Goal: Information Seeking & Learning: Ask a question

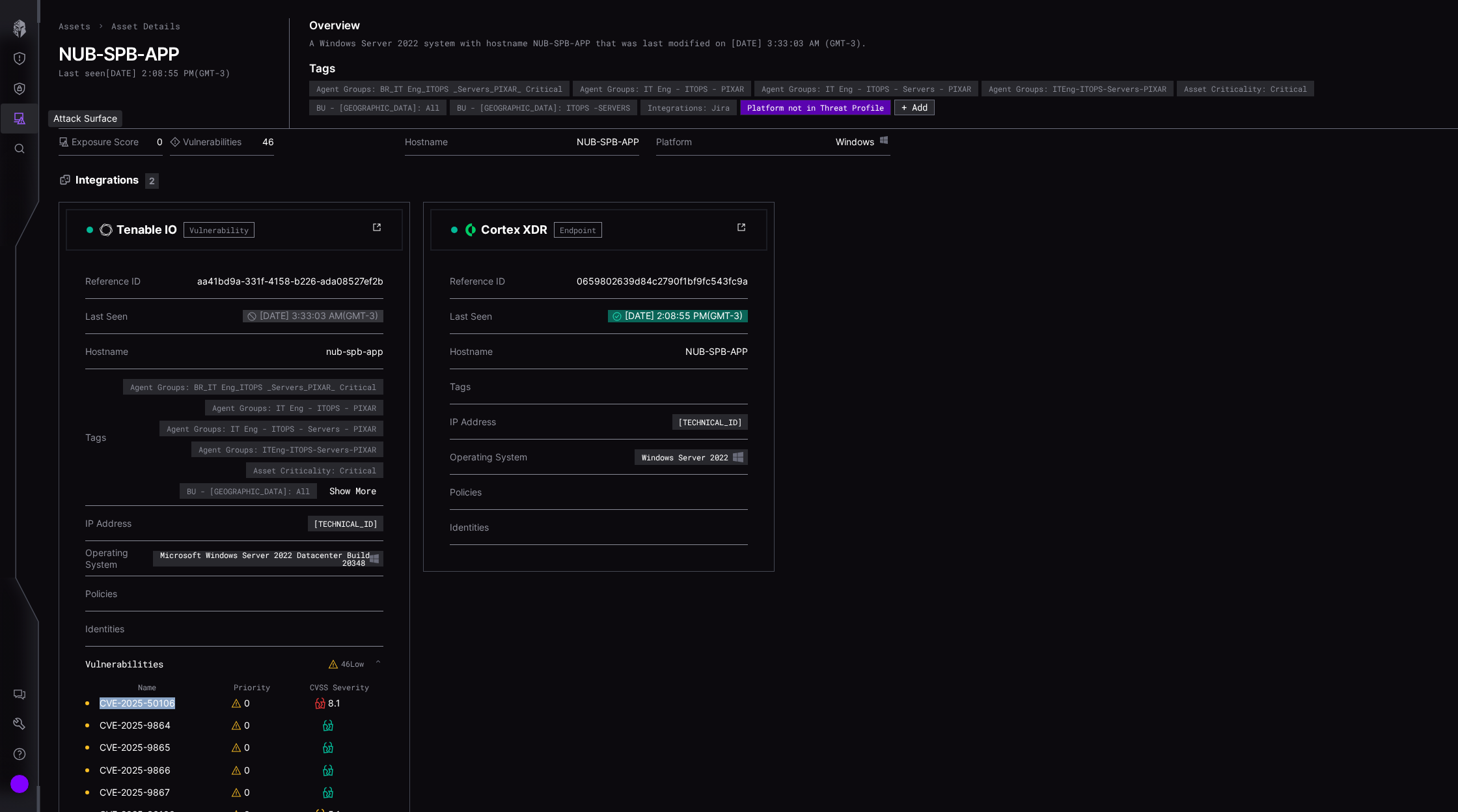
click at [19, 117] on icon "Attack Surface" at bounding box center [20, 118] width 13 height 13
click at [95, 175] on div "Assets" at bounding box center [108, 177] width 69 height 17
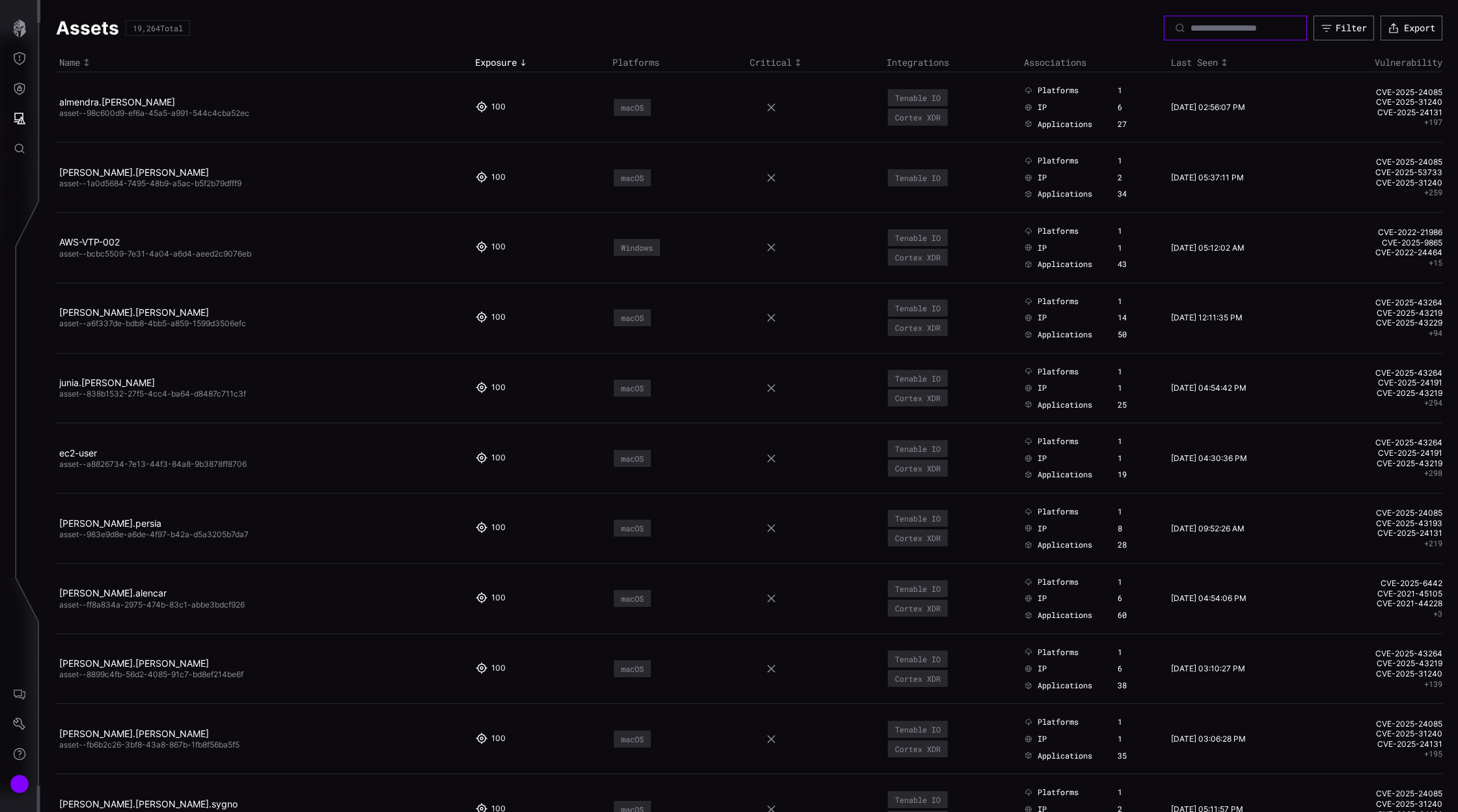
click at [1203, 30] on input at bounding box center [1236, 28] width 91 height 12
paste input "**********"
type input "**********"
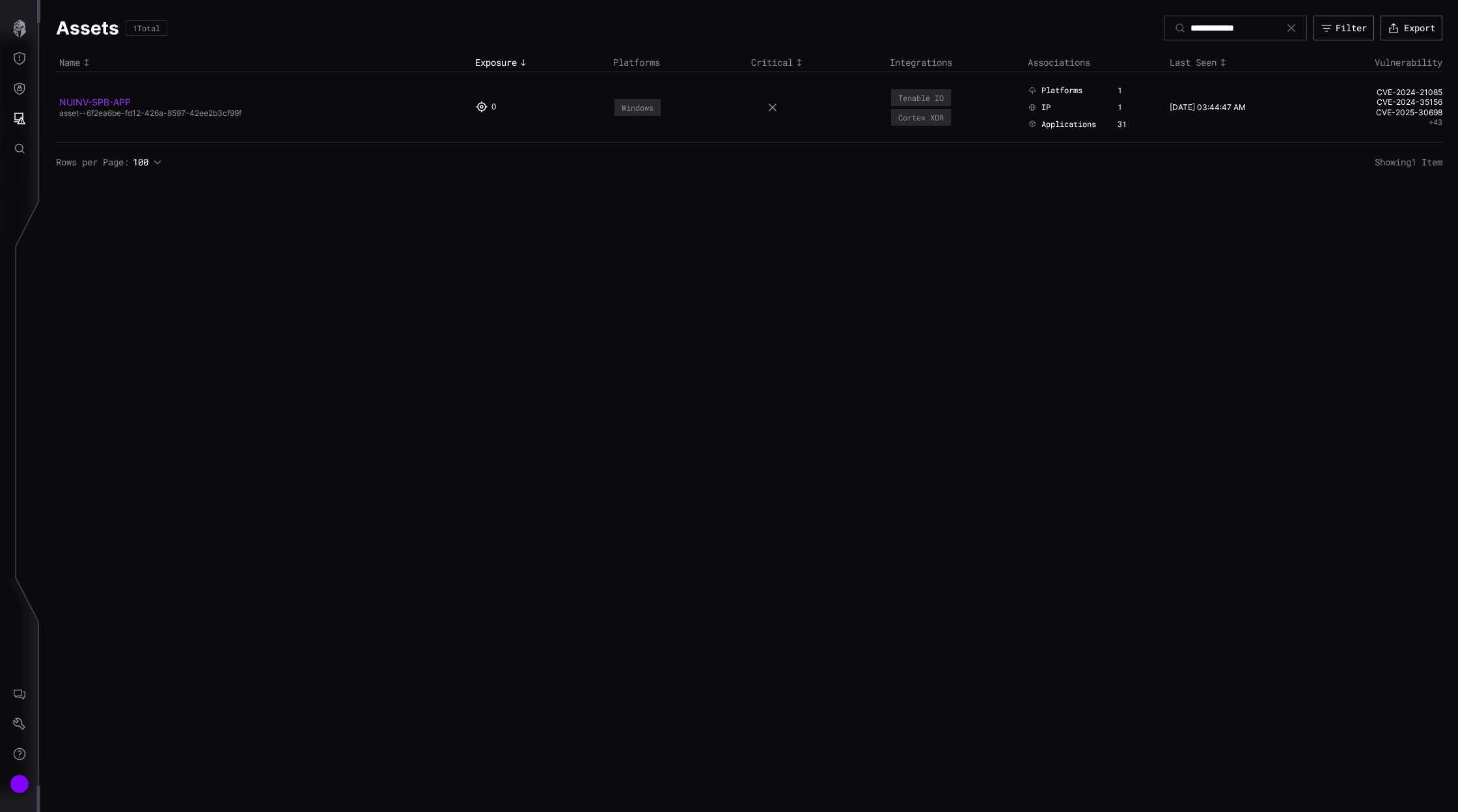
click at [101, 100] on link "NUINV-SPB-APP" at bounding box center [95, 102] width 71 height 11
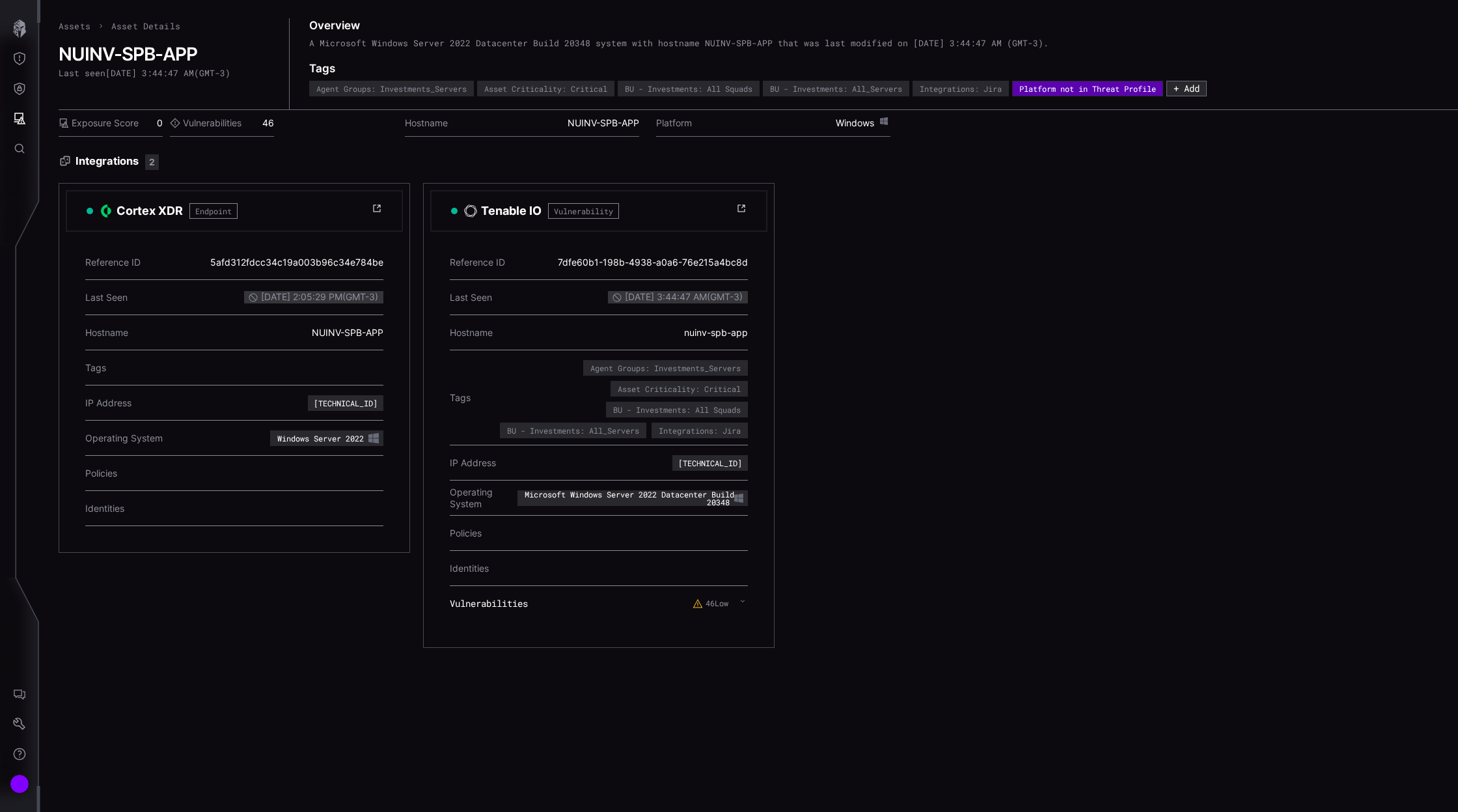
click at [743, 604] on icon at bounding box center [743, 601] width 5 height 11
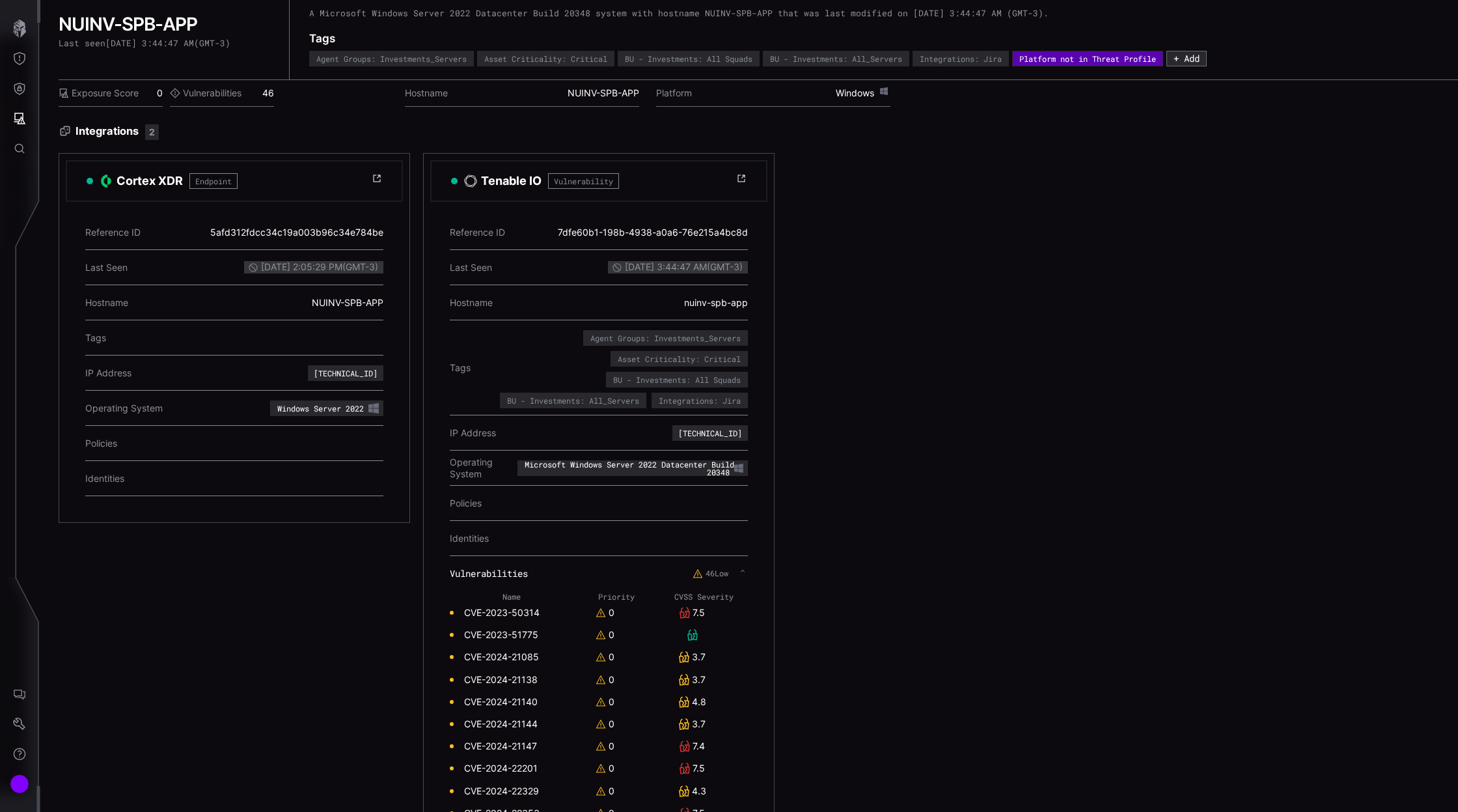
scroll to position [100, 0]
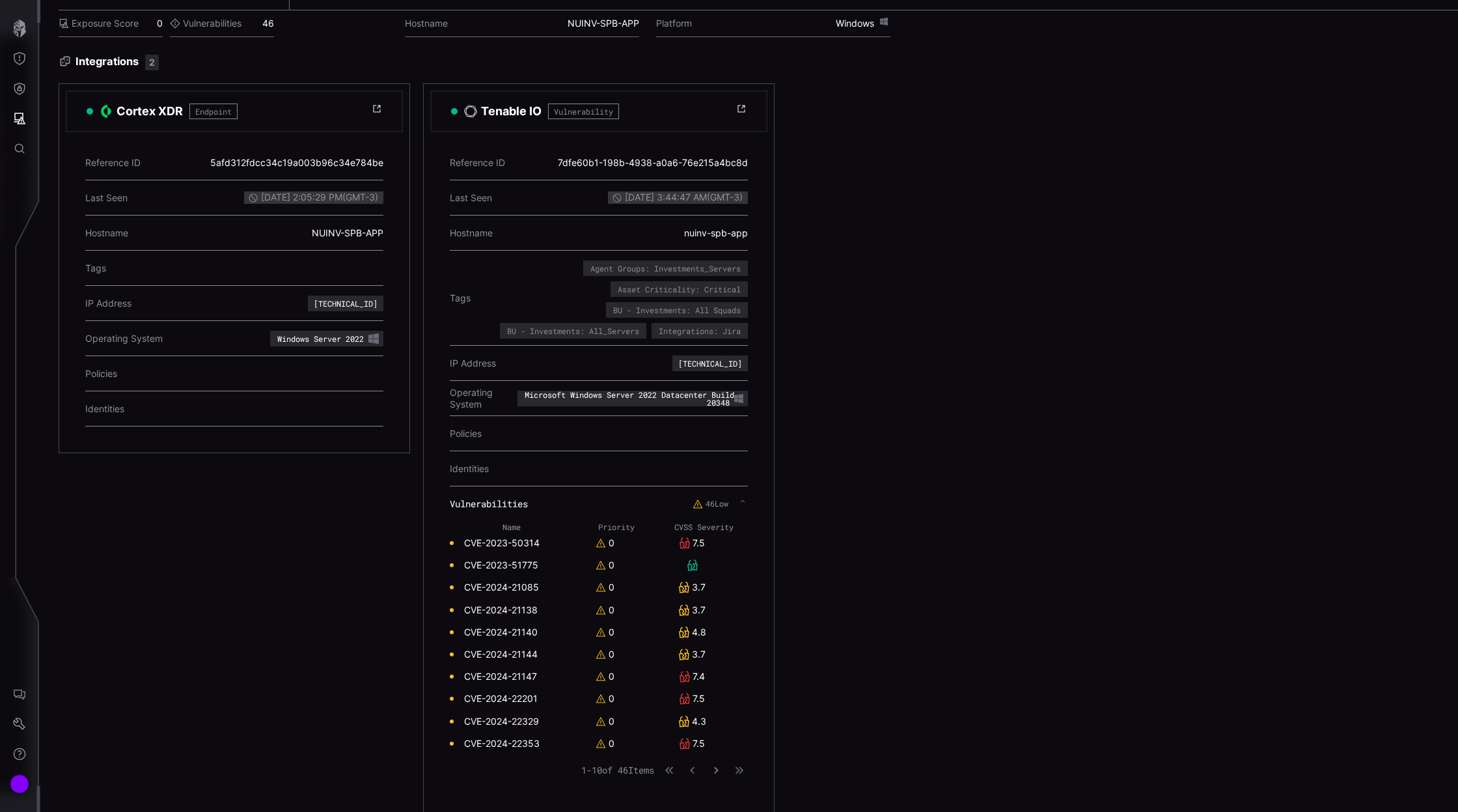
click at [719, 769] on icon "button" at bounding box center [715, 770] width 9 height 9
click at [719, 769] on icon "button" at bounding box center [716, 770] width 9 height 9
click at [551, 567] on td "CVE-2025-30472" at bounding box center [512, 565] width 124 height 22
click at [719, 770] on icon "button" at bounding box center [716, 770] width 9 height 9
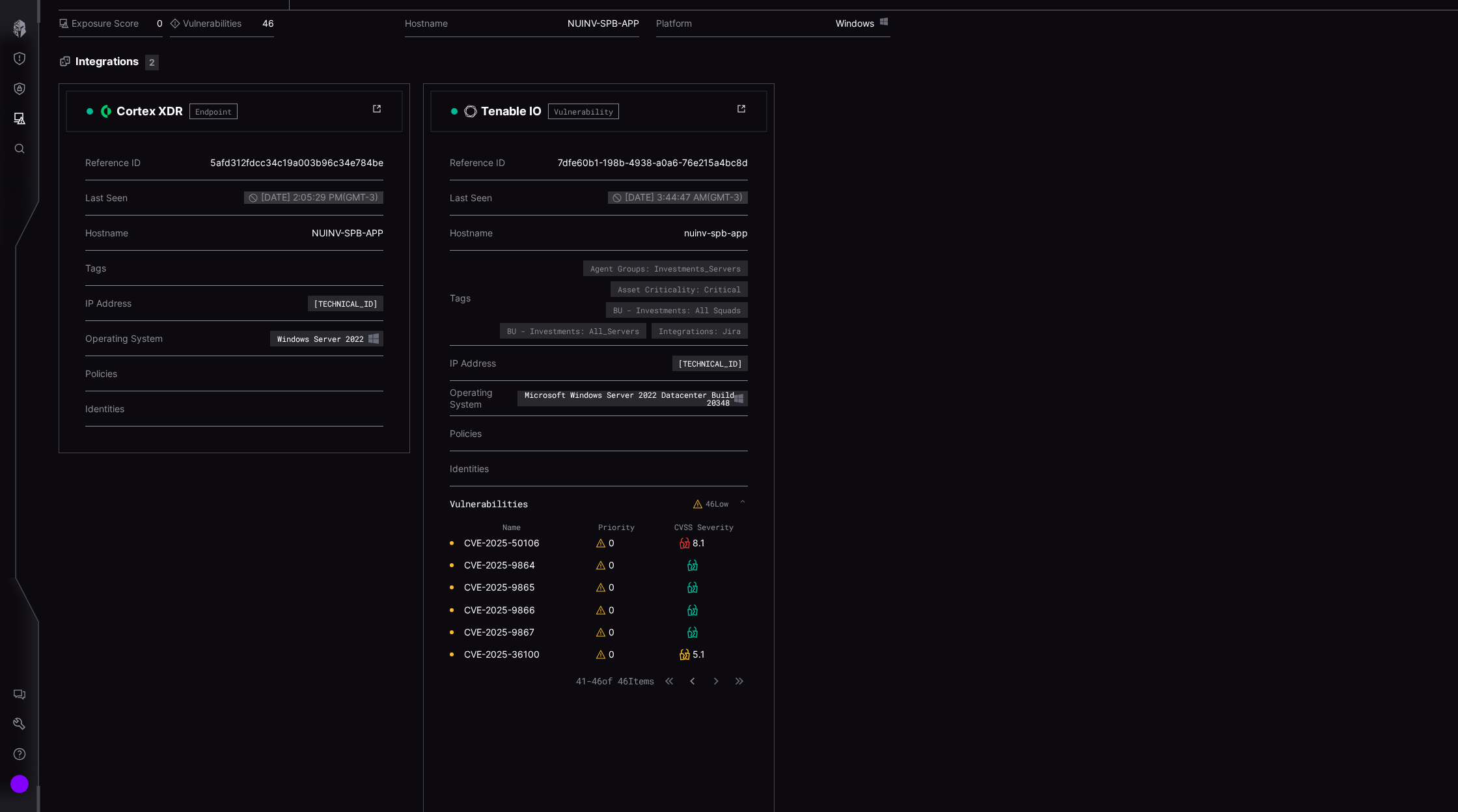
click at [698, 682] on button "button" at bounding box center [693, 681] width 17 height 13
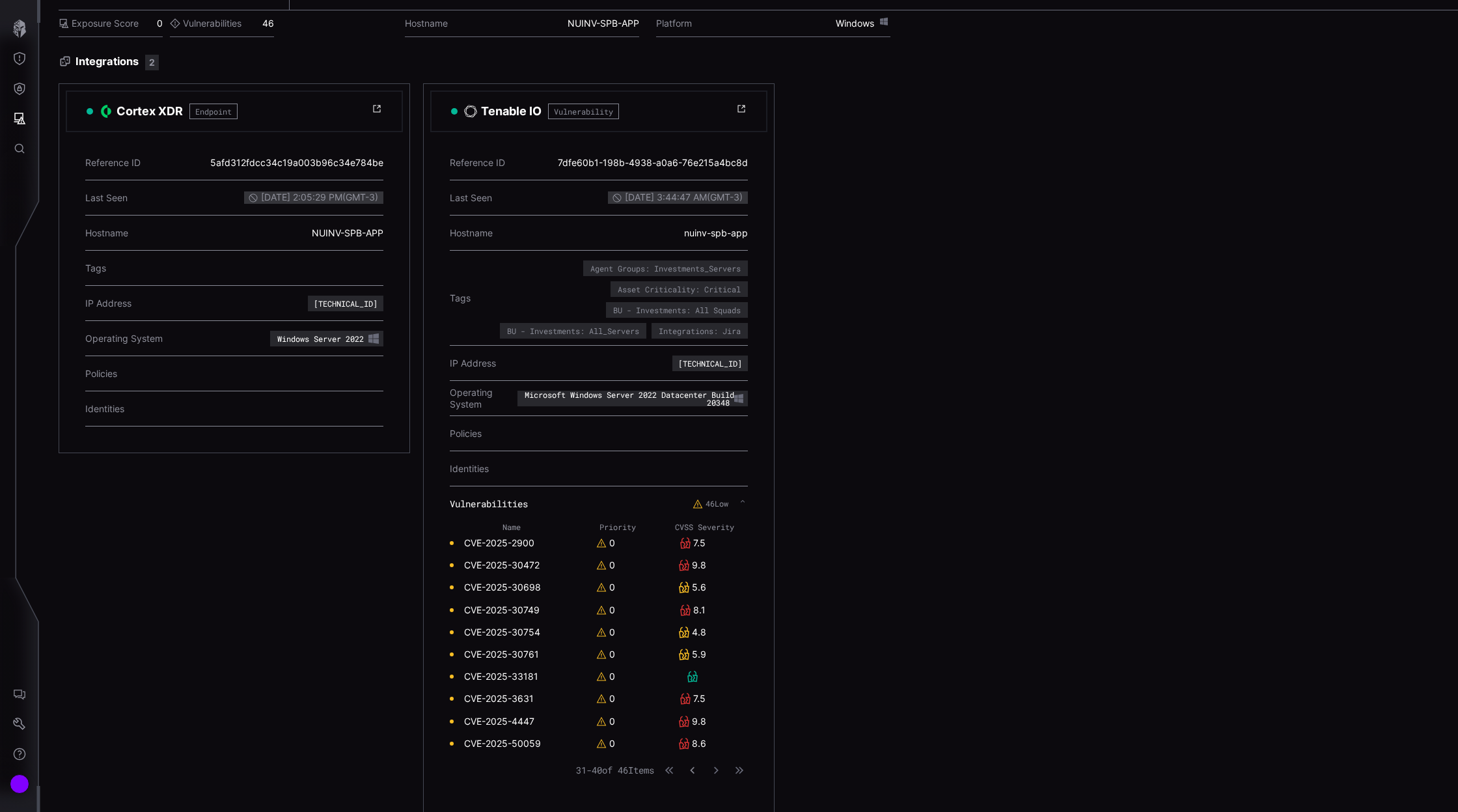
click at [691, 772] on icon "button" at bounding box center [692, 770] width 9 height 9
click at [691, 772] on icon "button" at bounding box center [693, 770] width 9 height 9
click at [716, 769] on icon "button" at bounding box center [716, 770] width 9 height 9
drag, startPoint x: 462, startPoint y: 542, endPoint x: 545, endPoint y: 542, distance: 83.0
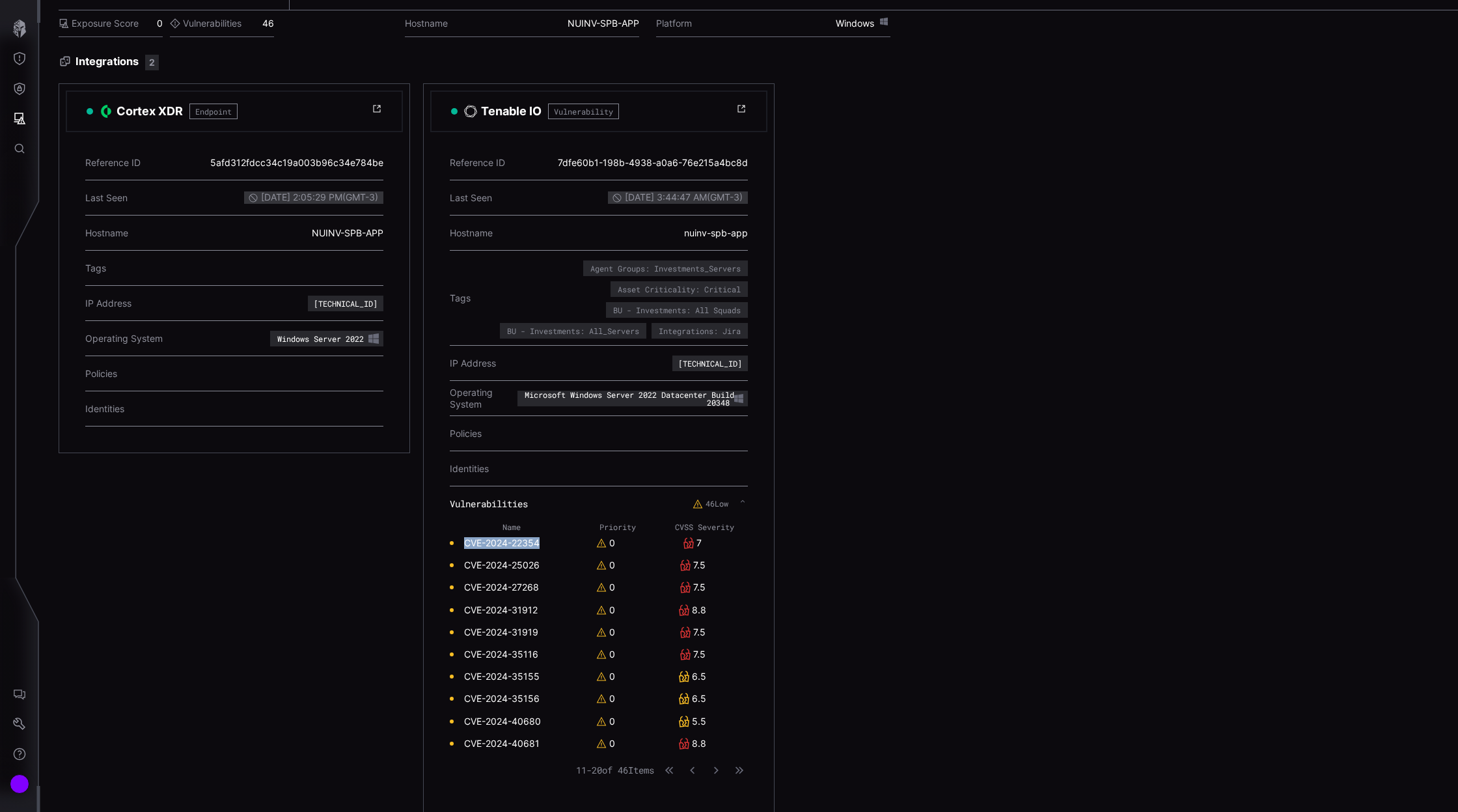
click at [545, 542] on td "CVE-2024-22354" at bounding box center [512, 542] width 124 height 22
click at [696, 771] on icon "button" at bounding box center [693, 770] width 9 height 9
click at [722, 768] on button "button" at bounding box center [716, 770] width 17 height 13
click at [695, 766] on icon "button" at bounding box center [693, 770] width 9 height 9
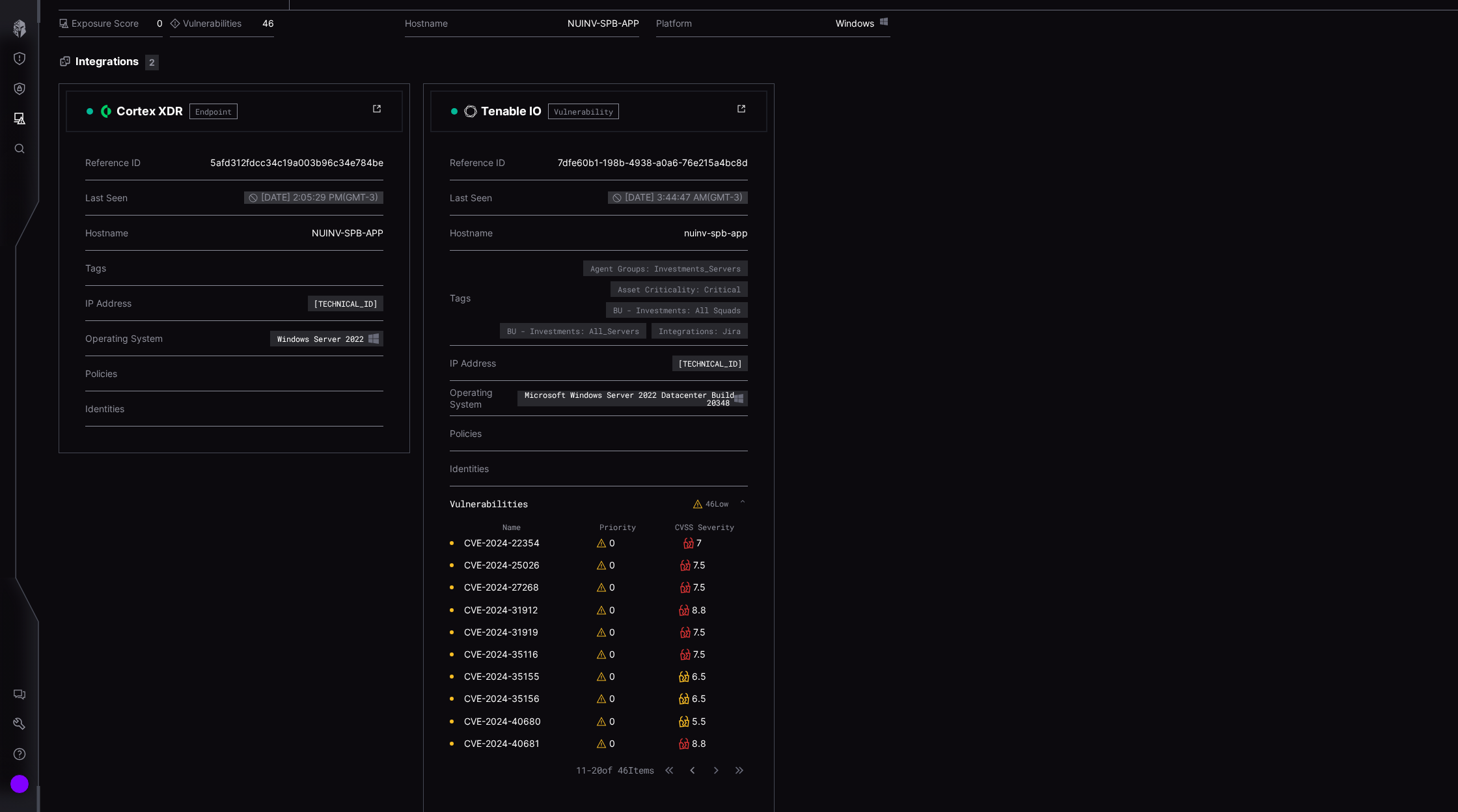
click at [695, 766] on icon "button" at bounding box center [693, 770] width 9 height 9
click at [721, 772] on button "button" at bounding box center [716, 770] width 17 height 13
click at [717, 768] on icon "button" at bounding box center [716, 770] width 4 height 7
click at [717, 775] on div "Name Priority CVSS Severity CVE-2024-51470 0 6.5 CVE-2024-51471 0 5.3 CVE-2024-…" at bounding box center [598, 655] width 298 height 266
click at [718, 768] on icon "button" at bounding box center [716, 770] width 4 height 7
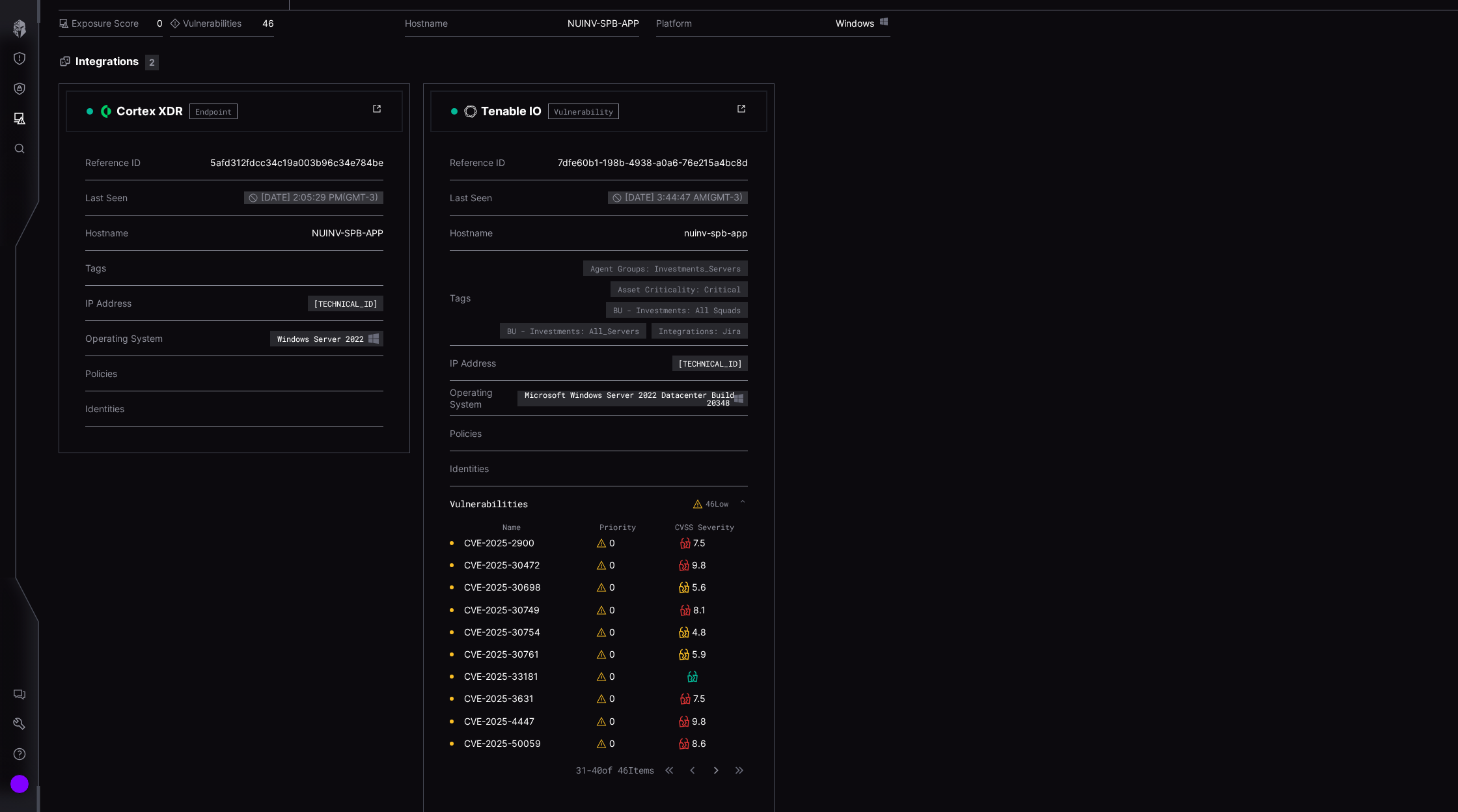
click at [719, 766] on icon "button" at bounding box center [716, 770] width 9 height 9
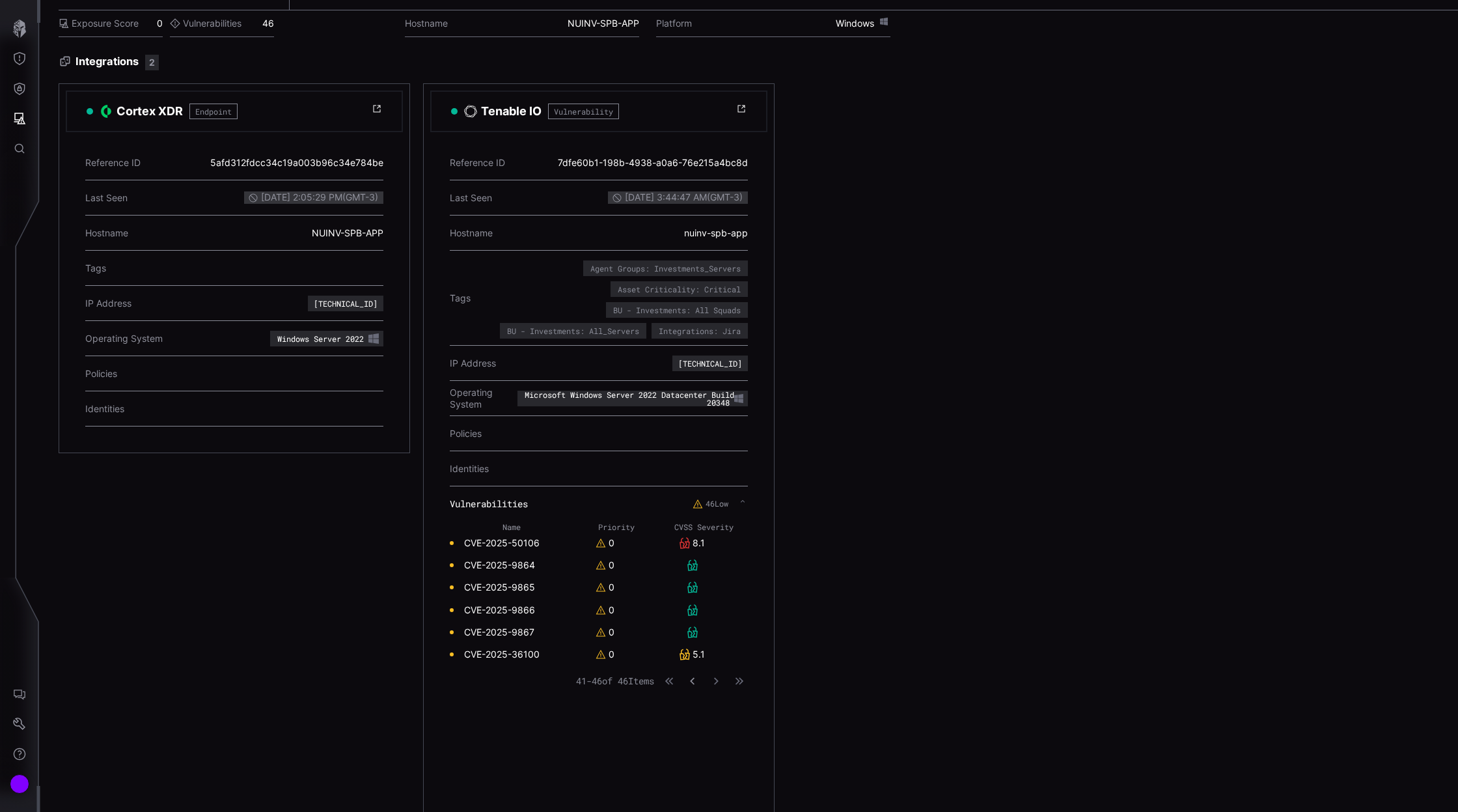
click at [694, 683] on icon "button" at bounding box center [693, 681] width 9 height 9
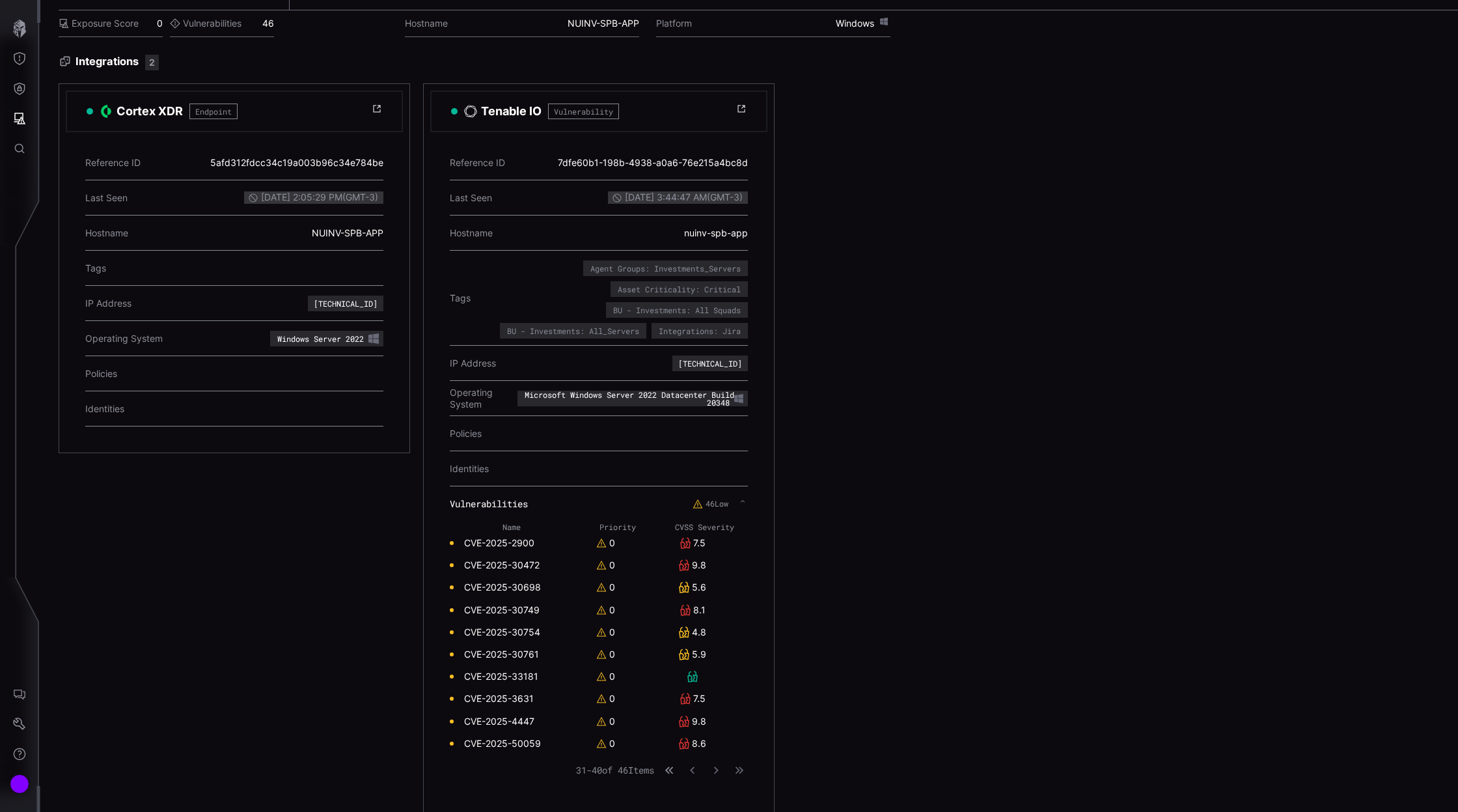
click at [670, 770] on icon "button" at bounding box center [669, 770] width 9 height 9
click at [719, 767] on icon "button" at bounding box center [716, 770] width 9 height 9
click at [719, 771] on icon "button" at bounding box center [716, 770] width 9 height 9
click at [717, 768] on icon "button" at bounding box center [716, 770] width 9 height 9
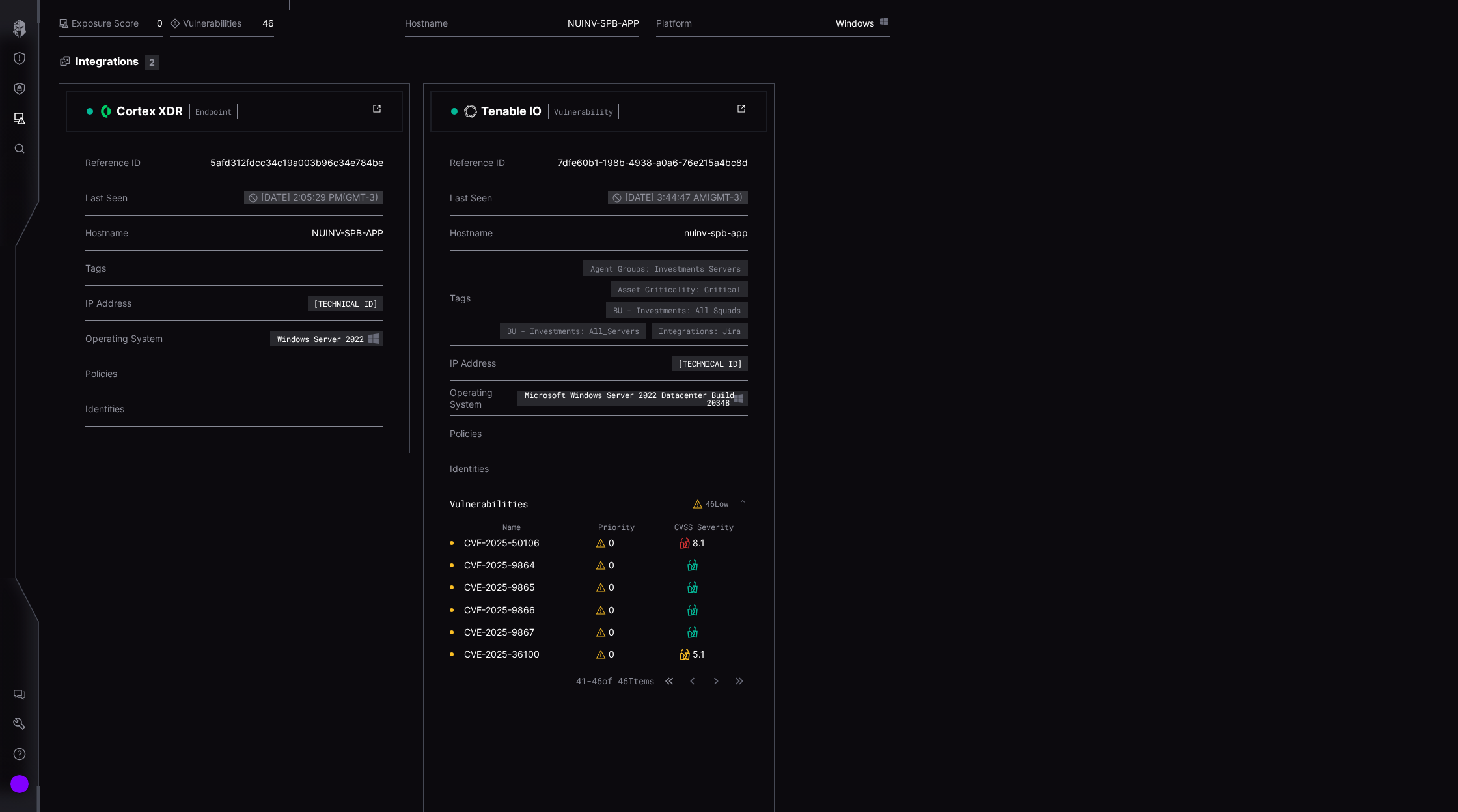
click at [670, 678] on icon "button" at bounding box center [669, 681] width 9 height 9
click at [717, 772] on icon "button" at bounding box center [715, 770] width 9 height 9
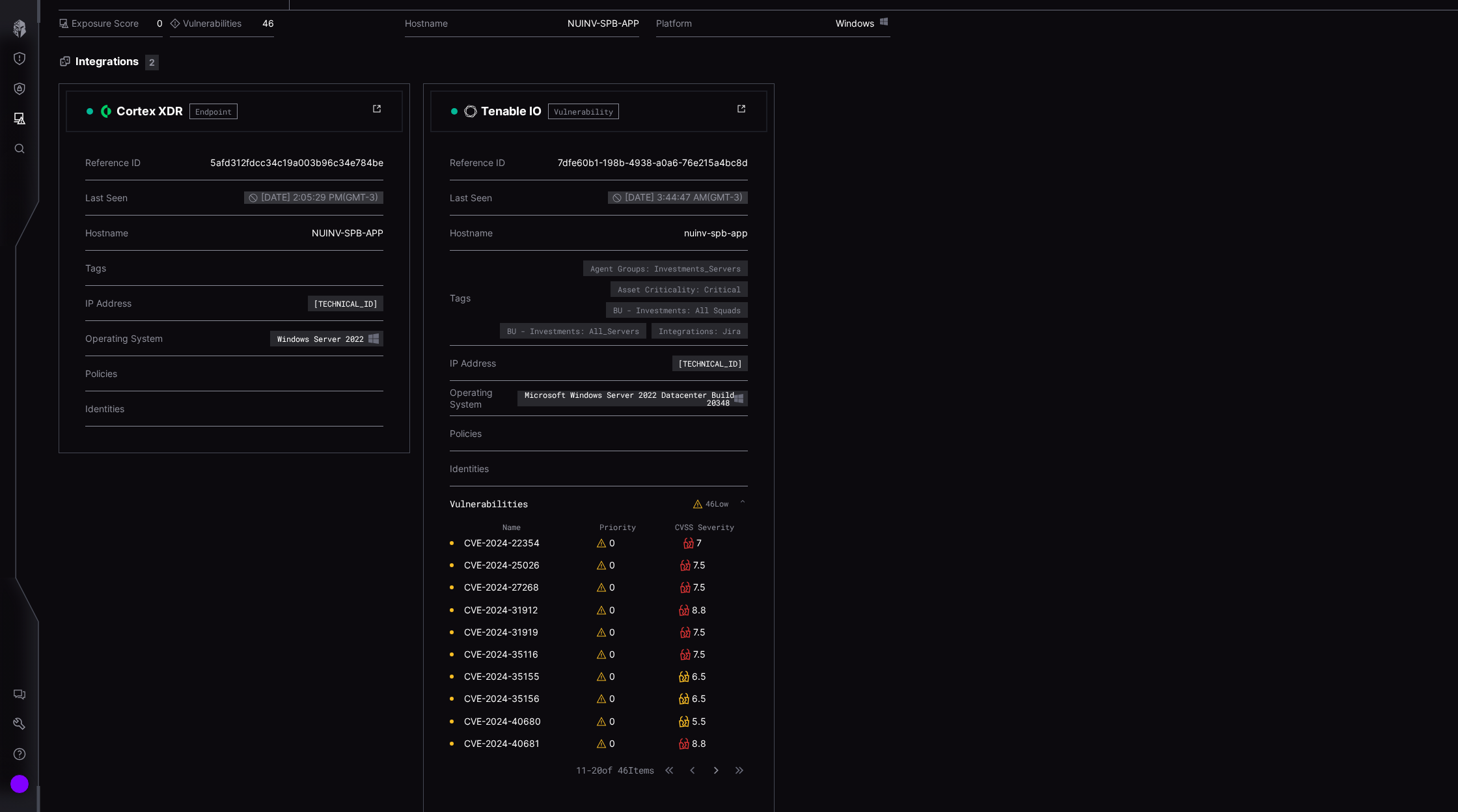
click at [715, 768] on icon "button" at bounding box center [716, 770] width 9 height 9
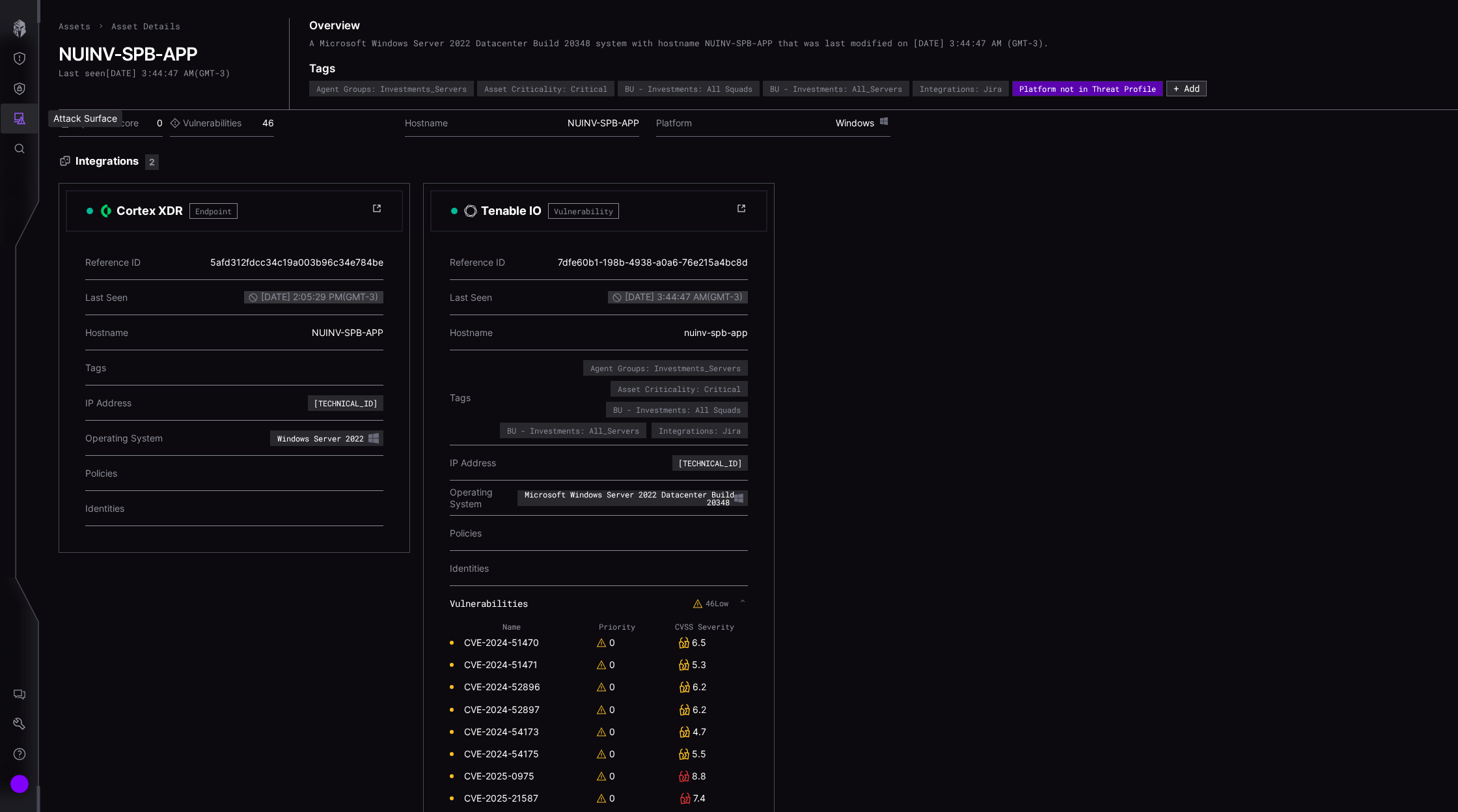
click at [18, 124] on icon "Attack Surface" at bounding box center [20, 118] width 13 height 13
click at [83, 183] on div "Assets" at bounding box center [108, 177] width 69 height 17
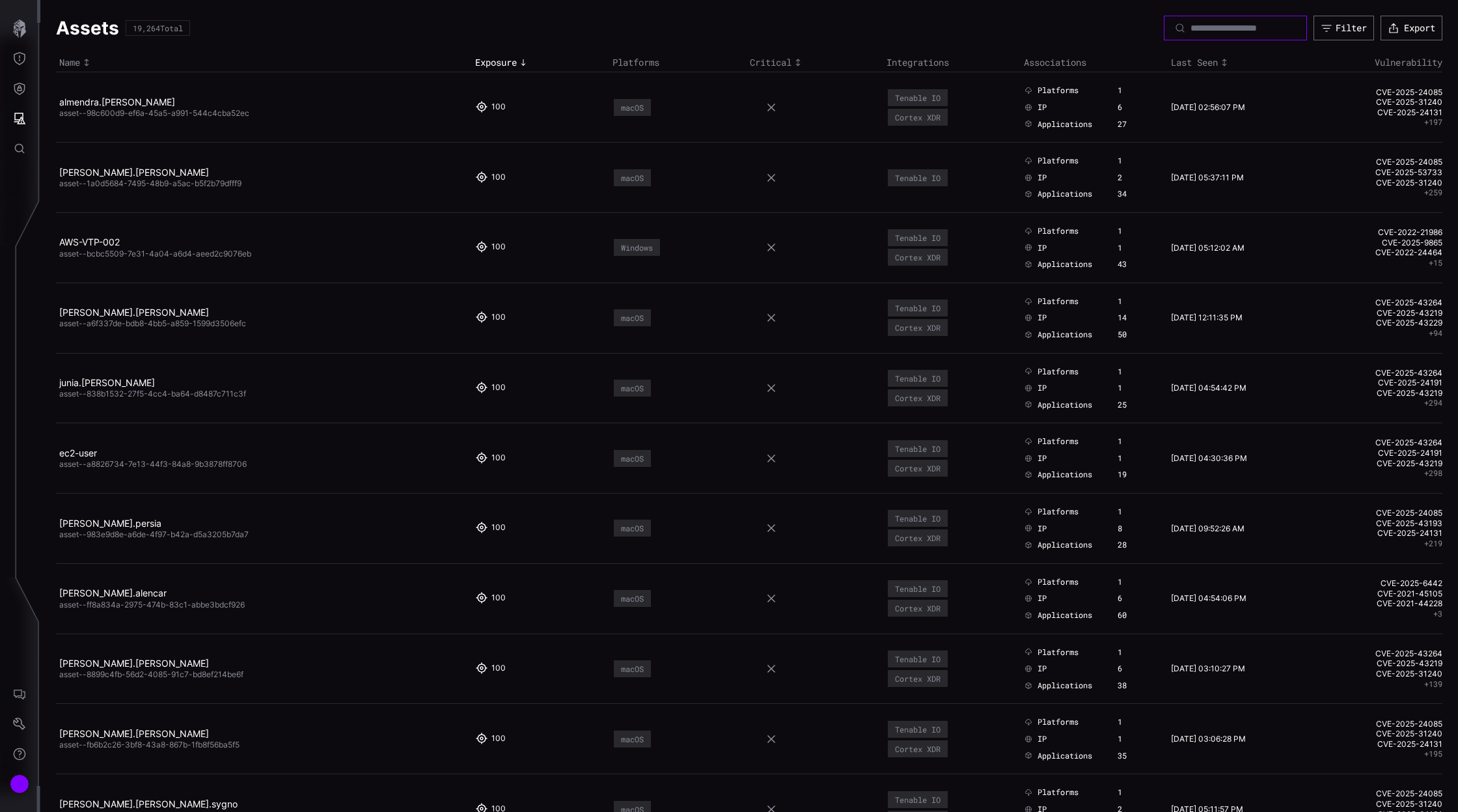
click at [1216, 32] on input at bounding box center [1236, 28] width 91 height 12
paste input "**********"
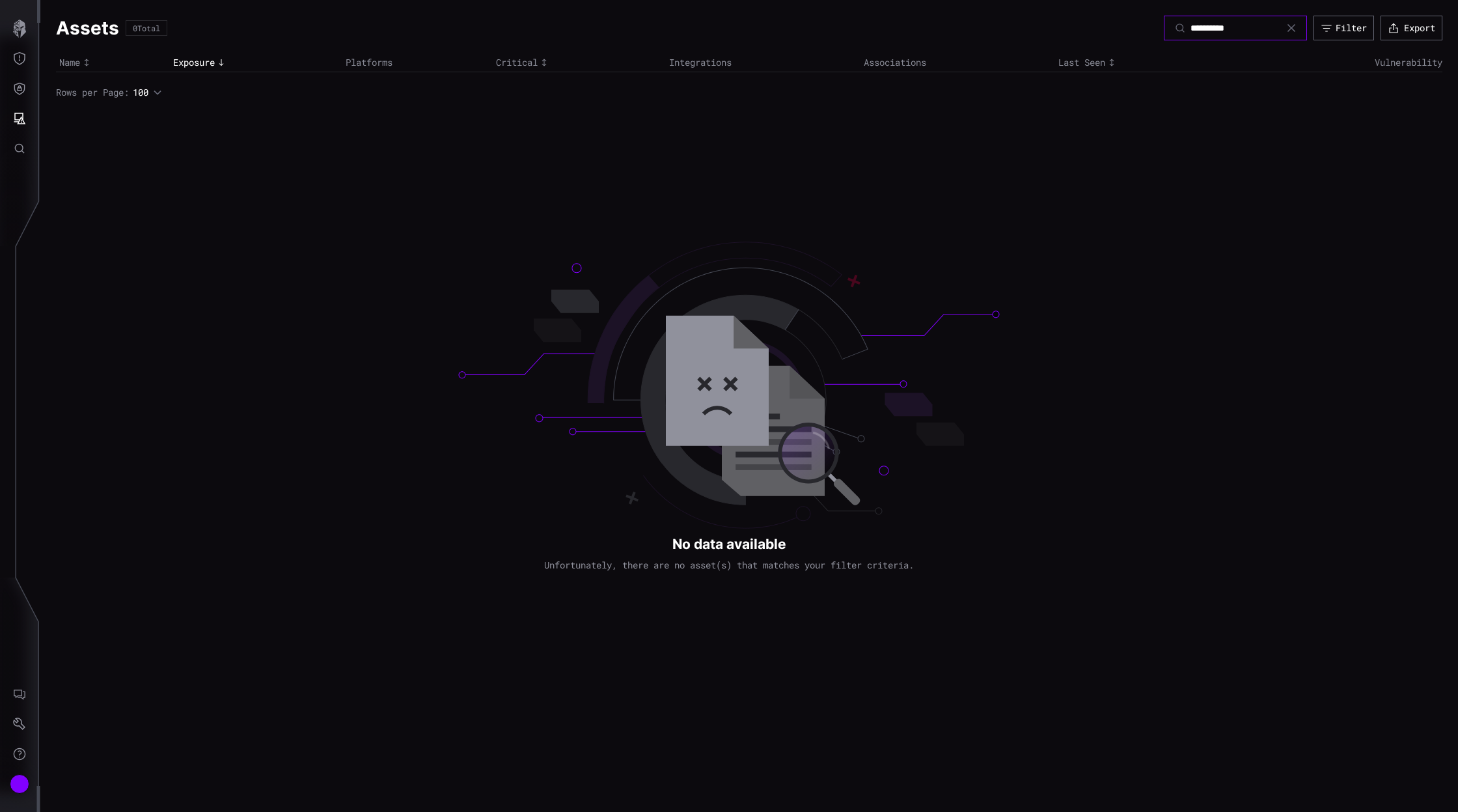
type input "**********"
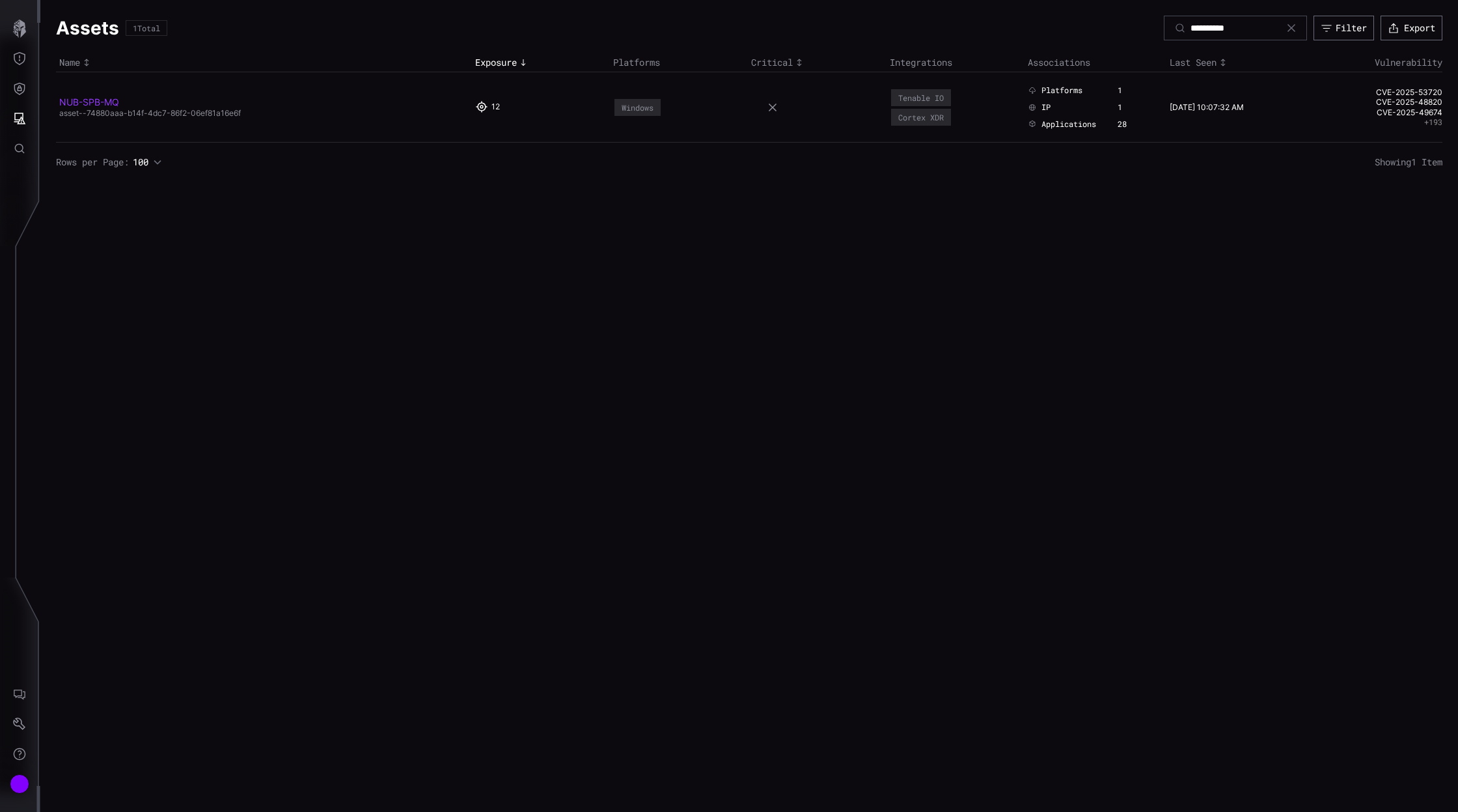
click at [96, 101] on link "NUB-SPB-MQ" at bounding box center [89, 102] width 60 height 11
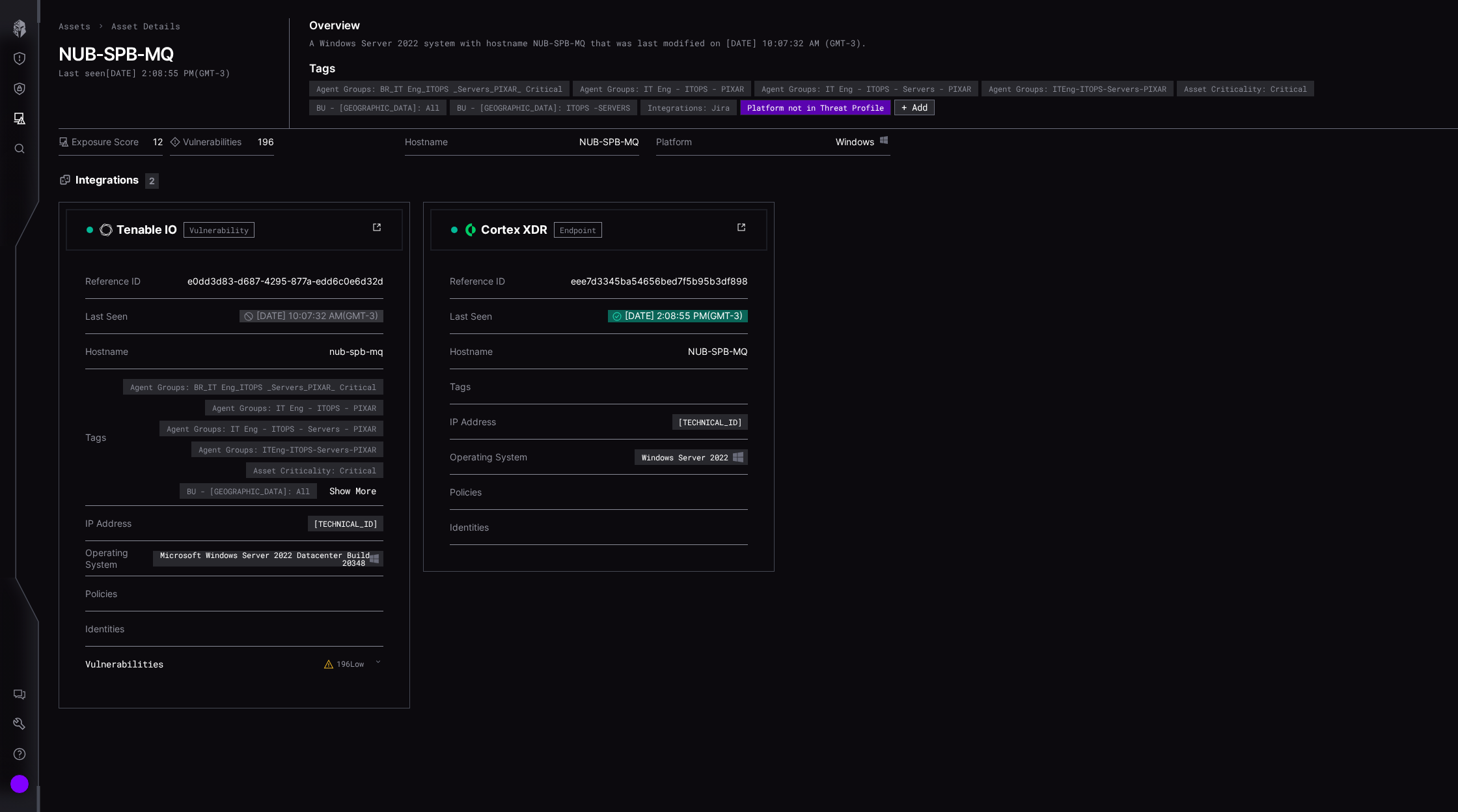
click at [378, 659] on icon at bounding box center [378, 661] width 5 height 11
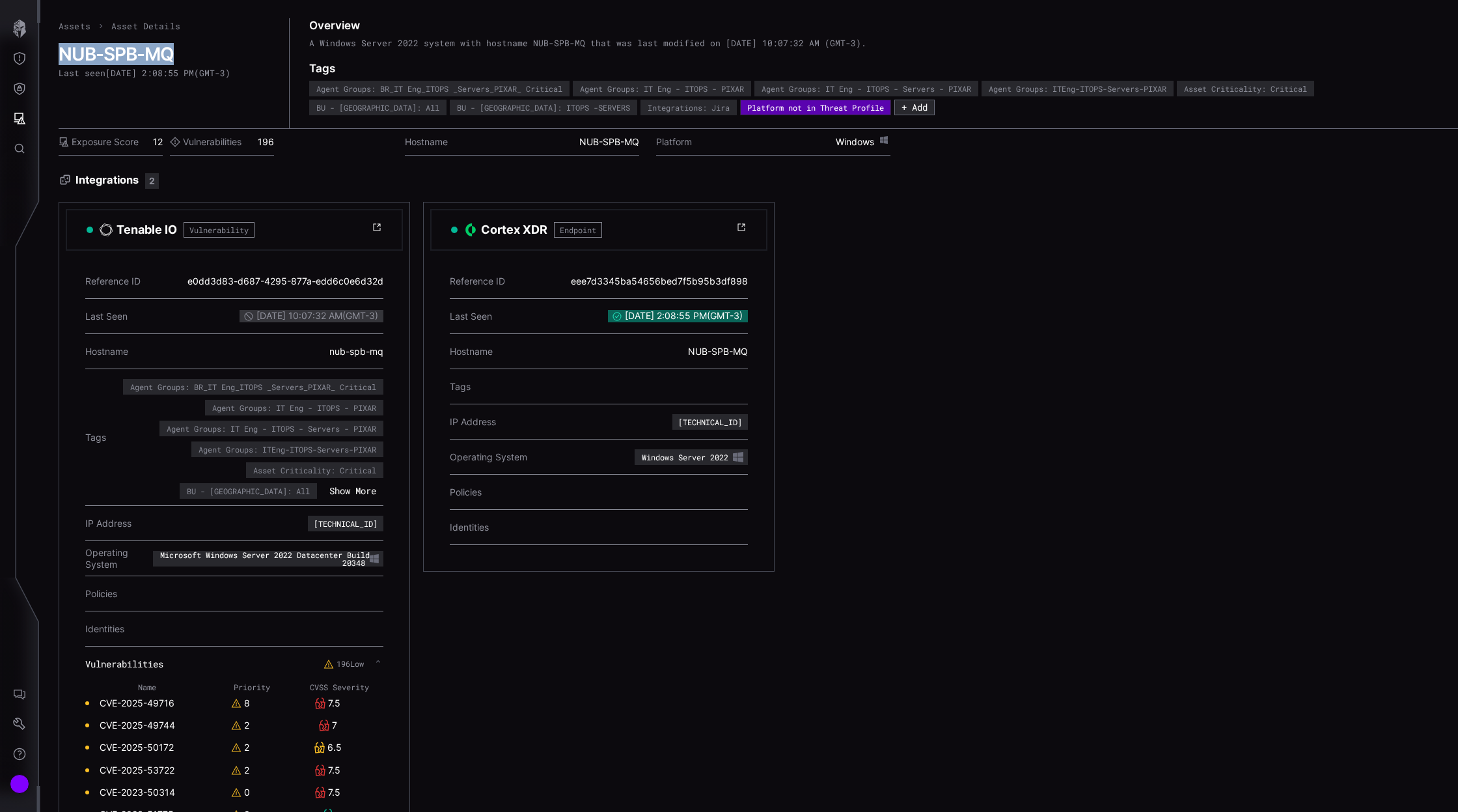
drag, startPoint x: 60, startPoint y: 48, endPoint x: 171, endPoint y: 48, distance: 111.0
click at [171, 48] on h2 "NUB-SPB-MQ" at bounding box center [165, 54] width 212 height 22
copy h2 "NUB-SPB-MQ"
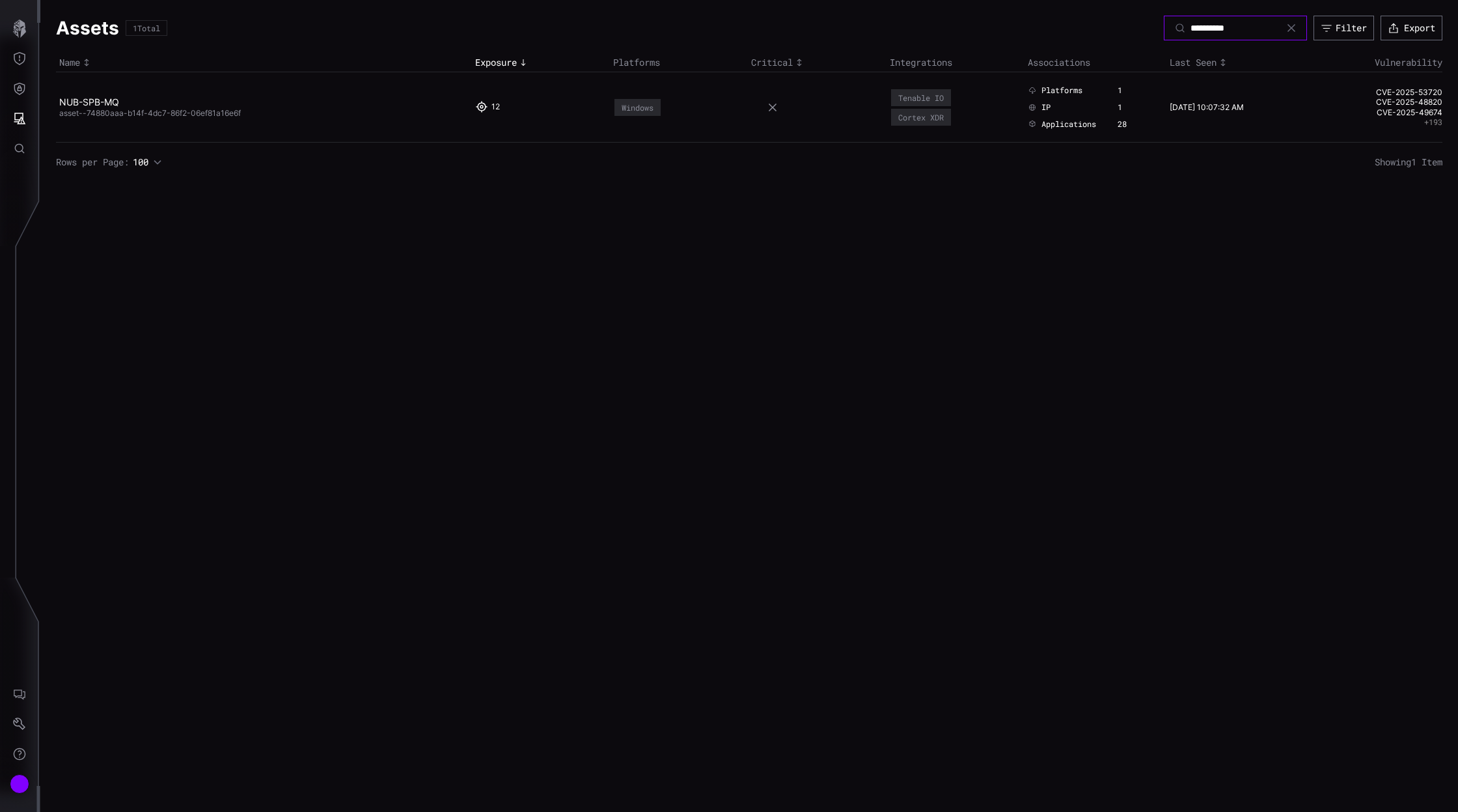
click at [1202, 26] on input "**********" at bounding box center [1236, 28] width 91 height 12
type input "**********"
click at [91, 103] on link "NUB-SPB-MQ" at bounding box center [89, 102] width 60 height 11
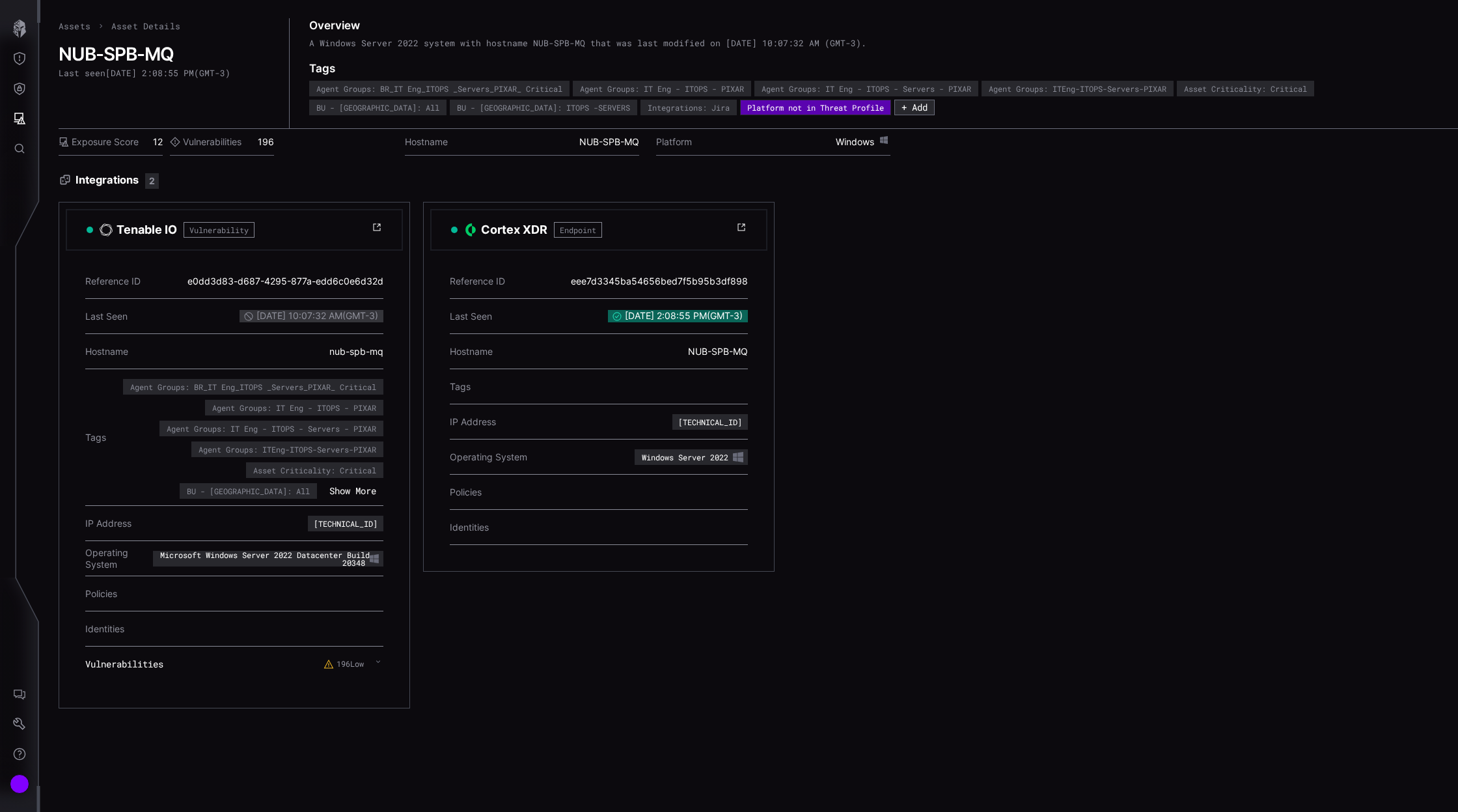
click at [378, 659] on icon at bounding box center [378, 661] width 5 height 11
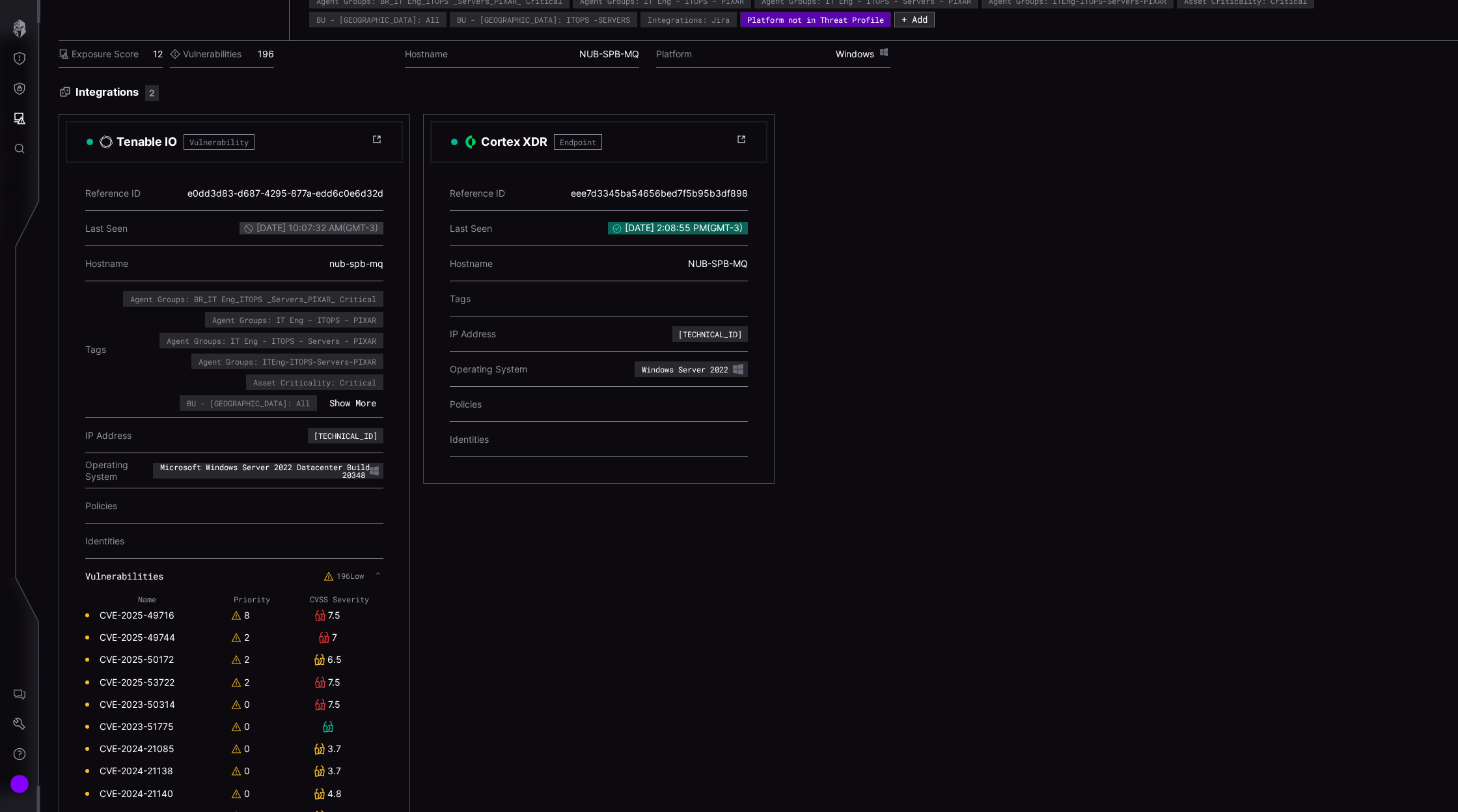
scroll to position [157, 0]
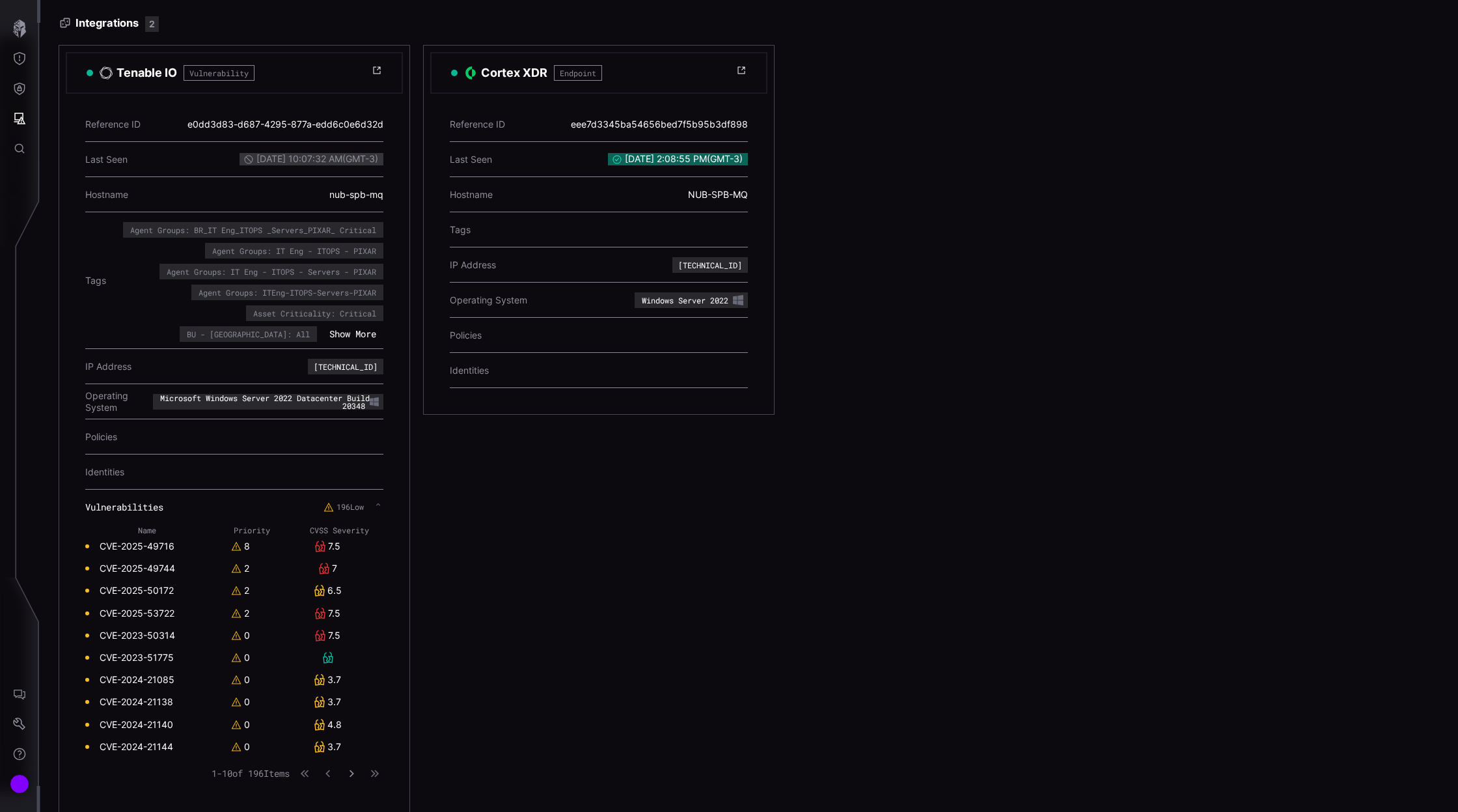
click at [353, 774] on button "button" at bounding box center [352, 774] width 17 height 13
click at [353, 774] on button "button" at bounding box center [351, 774] width 15 height 12
drag, startPoint x: 181, startPoint y: 651, endPoint x: 99, endPoint y: 651, distance: 82.0
click at [99, 651] on td "CVE-2025-30472" at bounding box center [147, 657] width 124 height 22
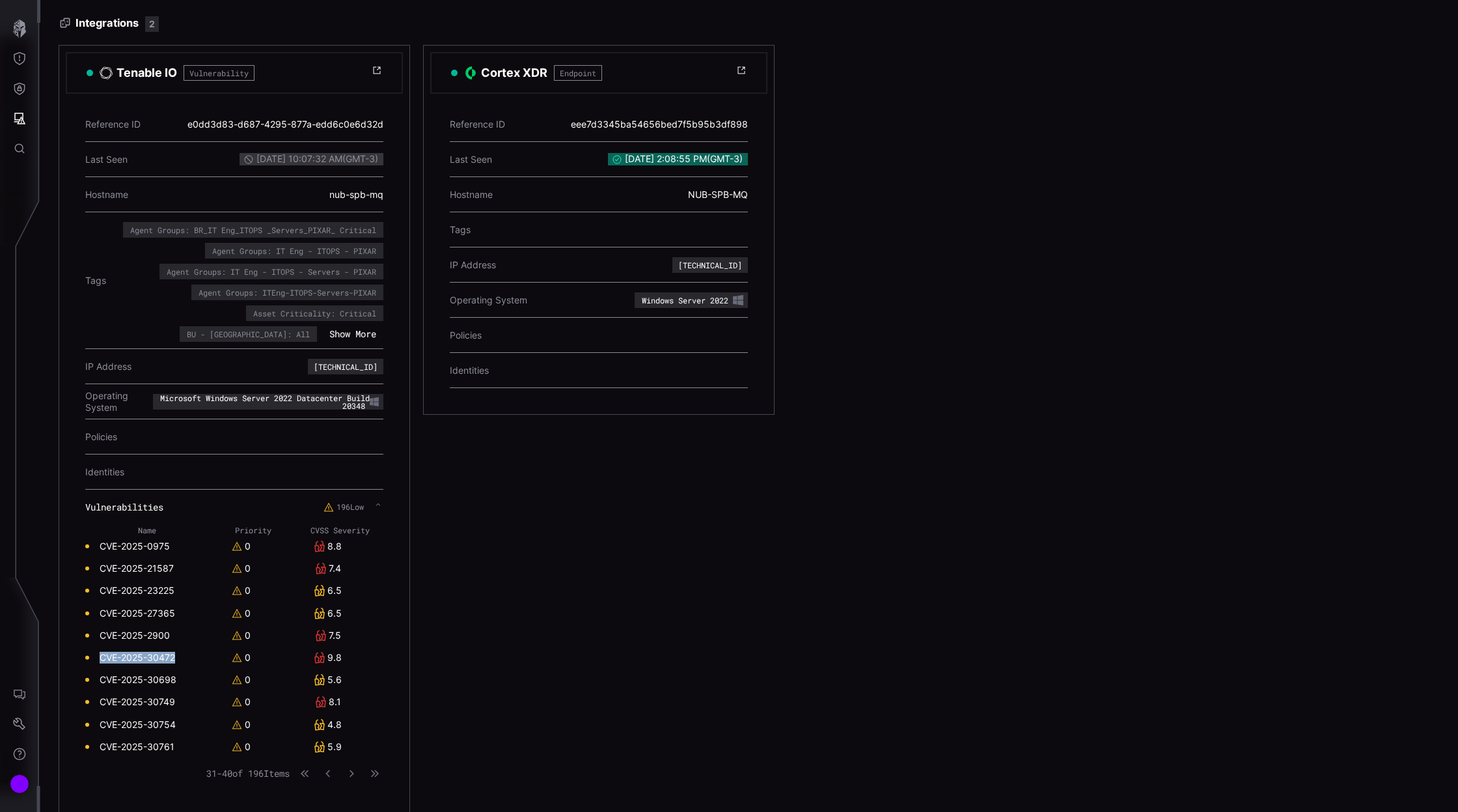
copy link "CVE-2025-30472"
click at [348, 771] on icon "button" at bounding box center [352, 773] width 9 height 9
click at [354, 770] on icon "button" at bounding box center [352, 774] width 9 height 9
click at [181, 610] on td "CVE-2025-47981" at bounding box center [147, 613] width 124 height 22
drag, startPoint x: 181, startPoint y: 610, endPoint x: 99, endPoint y: 608, distance: 82.0
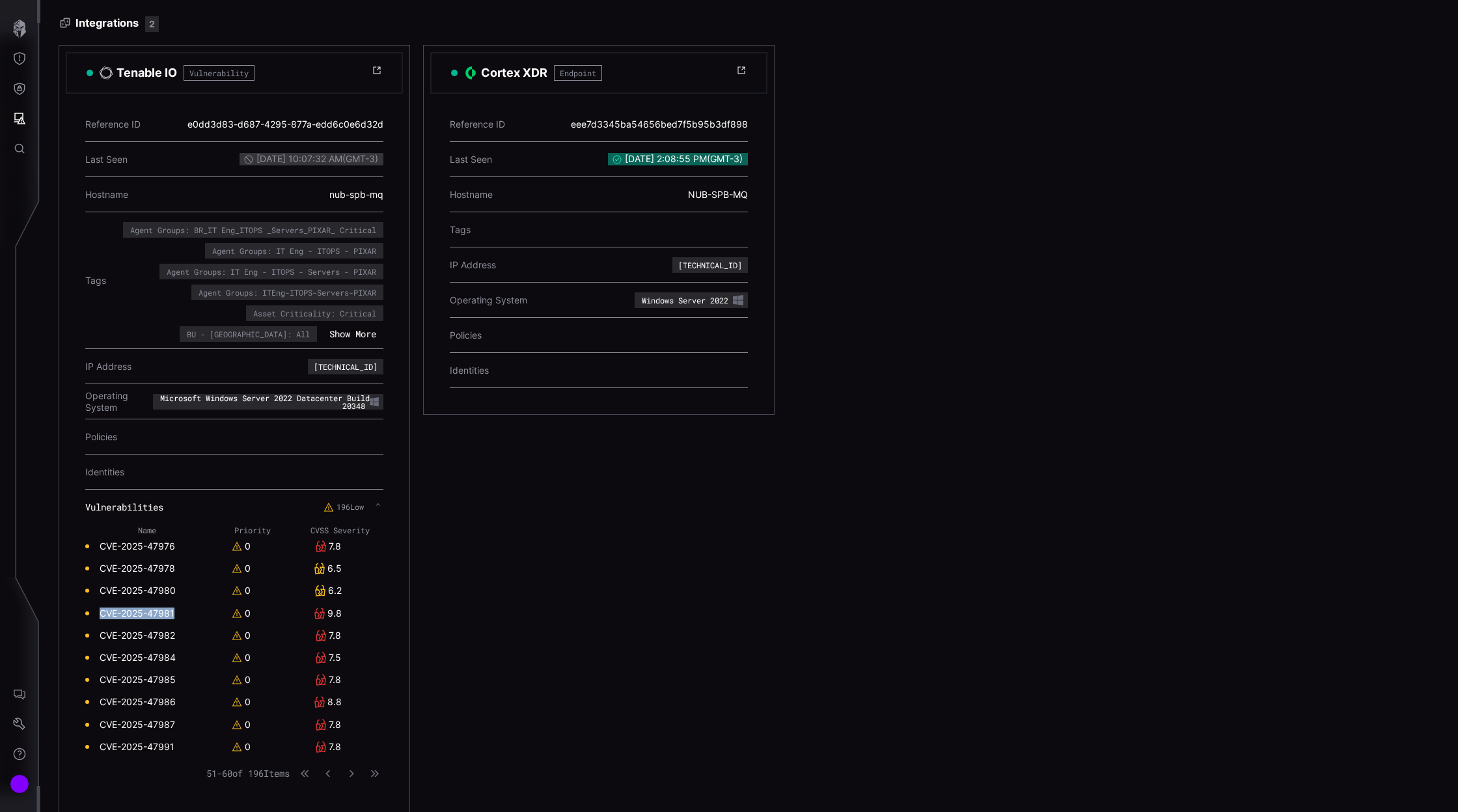
click at [99, 608] on td "CVE-2025-47981" at bounding box center [147, 613] width 124 height 22
copy link "CVE-2025-47981"
click at [356, 770] on icon "button" at bounding box center [352, 774] width 9 height 9
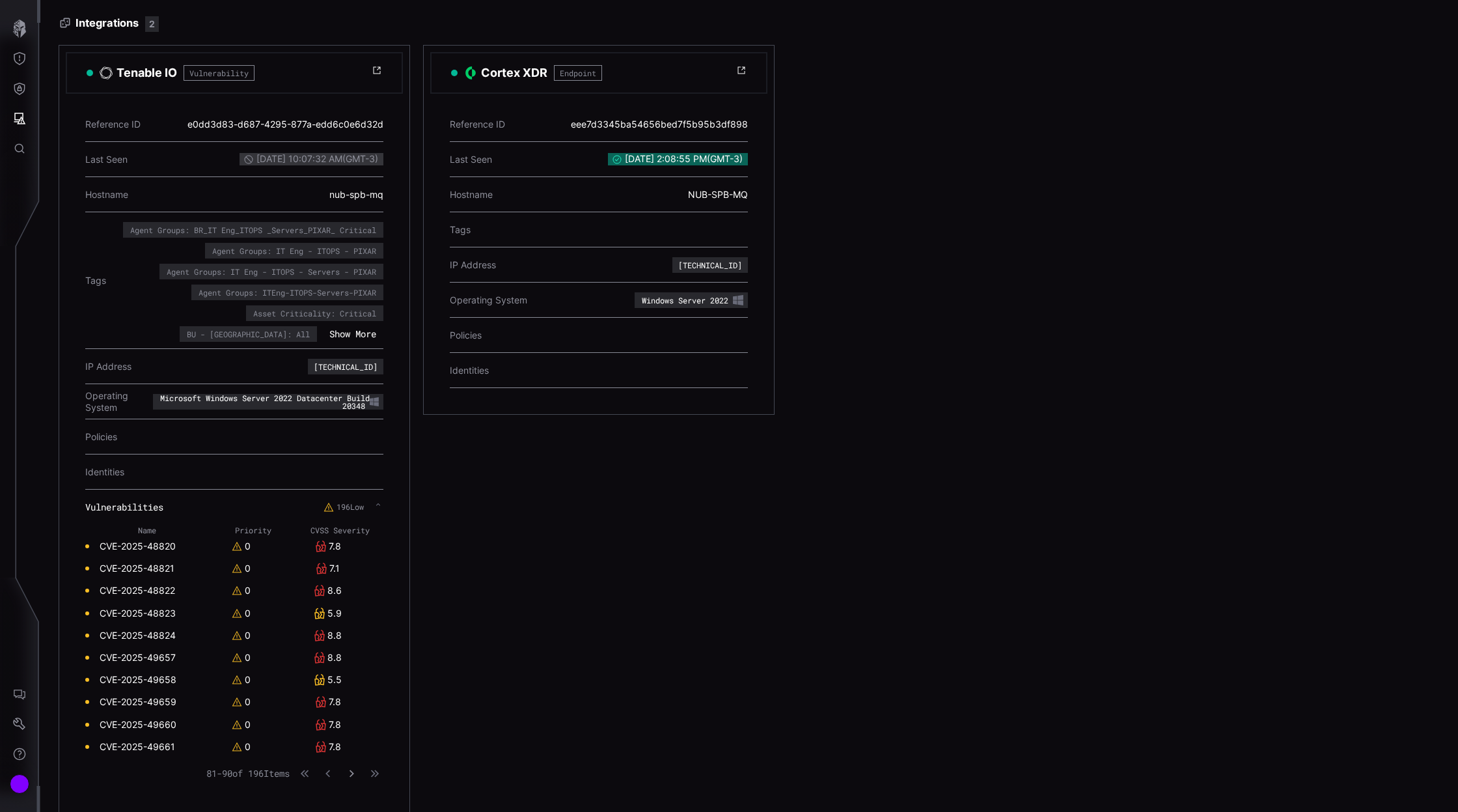
click at [356, 770] on icon "button" at bounding box center [352, 774] width 9 height 9
click at [356, 770] on icon "button" at bounding box center [351, 773] width 9 height 9
click at [356, 770] on icon "button" at bounding box center [352, 774] width 9 height 9
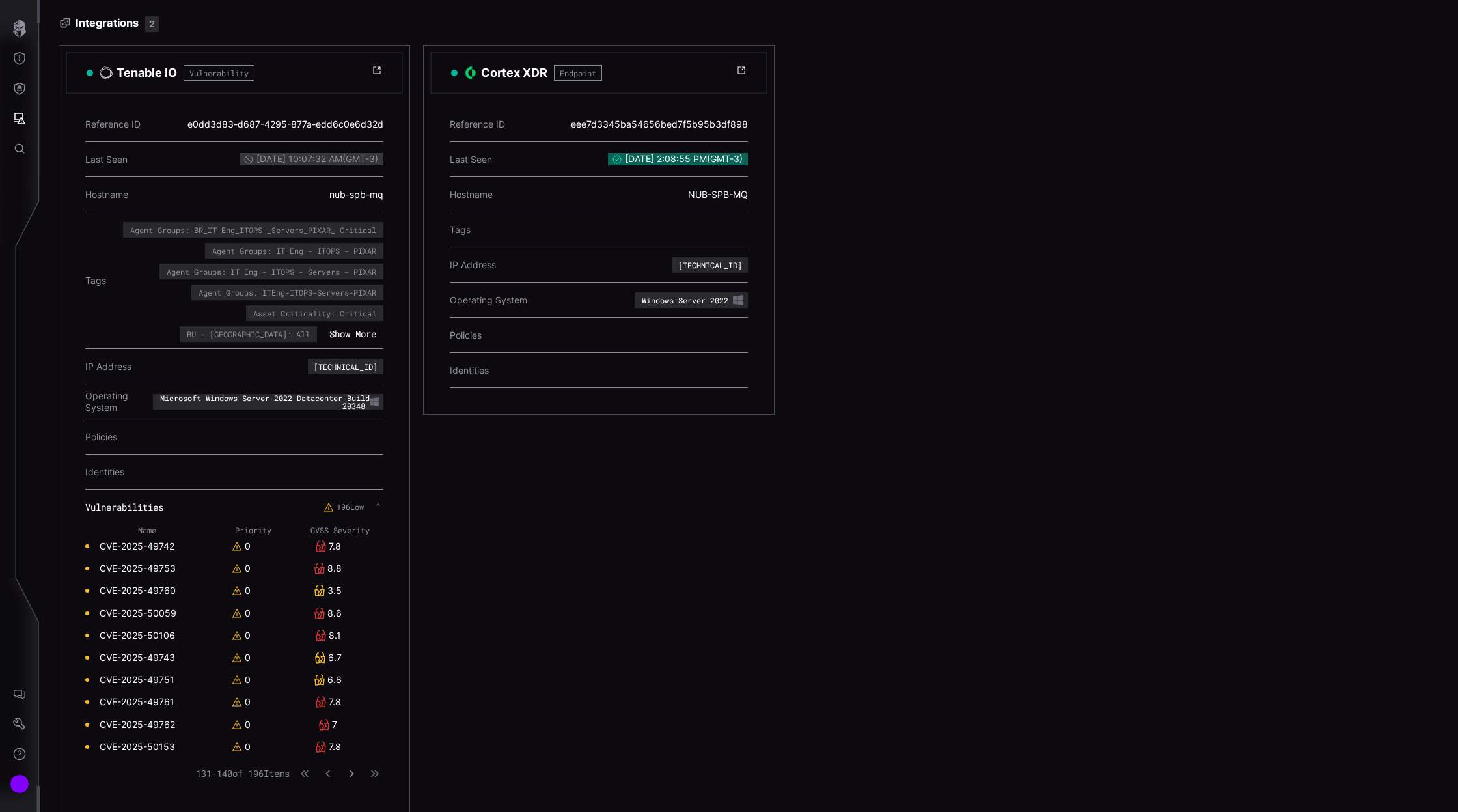
click at [356, 770] on icon "button" at bounding box center [352, 774] width 9 height 9
drag, startPoint x: 181, startPoint y: 630, endPoint x: 99, endPoint y: 628, distance: 82.0
click at [99, 628] on td "CVE-2025-50171" at bounding box center [147, 635] width 123 height 22
copy link "CVE-2025-50171"
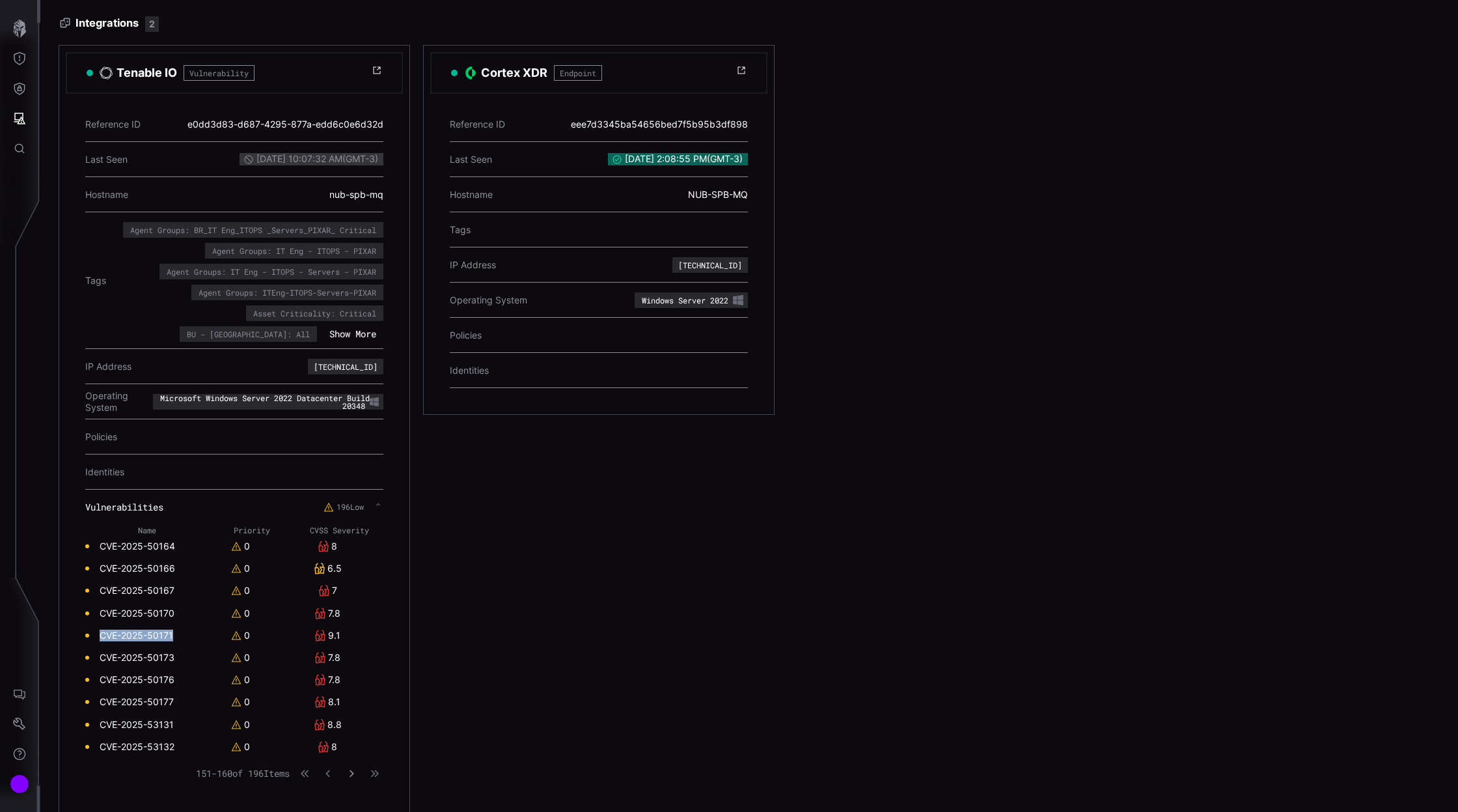
click at [354, 769] on icon "button" at bounding box center [352, 774] width 9 height 9
drag, startPoint x: 183, startPoint y: 701, endPoint x: 102, endPoint y: 701, distance: 81.0
click at [102, 701] on td "CVE-2025-53766" at bounding box center [147, 702] width 124 height 22
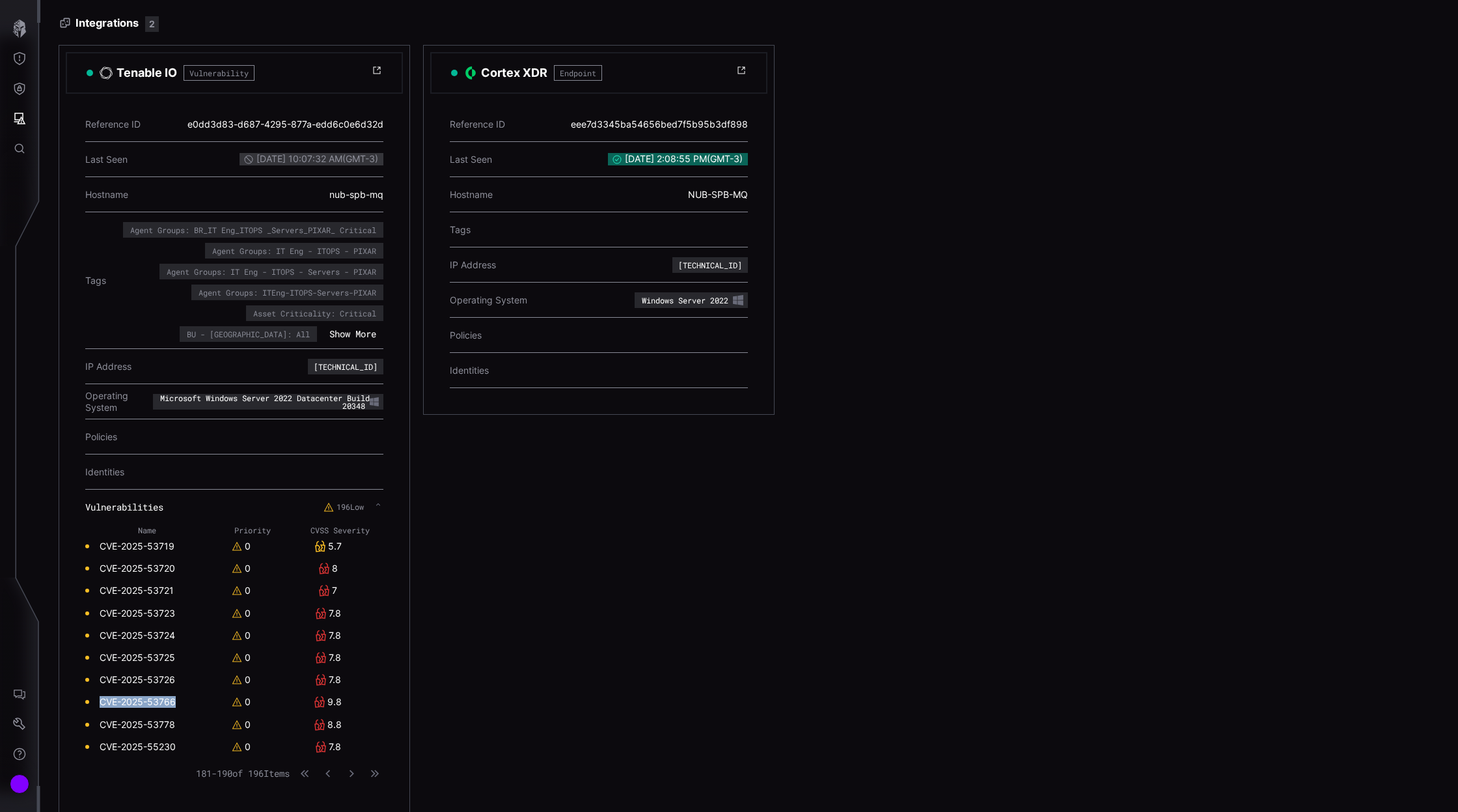
copy link "CVE-2025-53766"
click at [355, 769] on icon "button" at bounding box center [352, 774] width 9 height 9
click at [309, 681] on icon "button" at bounding box center [306, 684] width 5 height 7
click at [353, 770] on icon "button" at bounding box center [352, 773] width 5 height 7
click at [353, 767] on button "button" at bounding box center [352, 774] width 17 height 13
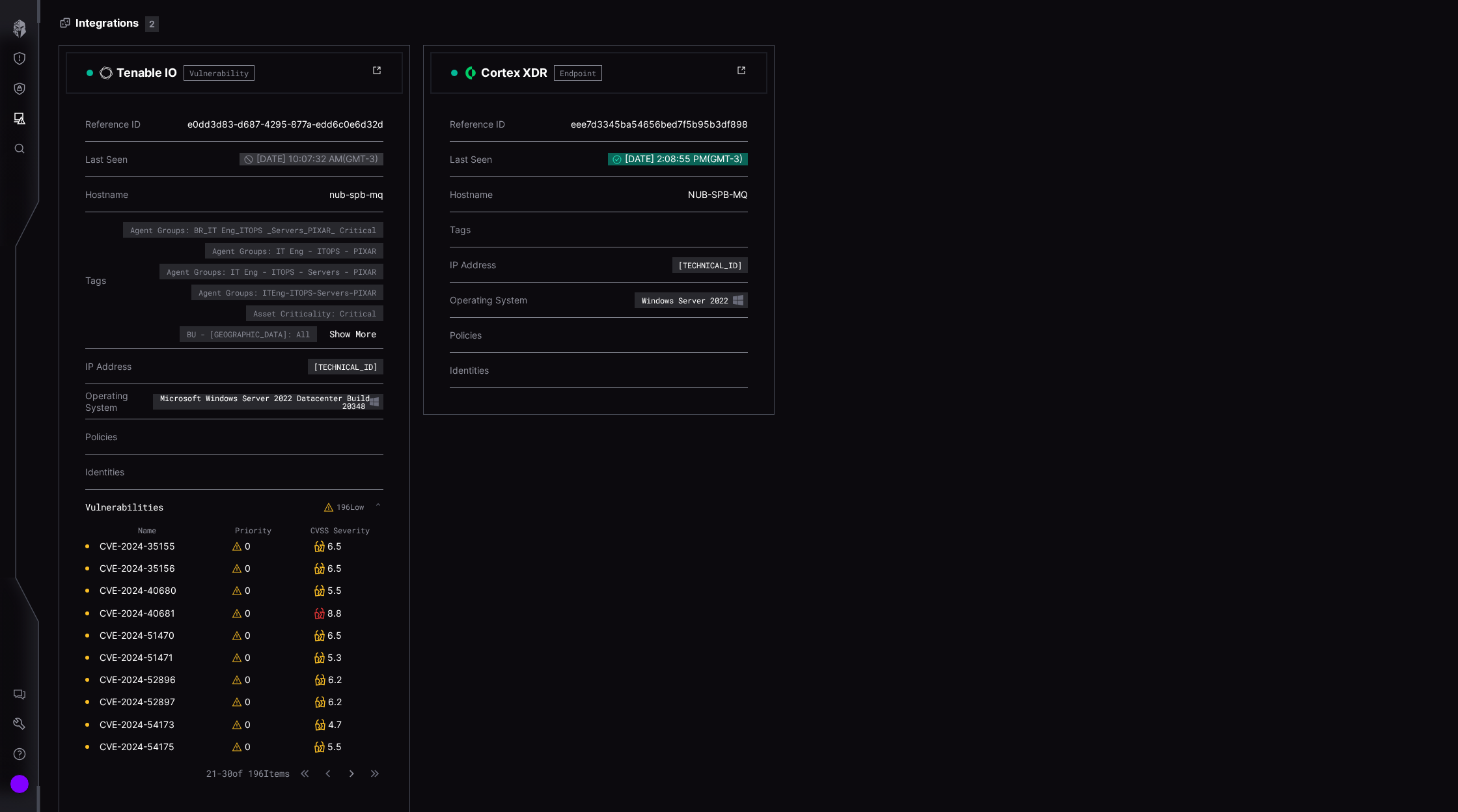
click at [351, 770] on icon "button" at bounding box center [352, 773] width 5 height 7
click at [352, 772] on icon "button" at bounding box center [352, 773] width 9 height 9
click at [332, 776] on div "Name Priority CVSS Severity CVE-2025-33181 0 CVE-2025-3631 0 7.5 CVE-2025-36350…" at bounding box center [234, 657] width 298 height 266
click at [305, 772] on icon "button" at bounding box center [305, 773] width 9 height 9
click at [356, 769] on icon "button" at bounding box center [352, 774] width 9 height 9
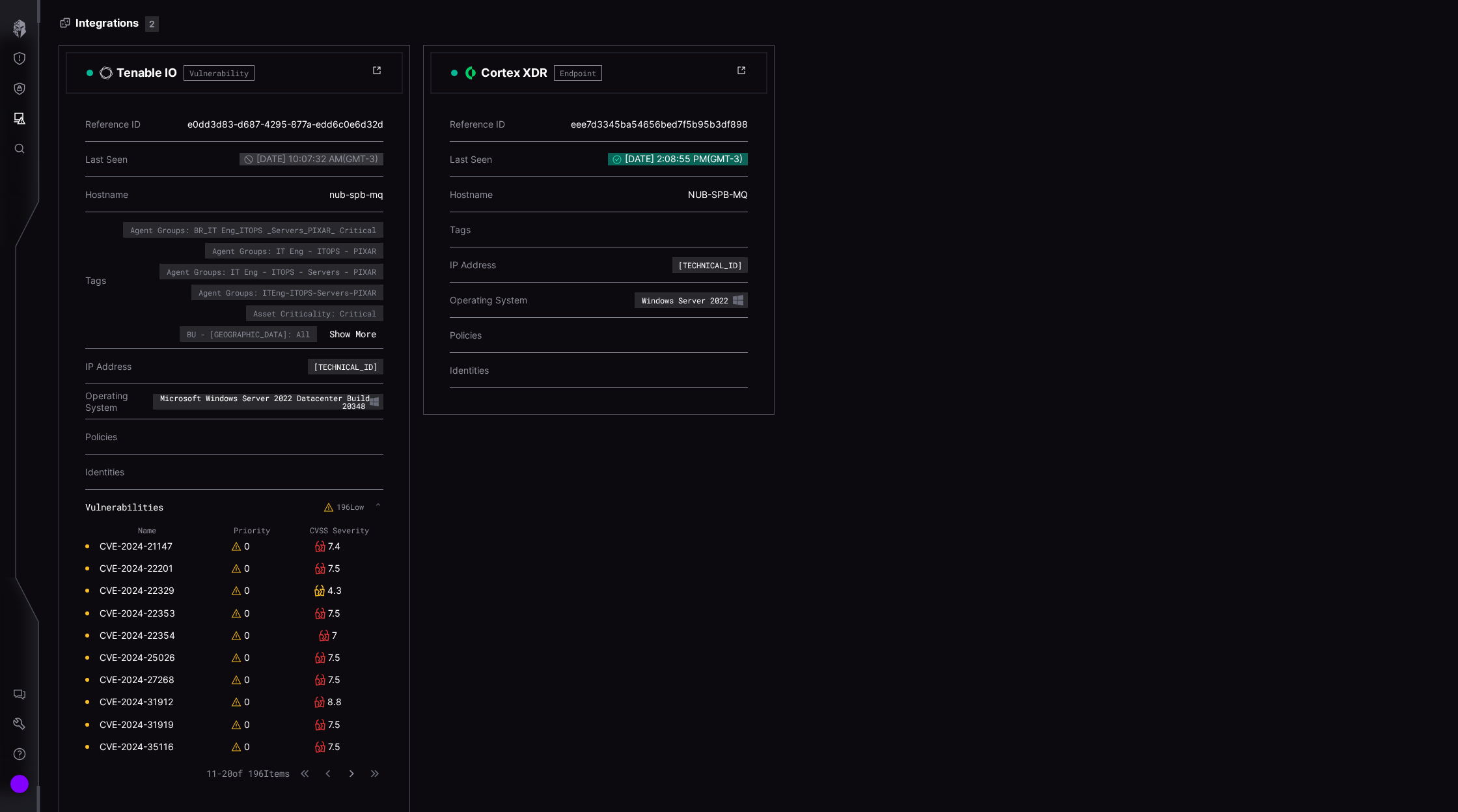
click at [352, 773] on button "button" at bounding box center [352, 774] width 17 height 13
click at [355, 769] on icon "button" at bounding box center [352, 774] width 9 height 9
click at [353, 772] on icon "button" at bounding box center [352, 774] width 9 height 9
click at [355, 762] on div "Name Priority CVSS Severity CVE-2025-33181 0 CVE-2025-3631 0 7.5 CVE-2025-36350…" at bounding box center [234, 657] width 298 height 266
click at [309, 769] on icon "button" at bounding box center [305, 774] width 9 height 9
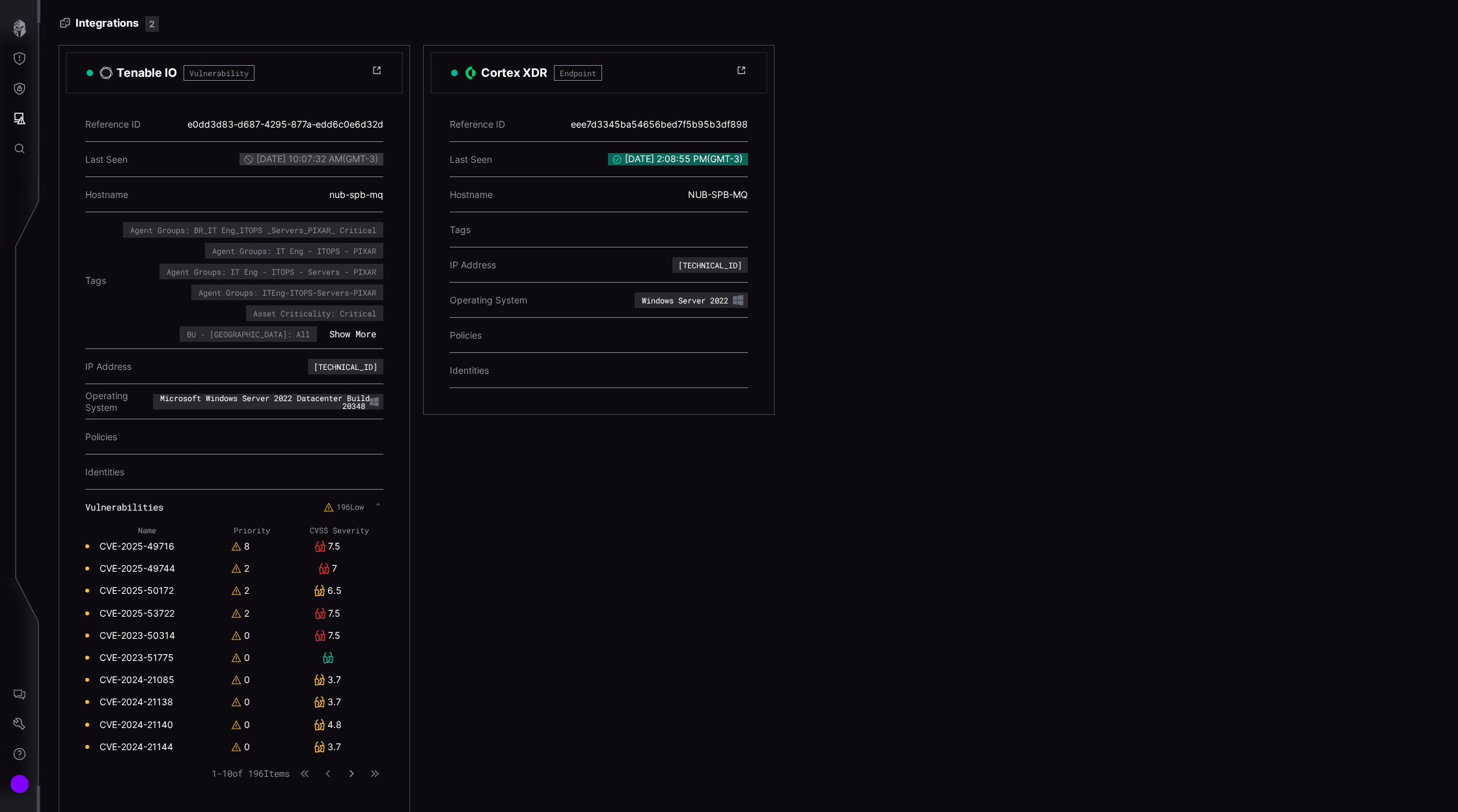
click at [351, 771] on icon "button" at bounding box center [352, 773] width 5 height 7
click at [350, 769] on icon "button" at bounding box center [352, 774] width 9 height 9
click at [354, 771] on icon "button" at bounding box center [352, 774] width 9 height 9
click at [352, 772] on icon "button" at bounding box center [352, 774] width 9 height 9
click at [356, 771] on icon "button" at bounding box center [352, 774] width 9 height 9
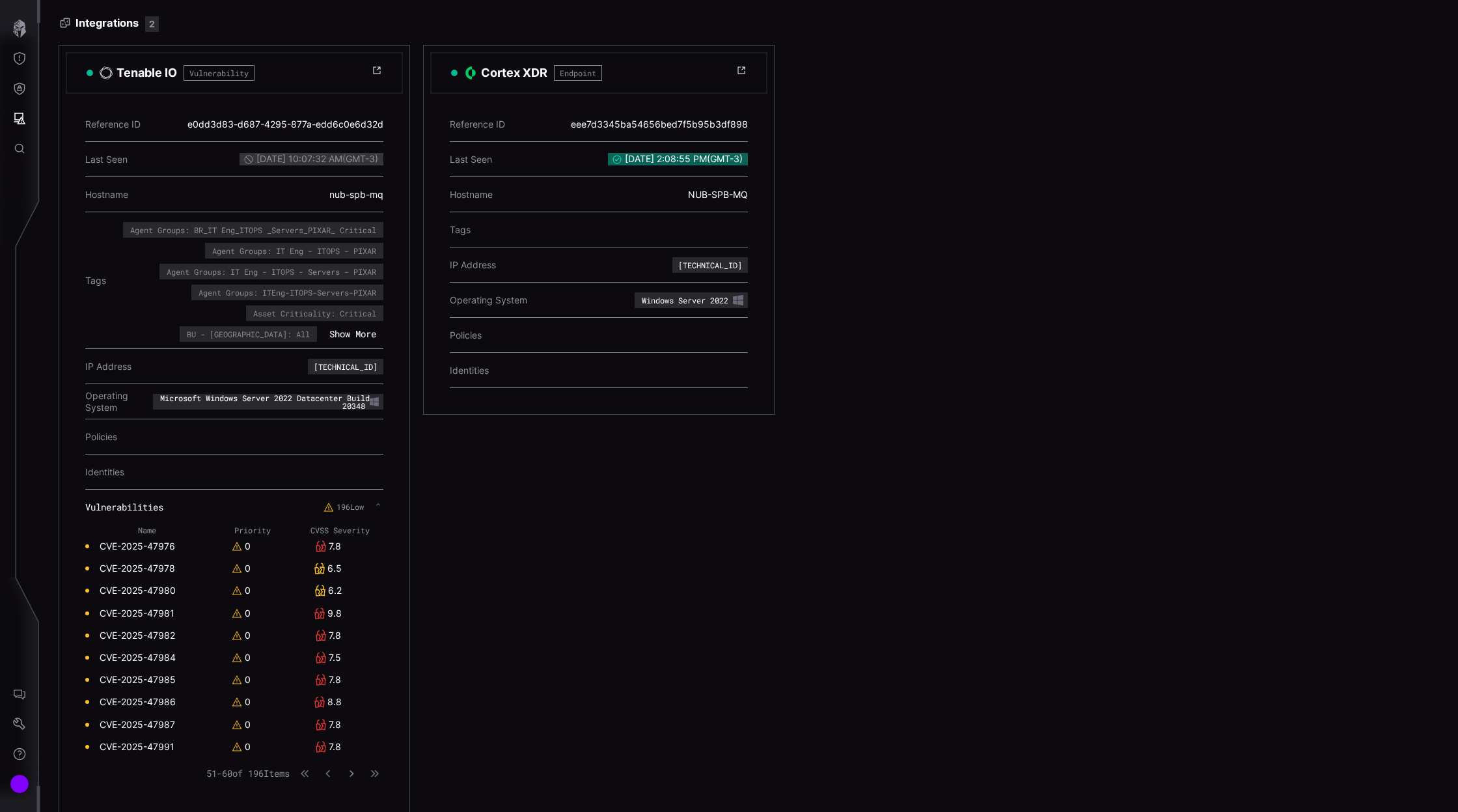
click at [355, 770] on icon "button" at bounding box center [352, 773] width 9 height 9
click at [356, 772] on icon "button" at bounding box center [352, 774] width 9 height 9
click at [354, 769] on icon "button" at bounding box center [352, 774] width 9 height 9
click at [355, 770] on icon "button" at bounding box center [352, 774] width 9 height 9
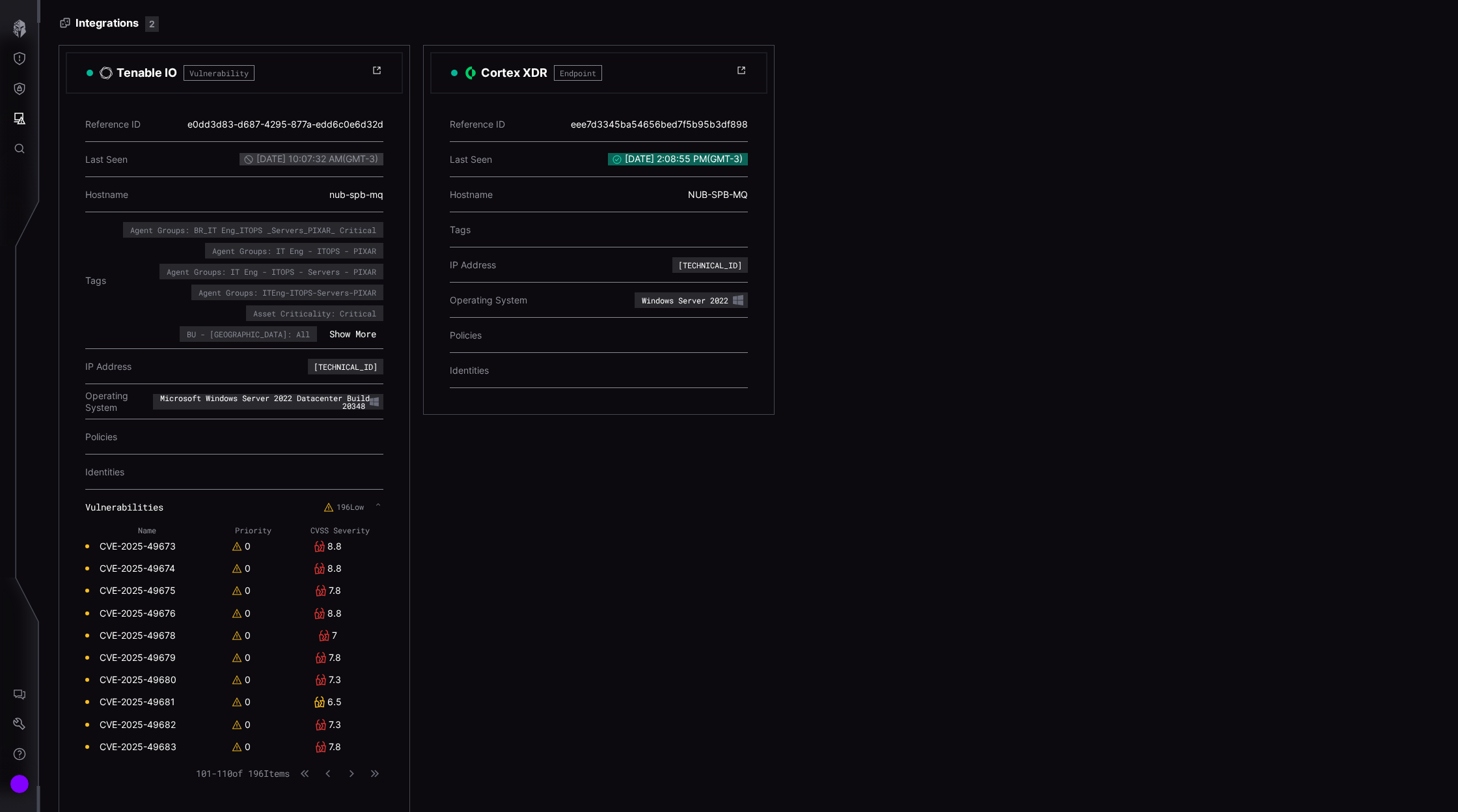
click at [349, 757] on div "Name Priority CVSS Severity CVE-2025-49673 0 8.8 CVE-2025-49674 0 8.8 CVE-2025-…" at bounding box center [234, 657] width 298 height 266
click at [354, 769] on icon "button" at bounding box center [352, 774] width 9 height 9
click at [353, 770] on icon "button" at bounding box center [352, 773] width 5 height 7
click at [354, 771] on icon "button" at bounding box center [352, 774] width 9 height 9
click at [355, 770] on icon "button" at bounding box center [351, 773] width 9 height 9
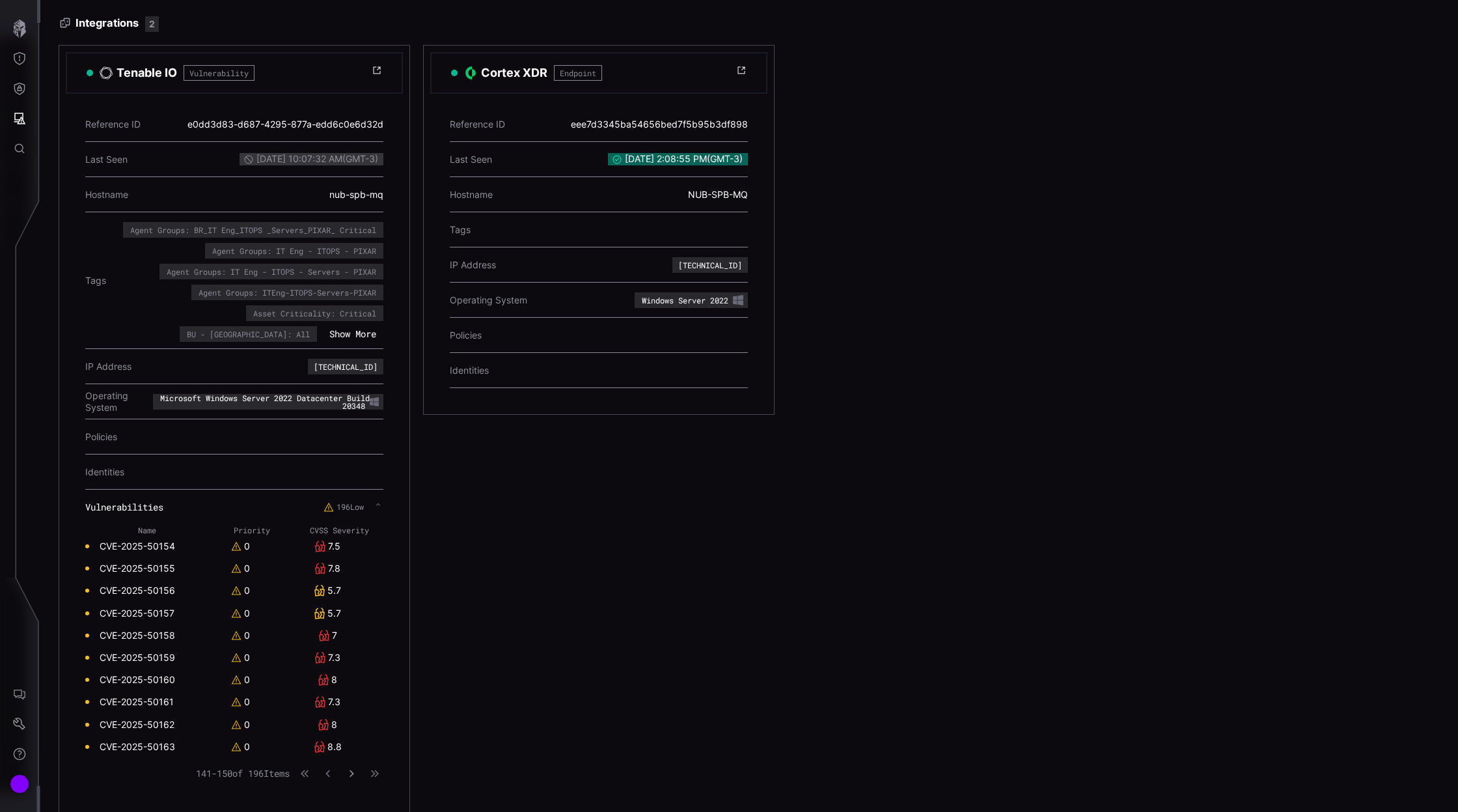
click at [354, 771] on icon "button" at bounding box center [352, 774] width 9 height 9
click at [354, 775] on div "Name Priority CVSS Severity CVE-2025-50164 0 8 CVE-2025-50166 0 6.5 CVE-2025-50…" at bounding box center [234, 657] width 298 height 266
click at [354, 770] on icon "button" at bounding box center [352, 774] width 9 height 9
click at [354, 770] on icon "button" at bounding box center [352, 774] width 4 height 7
click at [350, 769] on icon "button" at bounding box center [352, 774] width 9 height 9
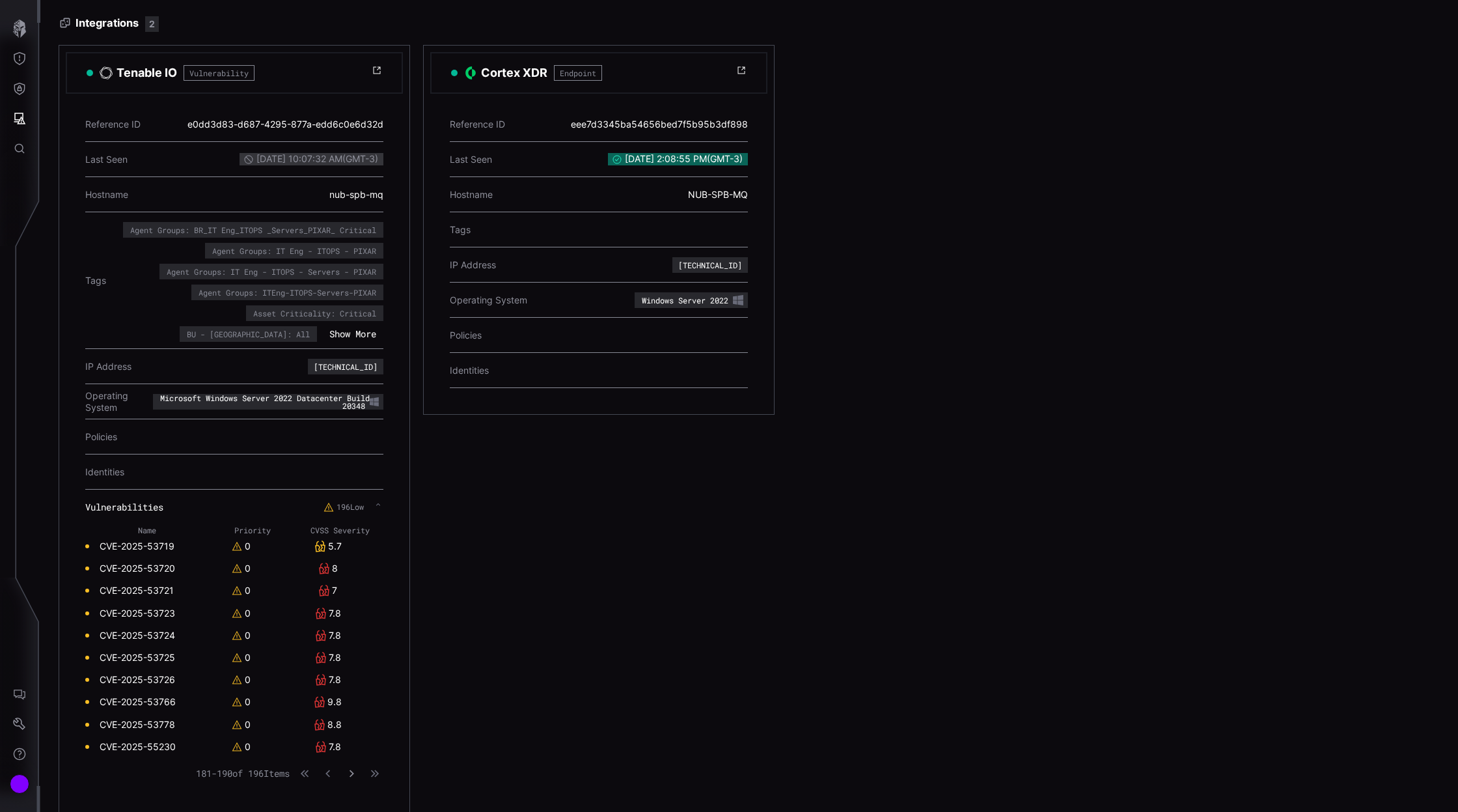
click at [352, 769] on icon "button" at bounding box center [352, 774] width 9 height 9
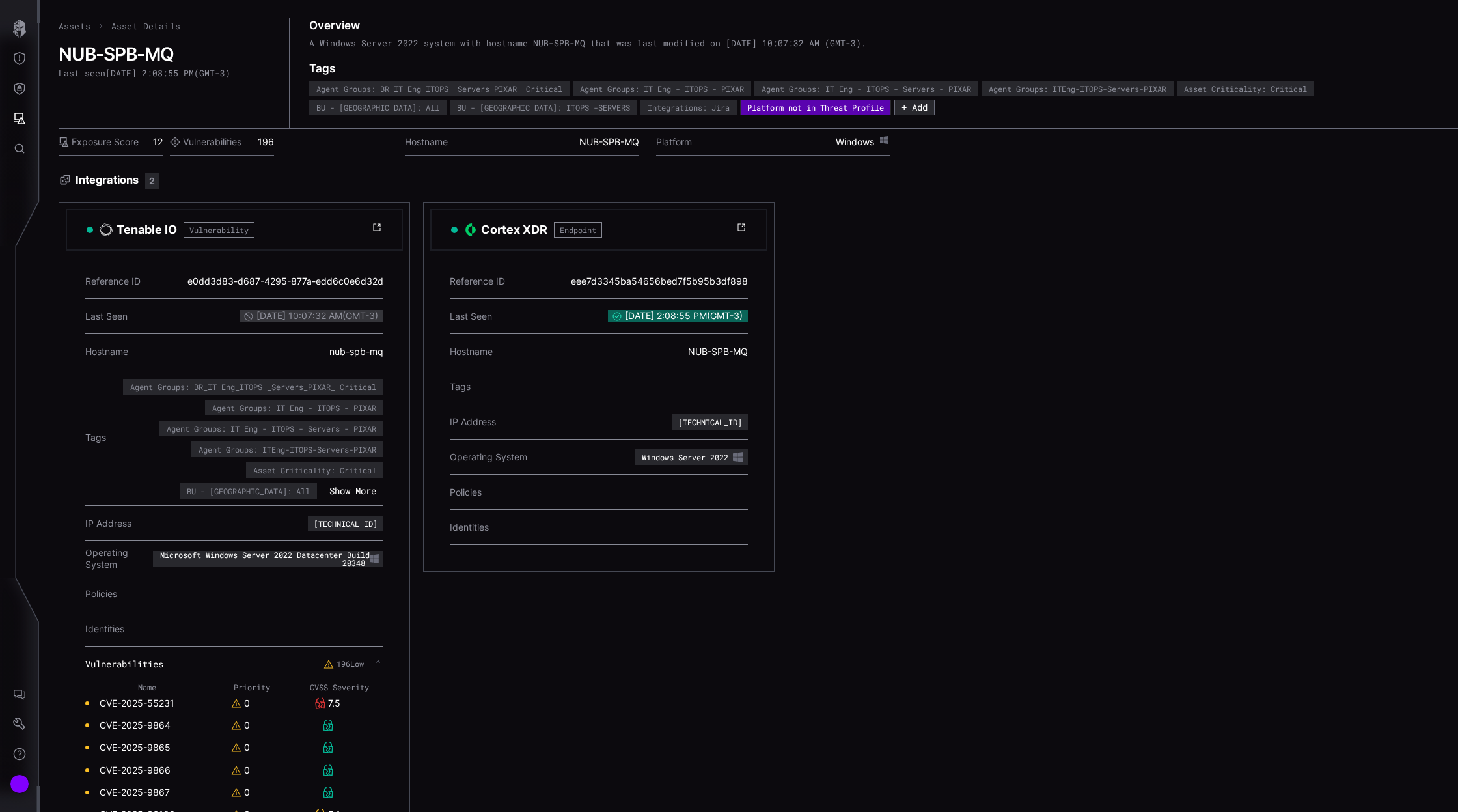
click at [118, 140] on label "Exposure Score" at bounding box center [99, 142] width 80 height 12
click at [206, 141] on label "Vulnerabilities" at bounding box center [206, 142] width 71 height 12
click at [860, 149] on div "Platform Windows" at bounding box center [773, 142] width 234 height 26
drag, startPoint x: 60, startPoint y: 53, endPoint x: 173, endPoint y: 58, distance: 113.1
click at [173, 58] on h2 "NUB-SPB-MQ" at bounding box center [165, 54] width 212 height 22
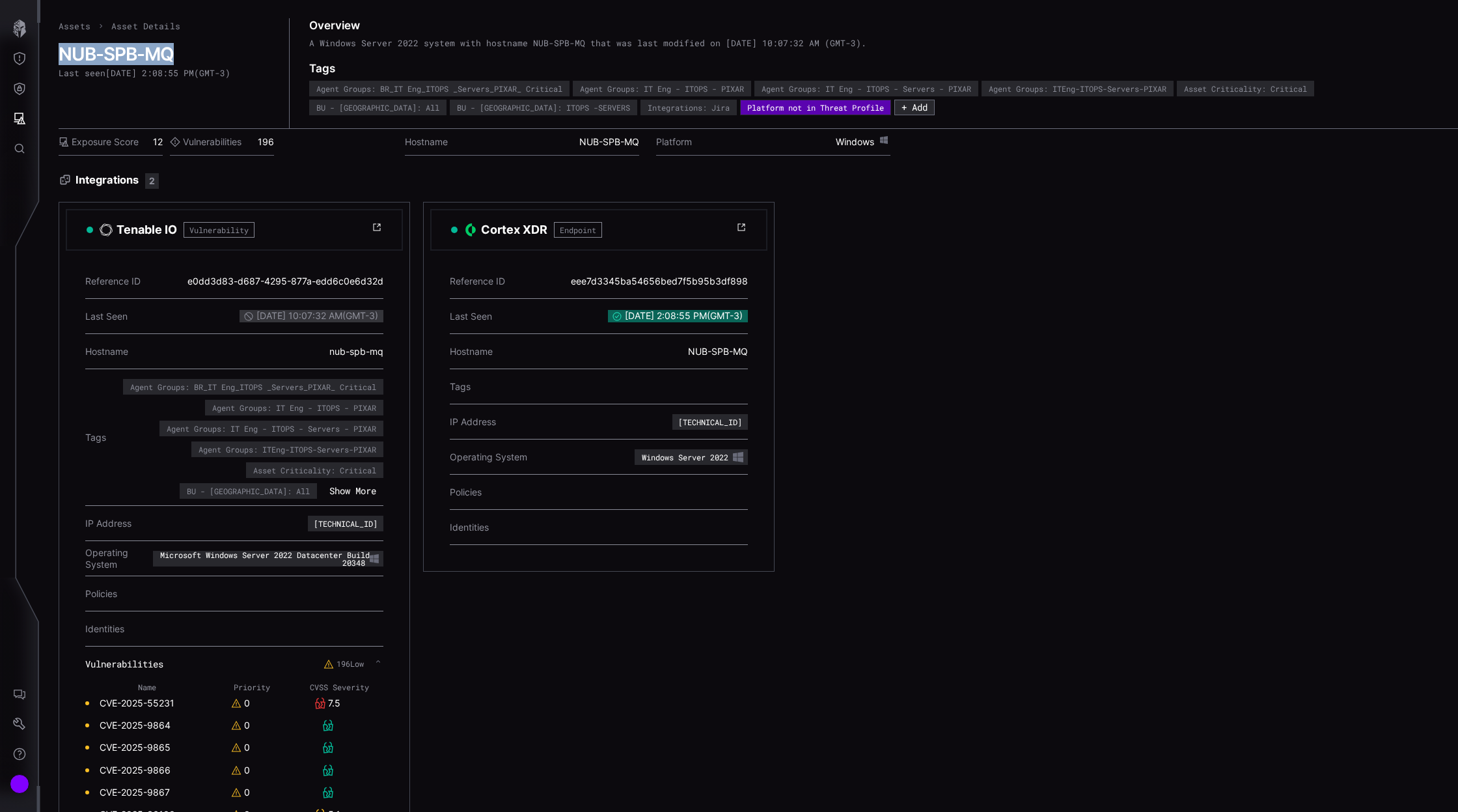
copy h2 "NUB-SPB-MQ"
click at [15, 122] on icon "Attack Surface" at bounding box center [20, 118] width 13 height 13
click at [101, 179] on div "Assets" at bounding box center [108, 177] width 69 height 17
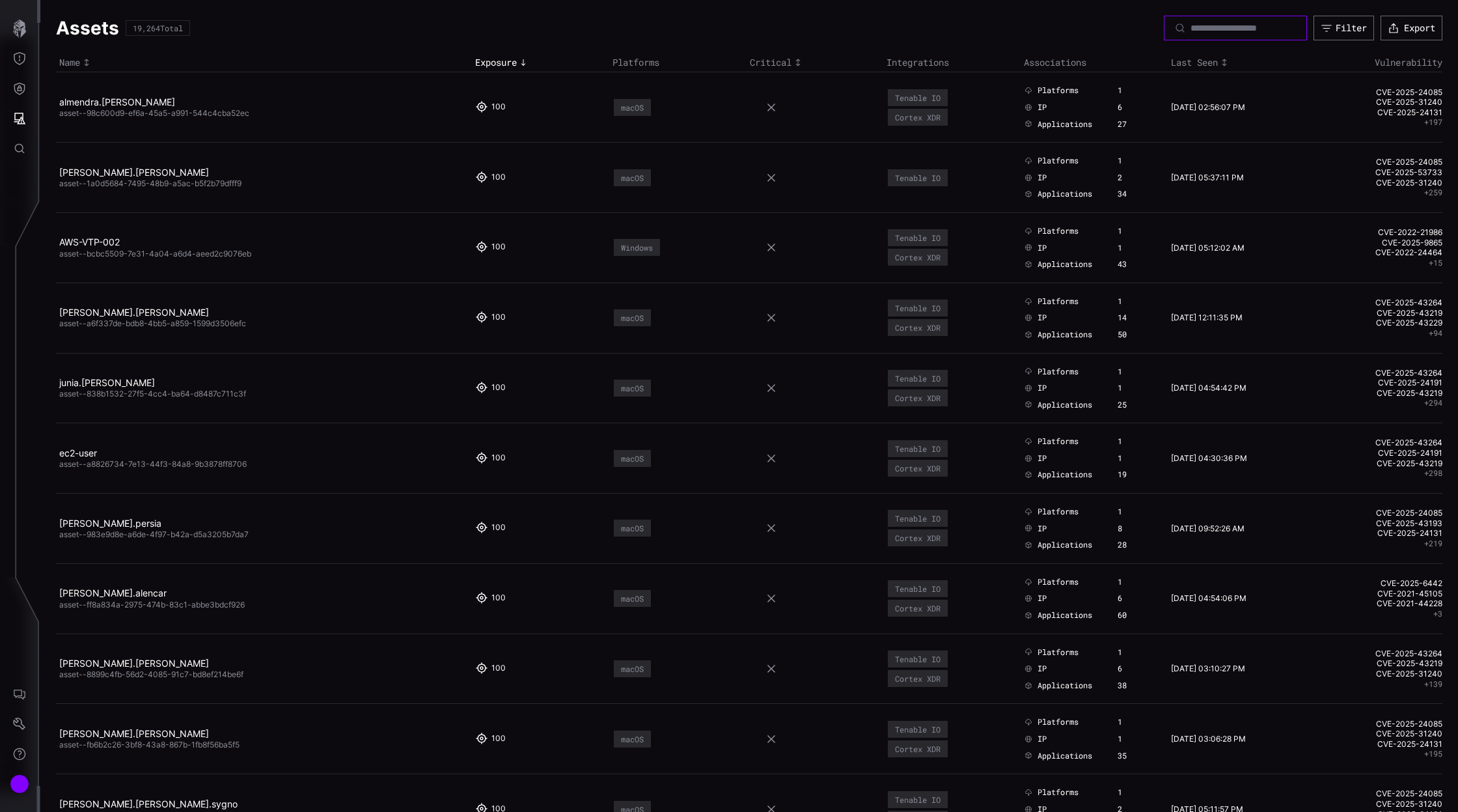
click at [1223, 24] on input at bounding box center [1236, 28] width 91 height 12
paste input "**********"
type input "**********"
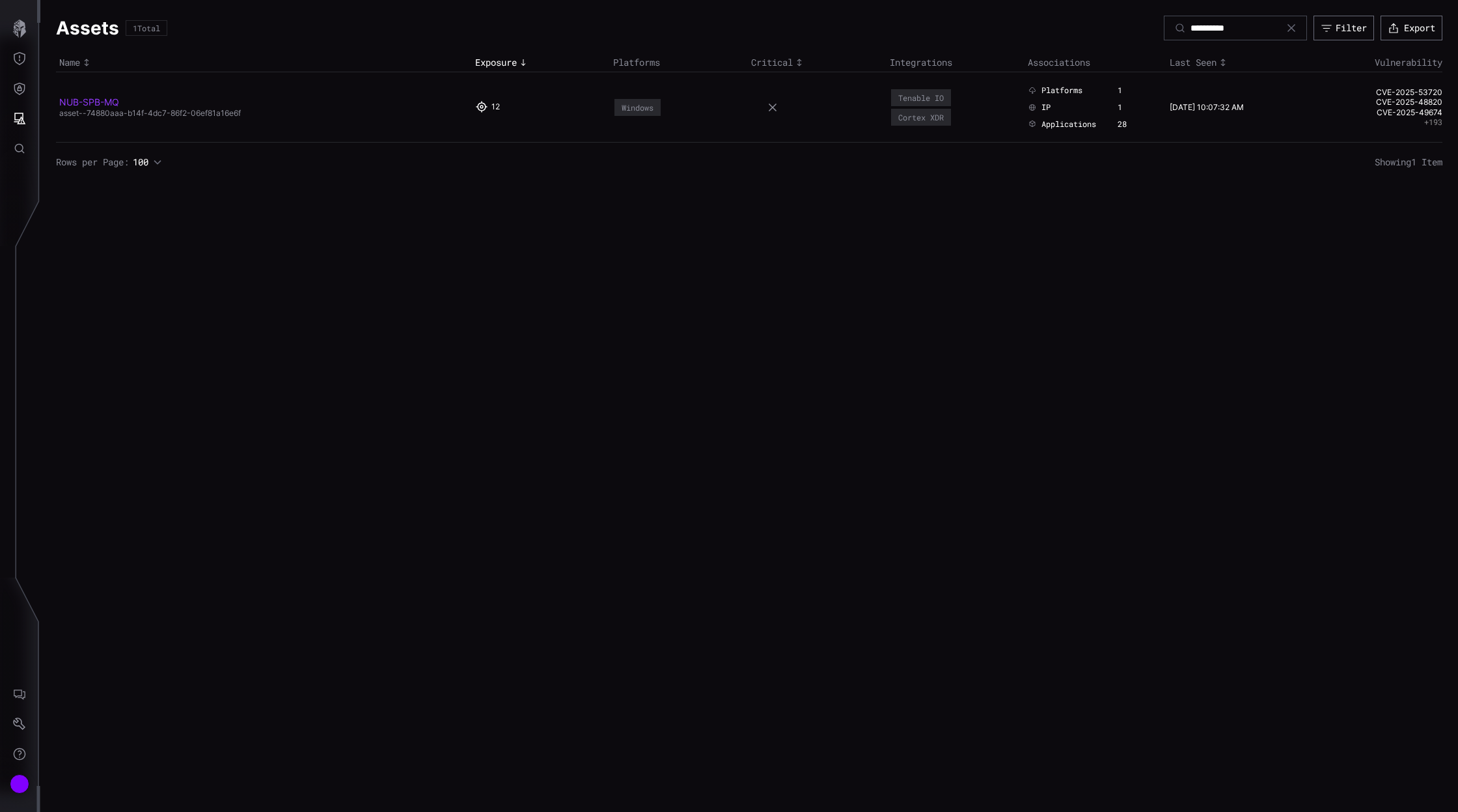
click at [89, 97] on link "NUB-SPB-MQ" at bounding box center [89, 102] width 60 height 11
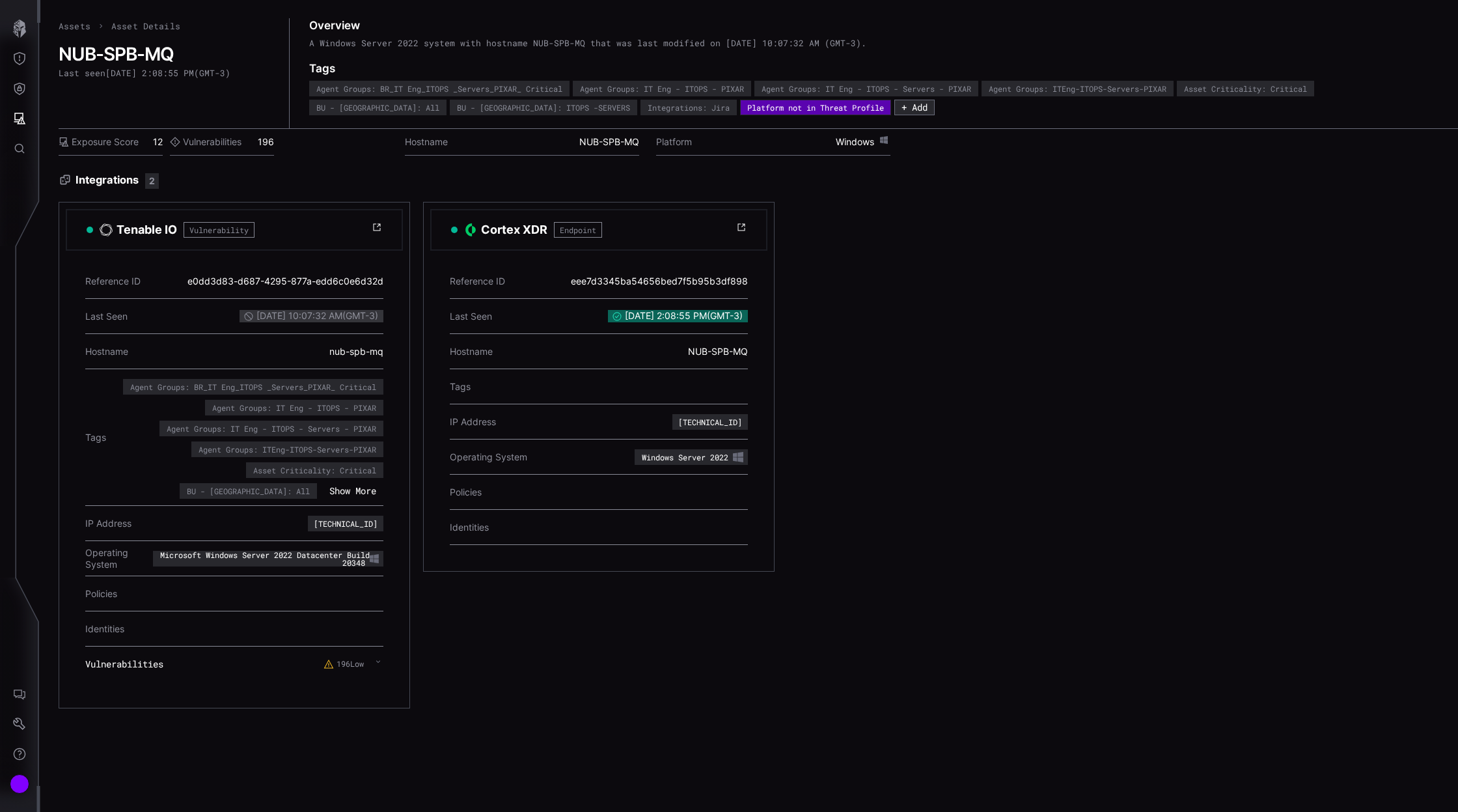
click at [380, 657] on icon at bounding box center [378, 661] width 5 height 11
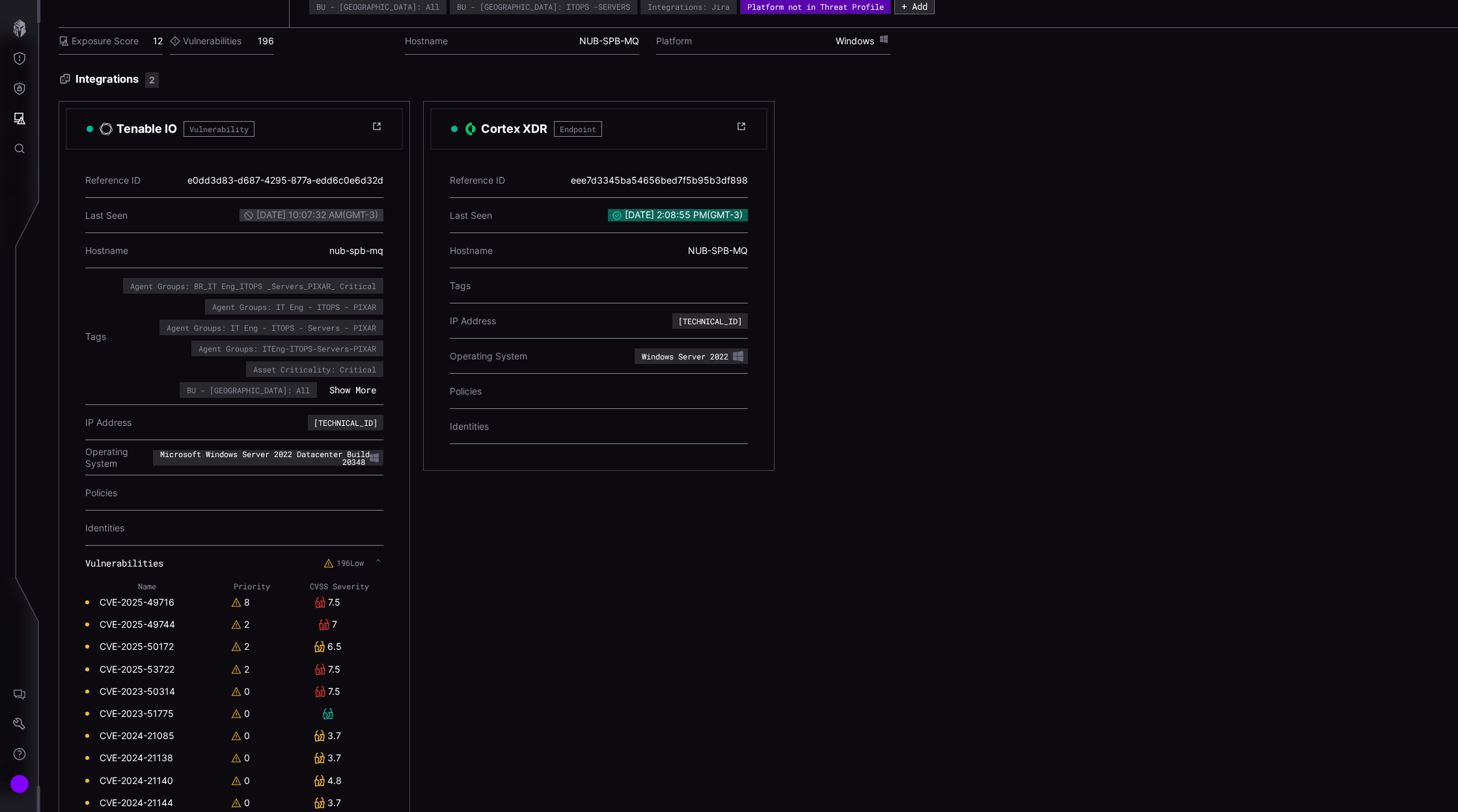
scroll to position [157, 0]
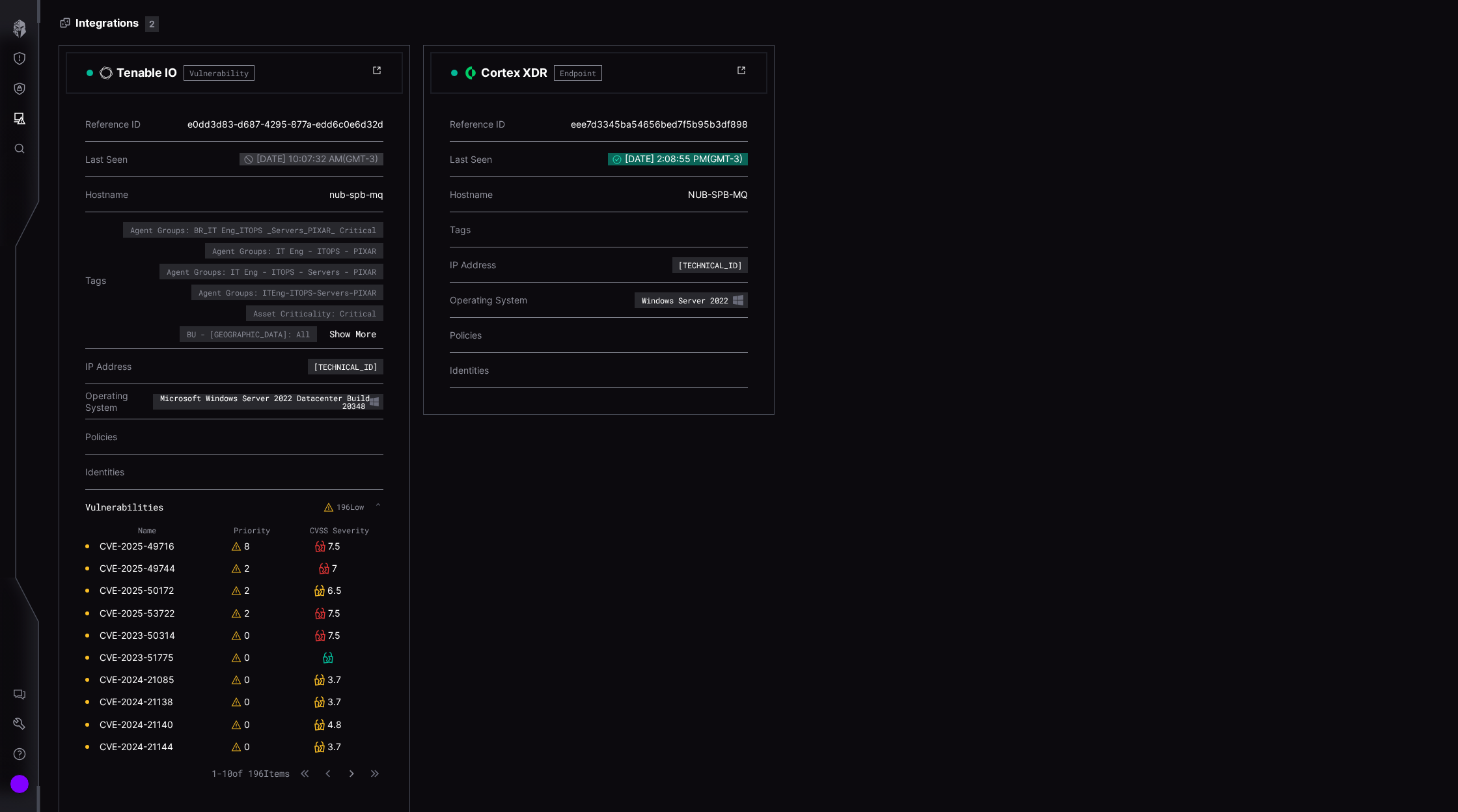
click at [352, 769] on icon "button" at bounding box center [352, 774] width 9 height 9
click at [352, 769] on icon "button" at bounding box center [351, 773] width 9 height 9
click at [378, 505] on div "196 Low" at bounding box center [353, 507] width 60 height 23
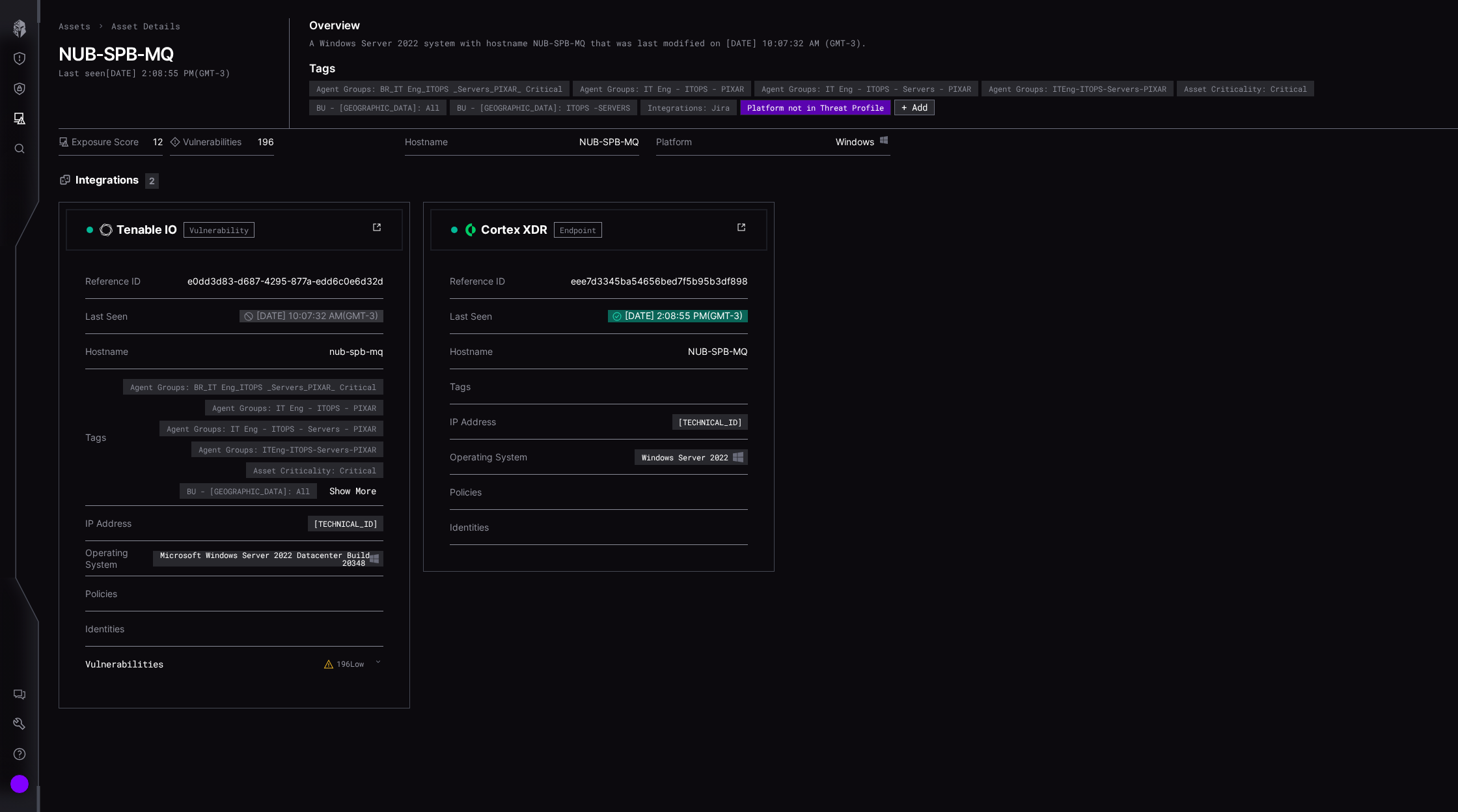
click at [378, 227] on icon at bounding box center [377, 227] width 11 height 11
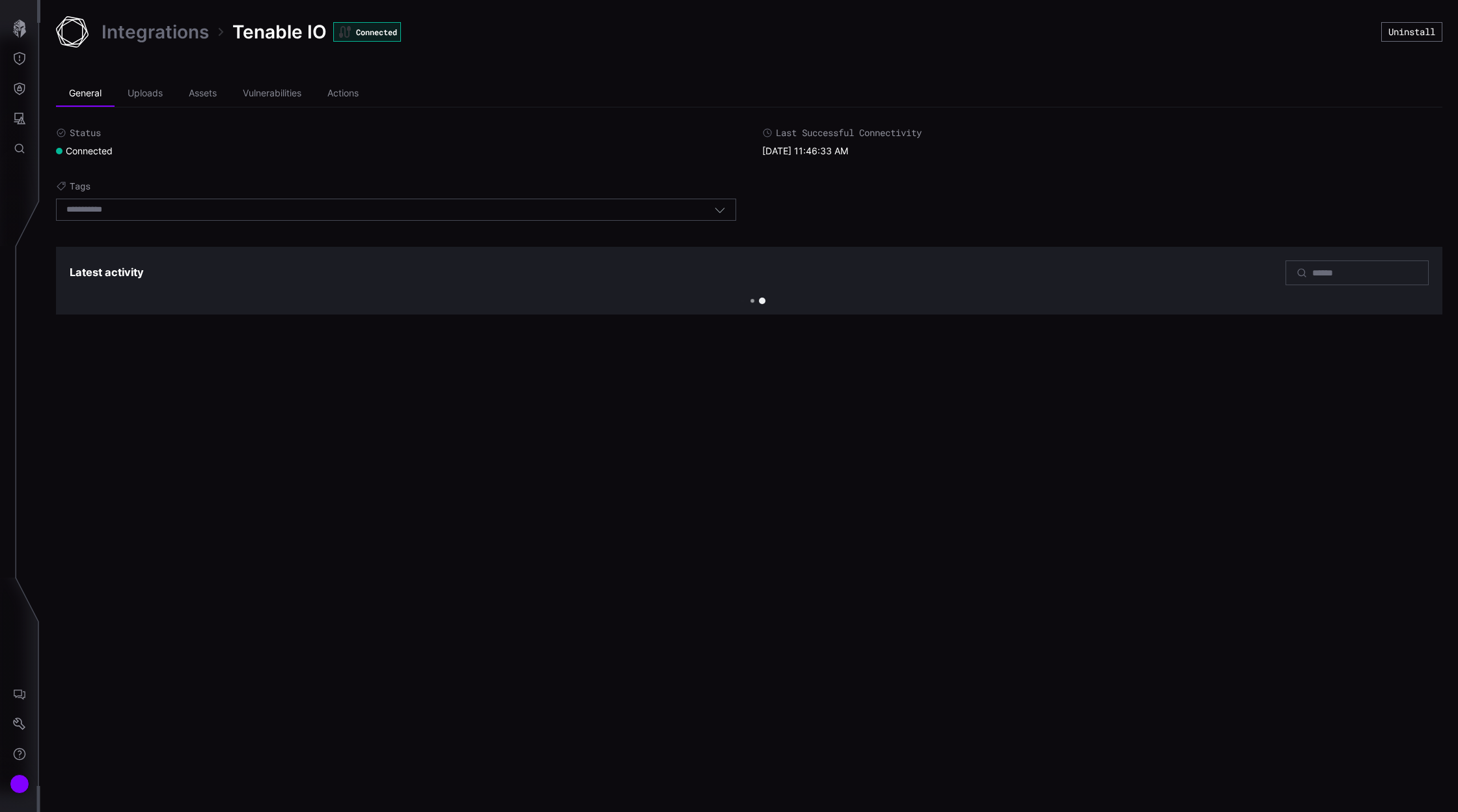
click at [360, 206] on div "Select tags" at bounding box center [390, 210] width 648 height 12
click at [220, 99] on li "Assets" at bounding box center [203, 93] width 54 height 26
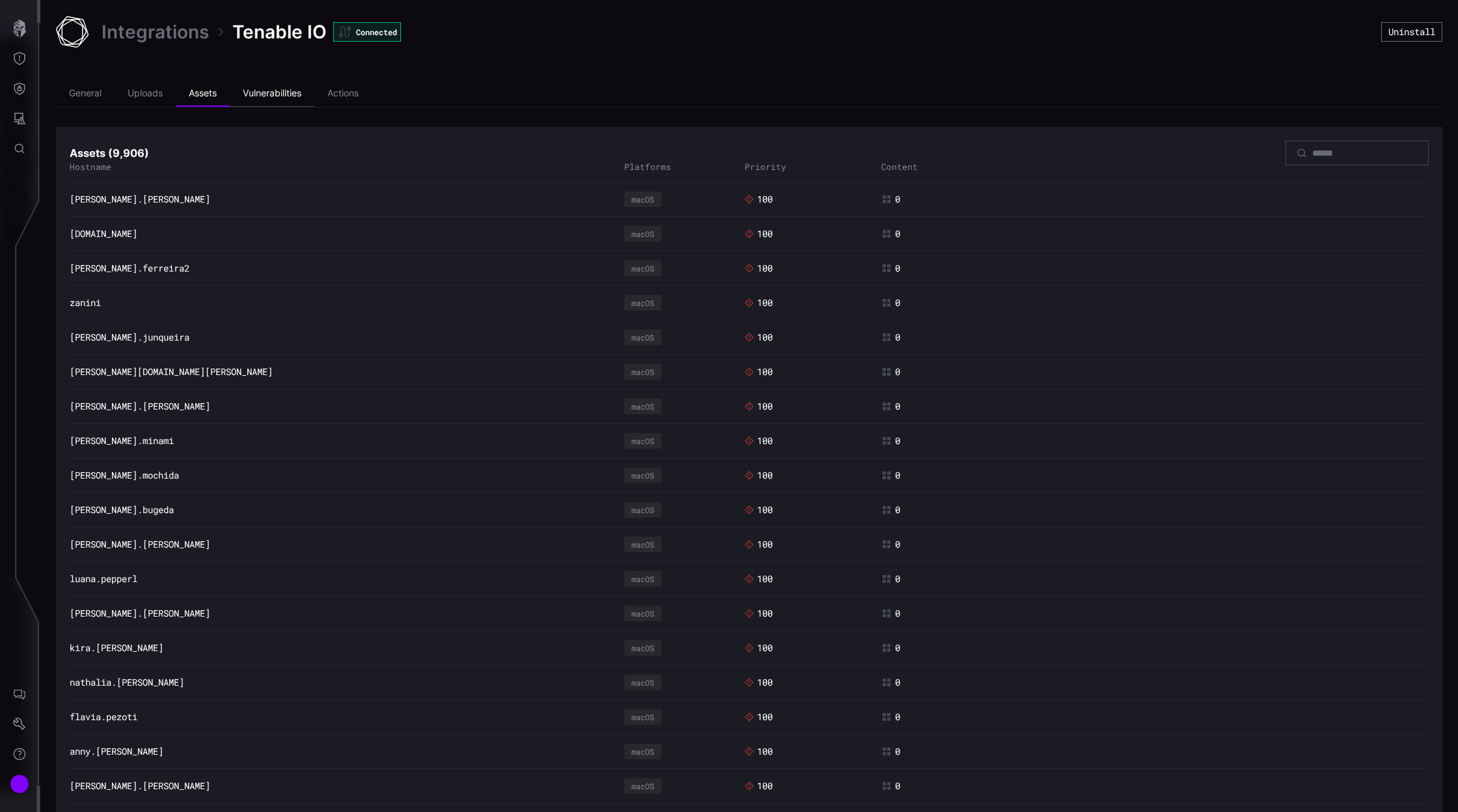
click at [274, 97] on li "Vulnerabilities" at bounding box center [272, 93] width 85 height 26
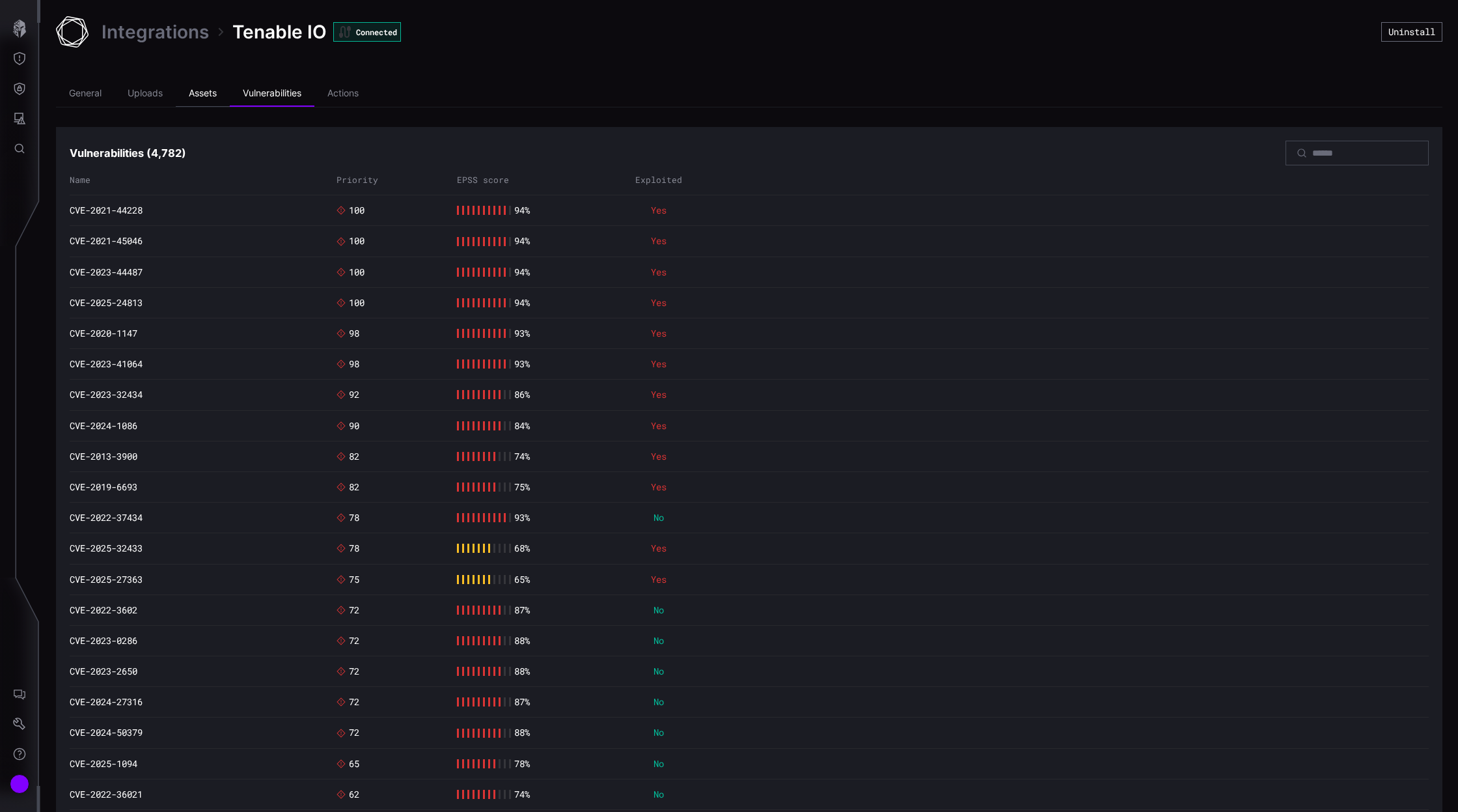
click at [210, 95] on li "Assets" at bounding box center [203, 93] width 54 height 26
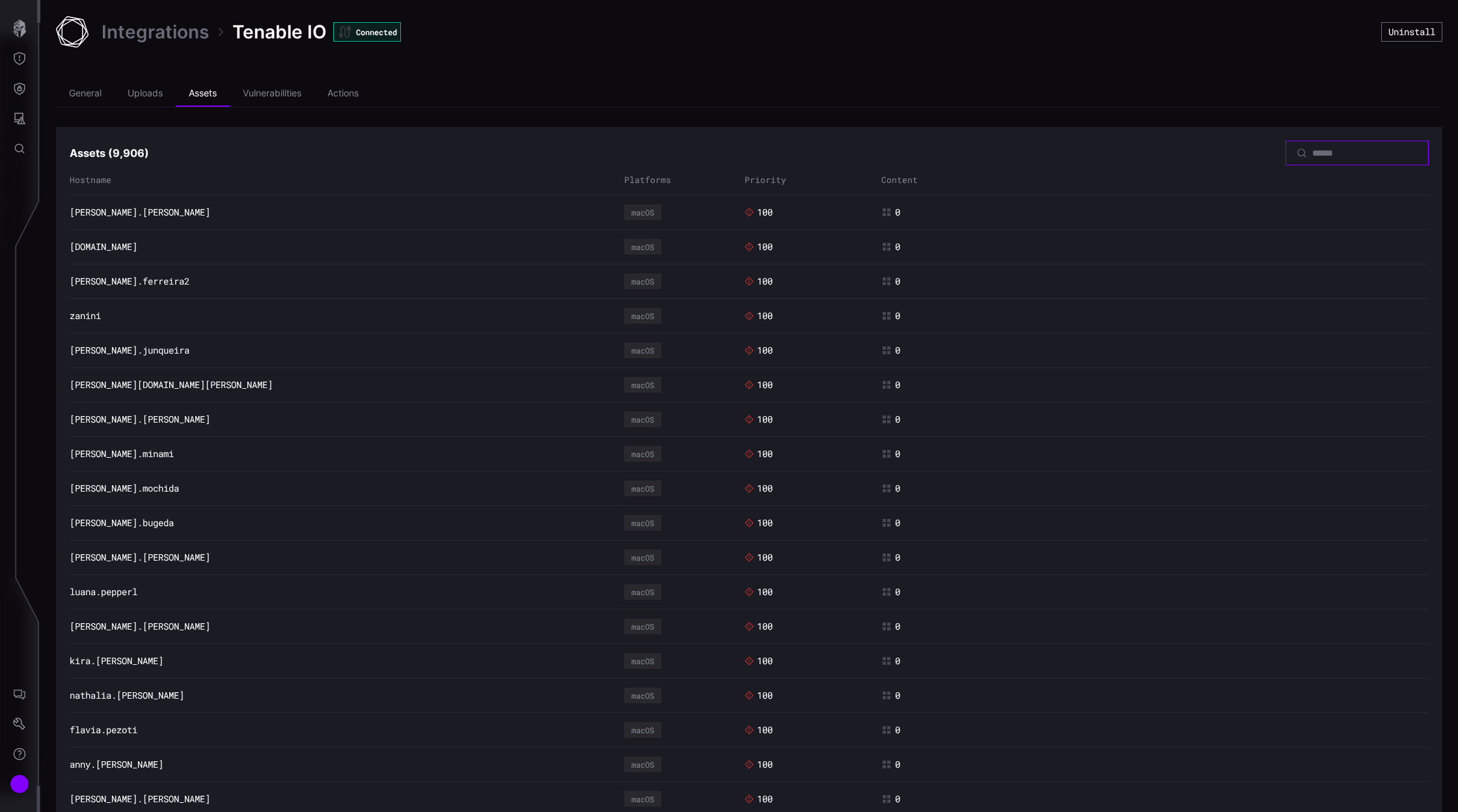
click at [1313, 152] on input at bounding box center [1358, 153] width 91 height 12
paste input "**********"
type input "**********"
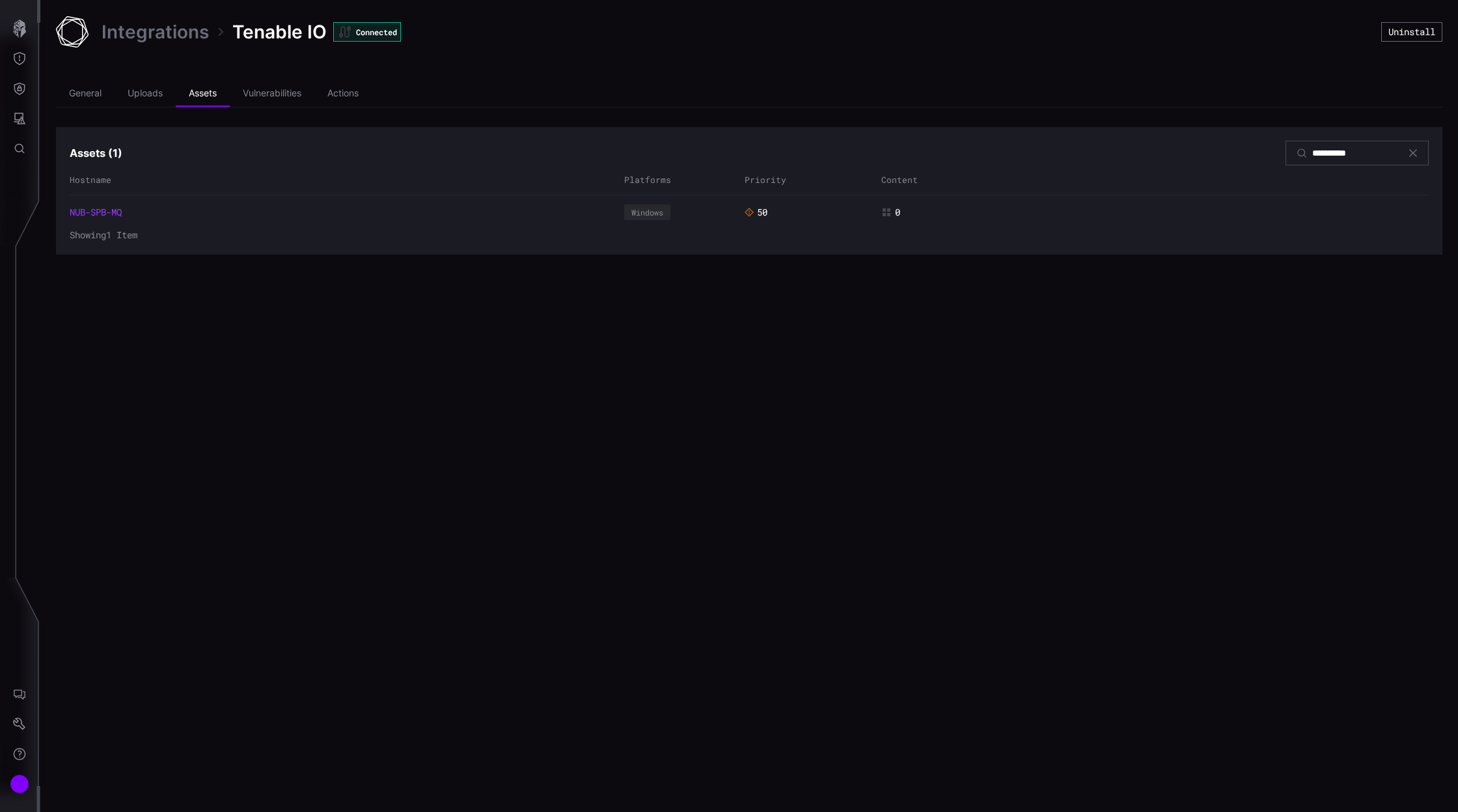
click at [81, 209] on link "NUB-SPB-MQ" at bounding box center [95, 212] width 52 height 12
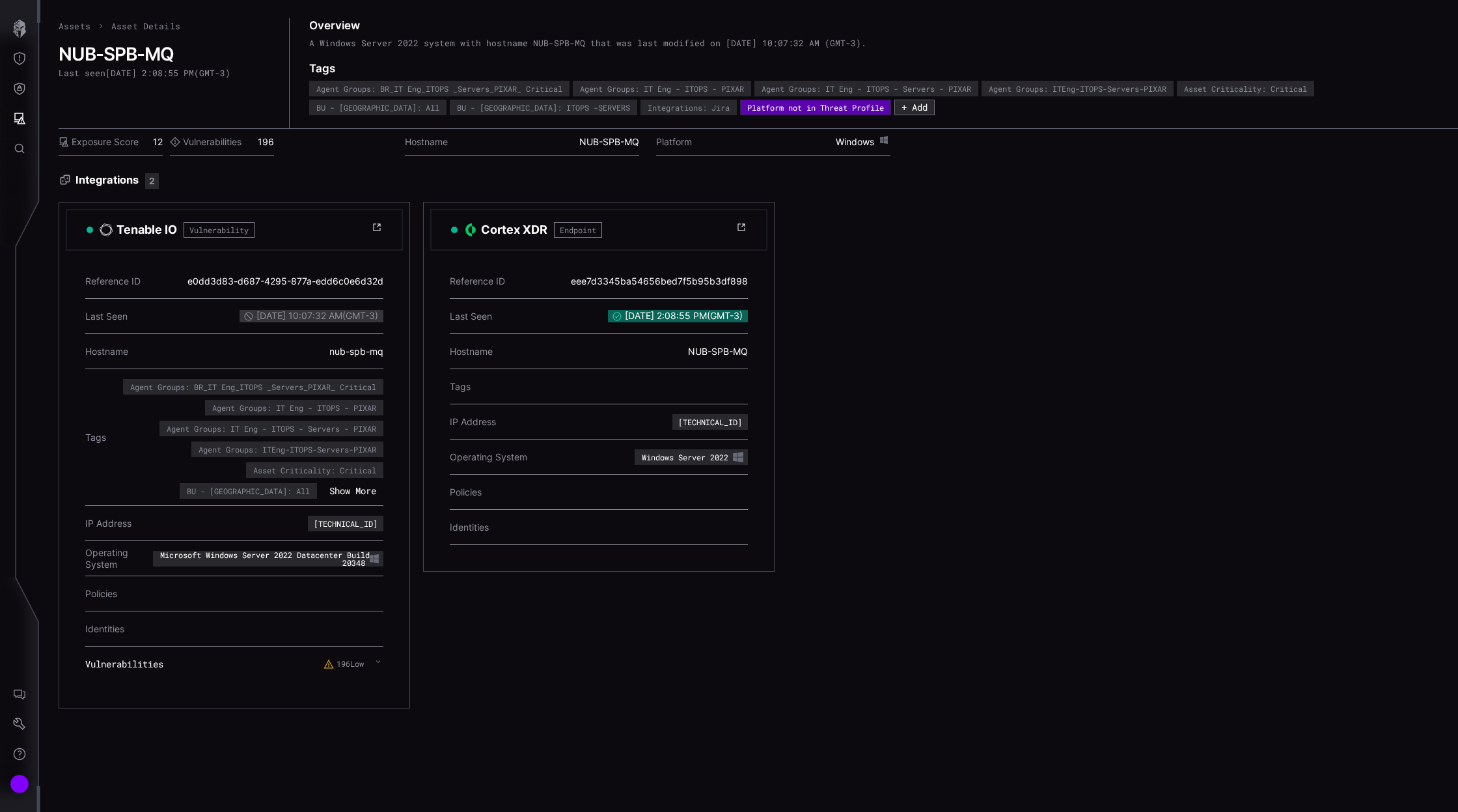
click at [374, 661] on div "196 Low" at bounding box center [353, 663] width 60 height 23
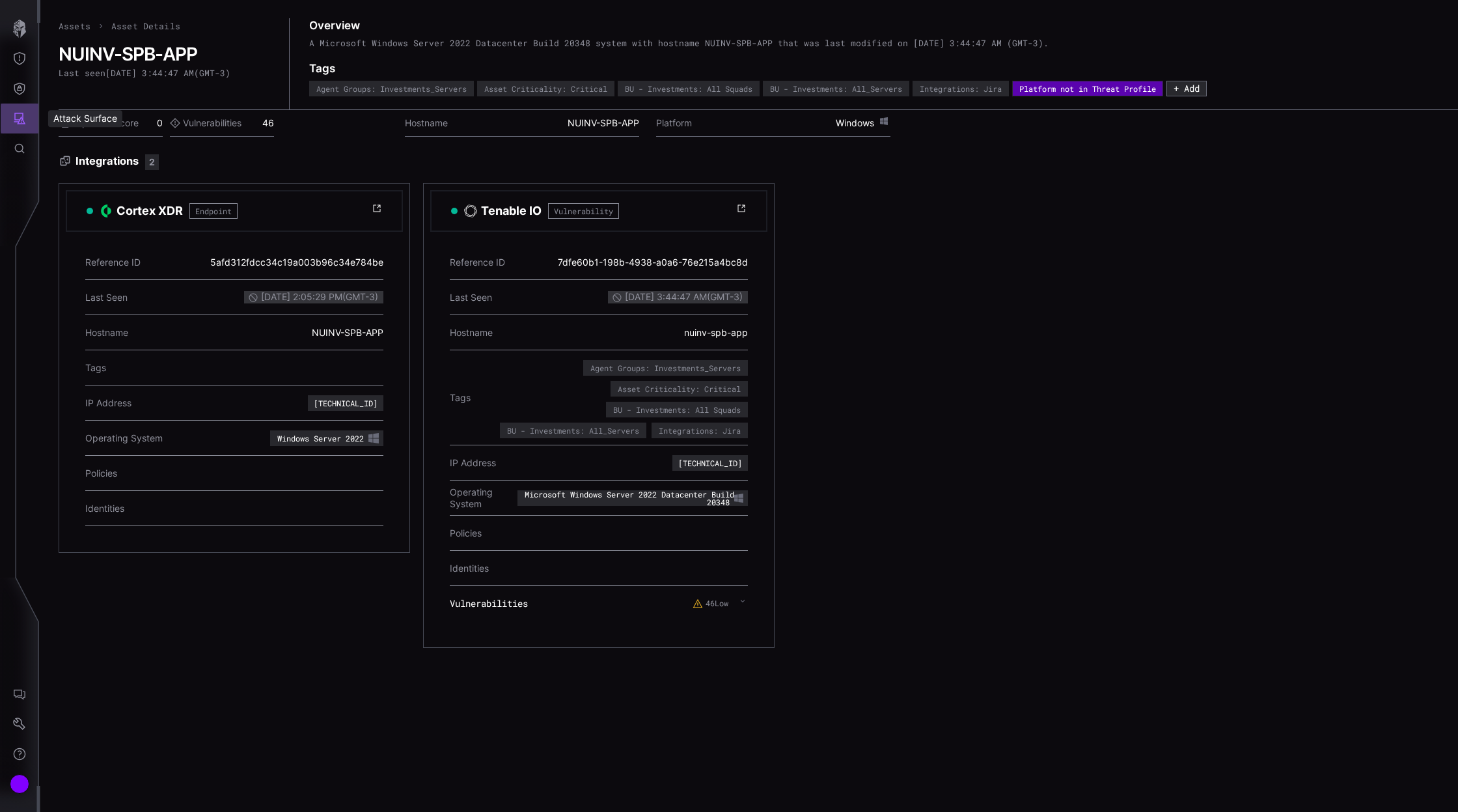
click at [25, 119] on icon "Attack Surface" at bounding box center [20, 118] width 13 height 13
click at [103, 183] on div "Assets" at bounding box center [108, 177] width 69 height 17
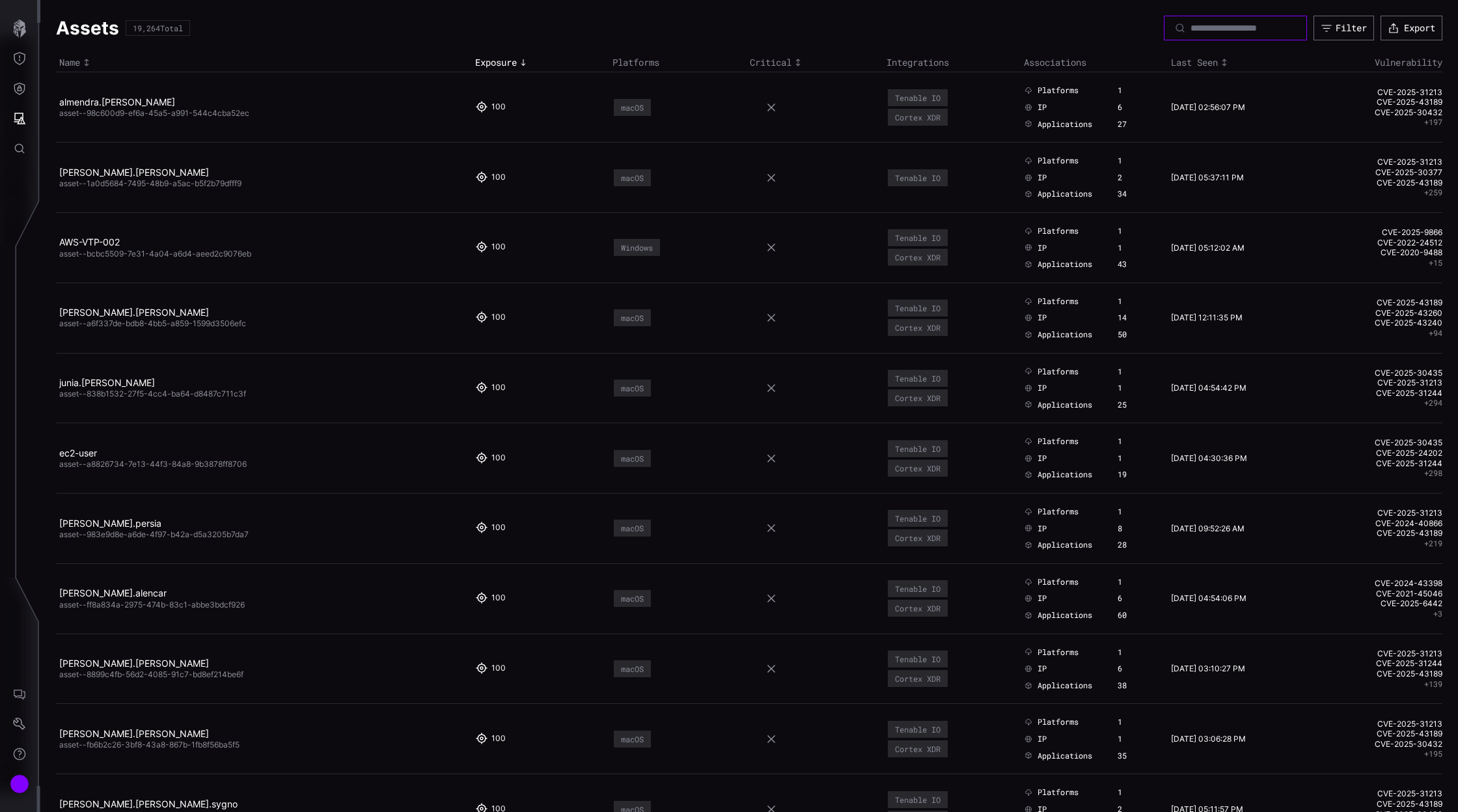
click at [1235, 27] on input at bounding box center [1236, 28] width 91 height 12
paste input "**********"
type input "**********"
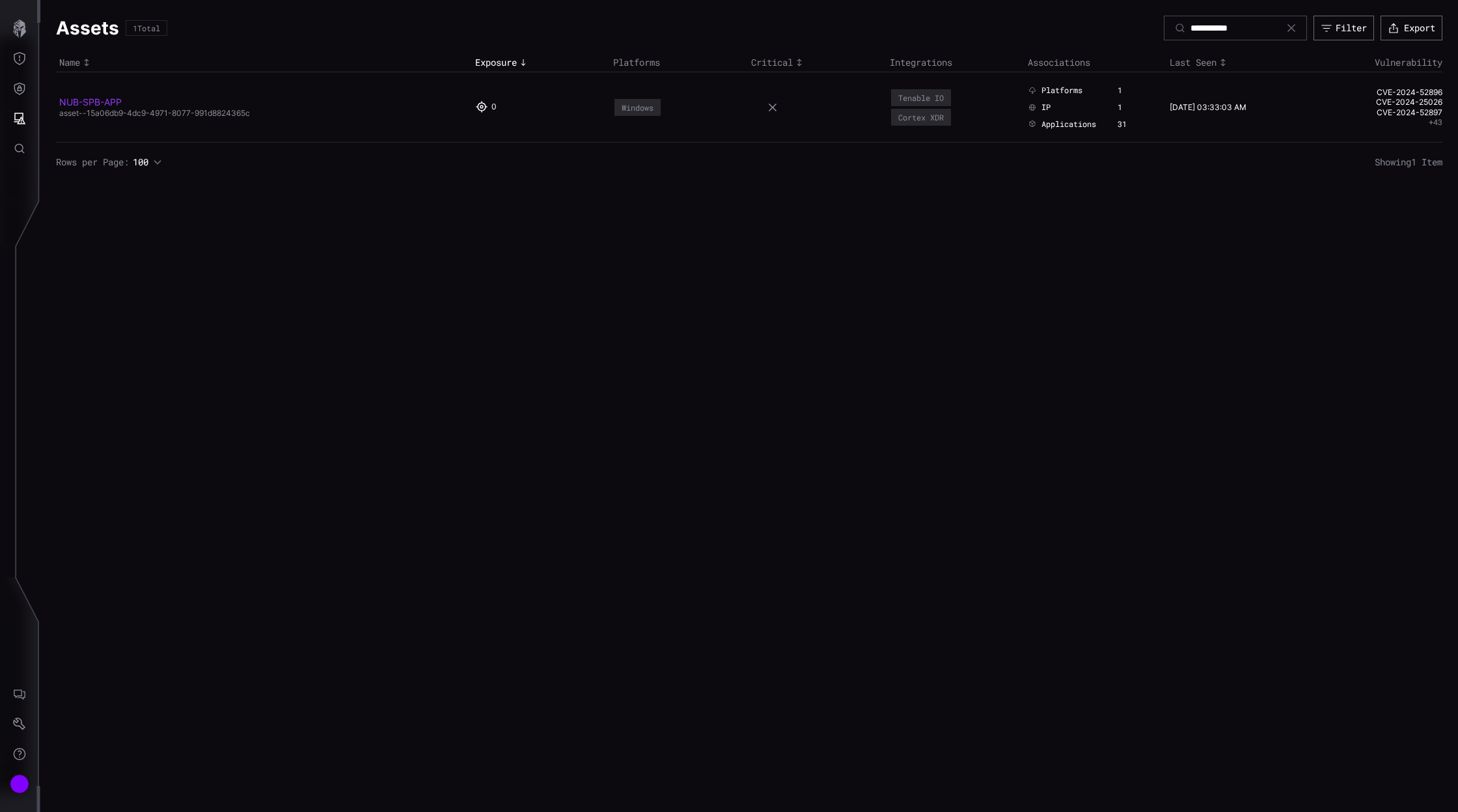
click at [112, 101] on link "NUB-SPB-APP" at bounding box center [91, 102] width 63 height 11
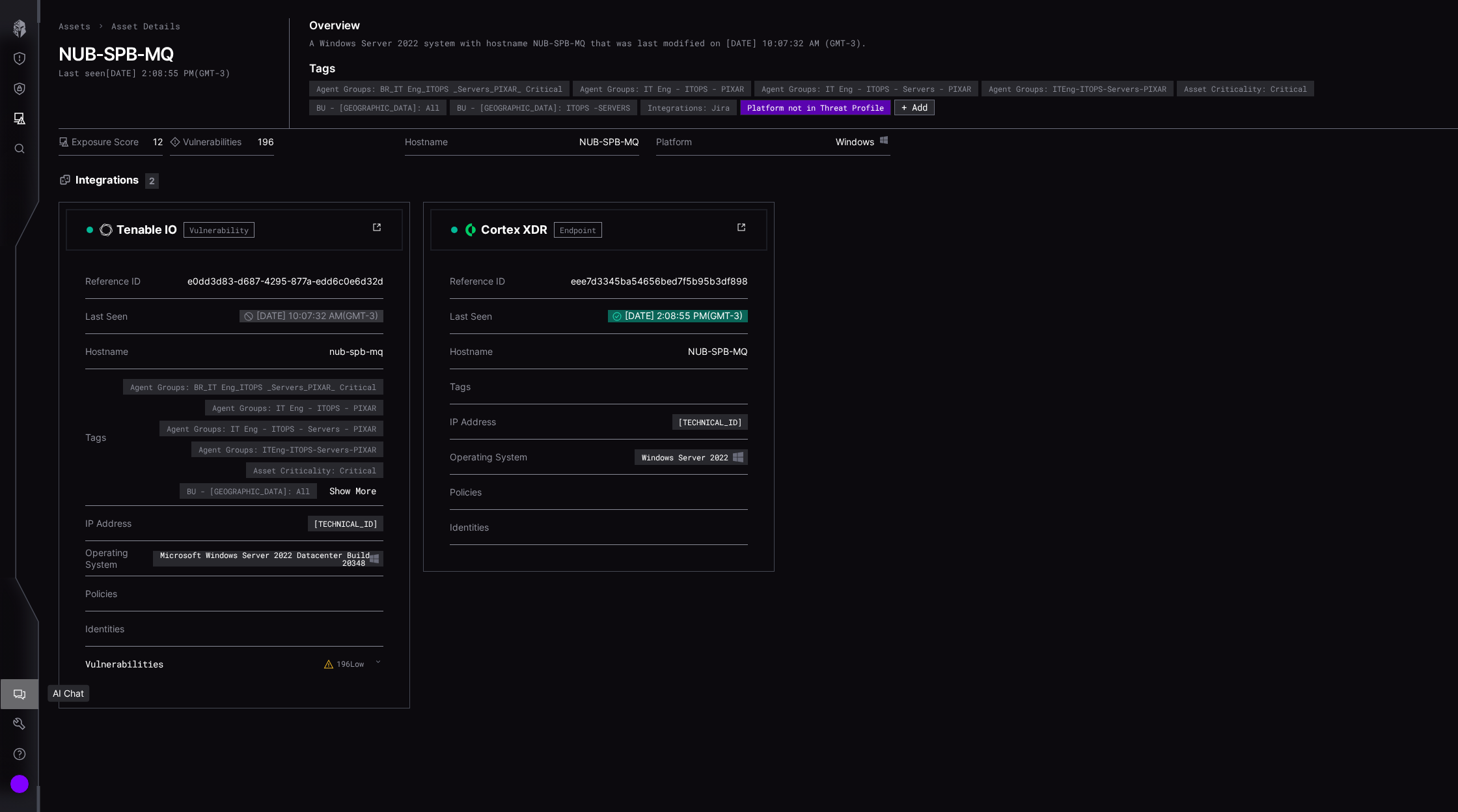
click at [23, 701] on button "AI Chat" at bounding box center [19, 694] width 38 height 30
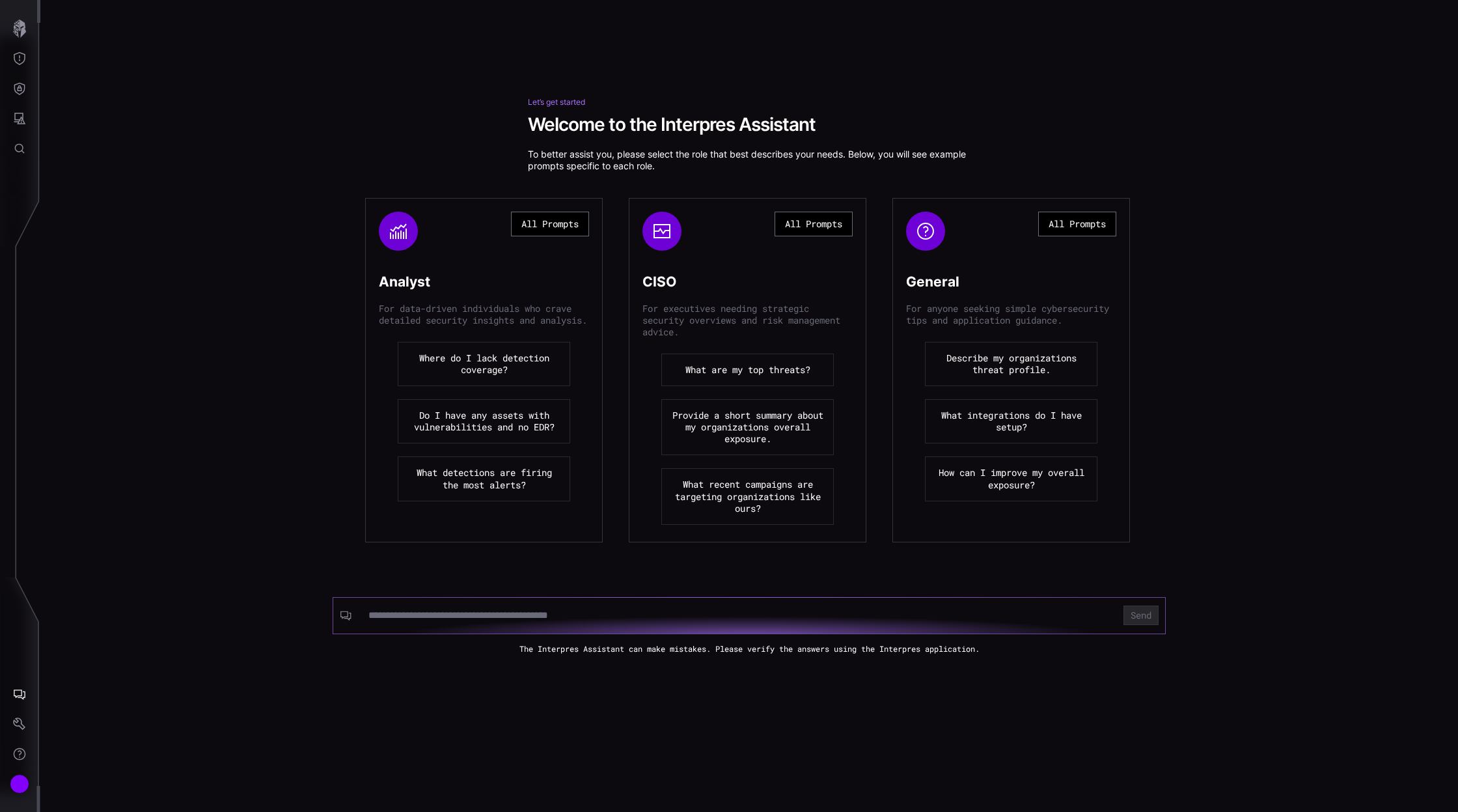
click at [413, 612] on input at bounding box center [738, 615] width 739 height 13
paste input "**********"
type input "**********"
click button "Send" at bounding box center [1141, 616] width 35 height 20
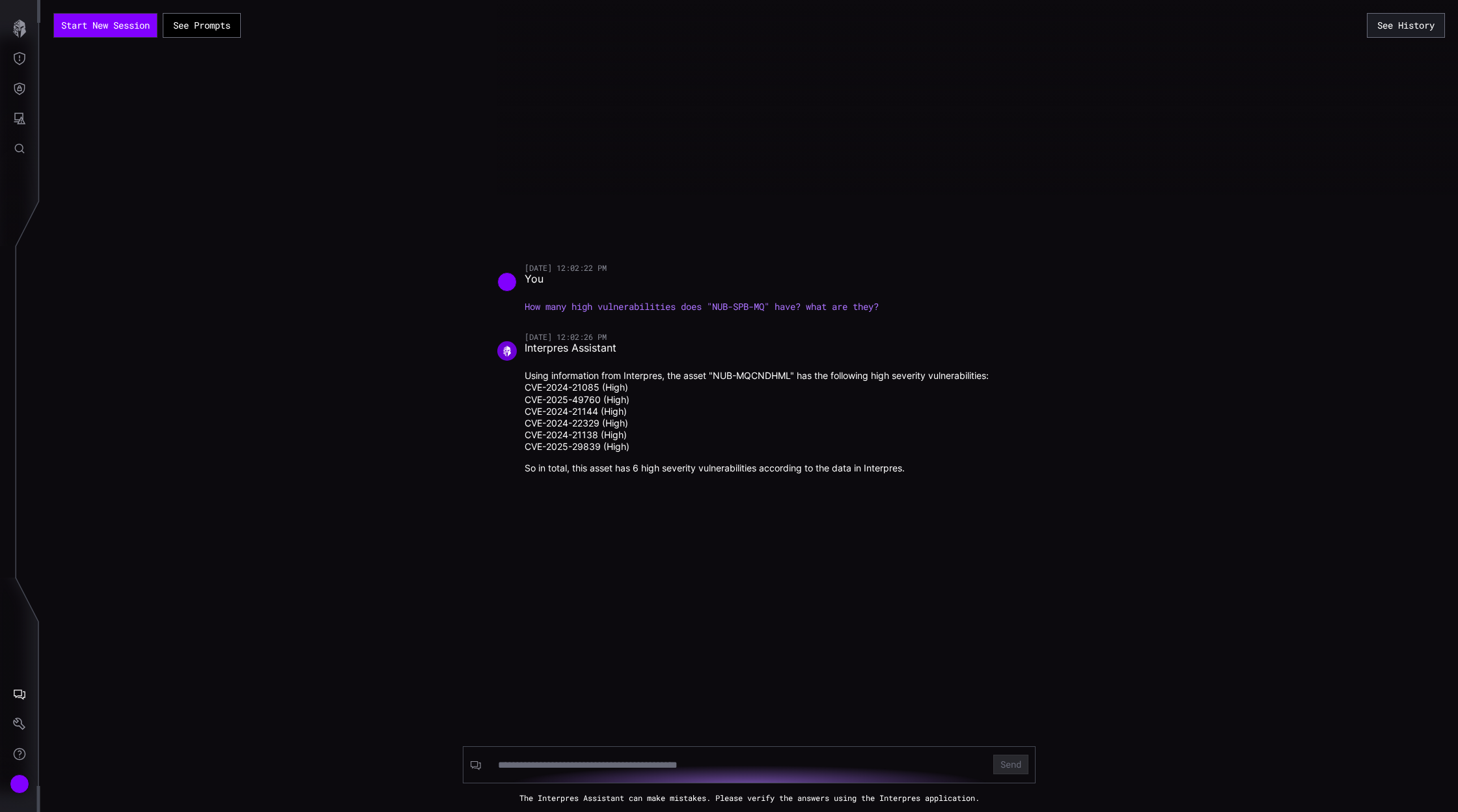
click at [760, 306] on p "How many high vulnerabilities does "NUB-SPB-MQ" have? what are they?" at bounding box center [756, 307] width 464 height 12
drag, startPoint x: 521, startPoint y: 307, endPoint x: 897, endPoint y: 297, distance: 376.1
click at [897, 297] on div "[DATE] 12:02:22 PM You How many high vulnerabilities does "NUB-SPB-MQ" have? wh…" at bounding box center [749, 288] width 505 height 50
click at [712, 765] on input at bounding box center [737, 765] width 479 height 13
drag, startPoint x: 719, startPoint y: 311, endPoint x: 770, endPoint y: 309, distance: 51.0
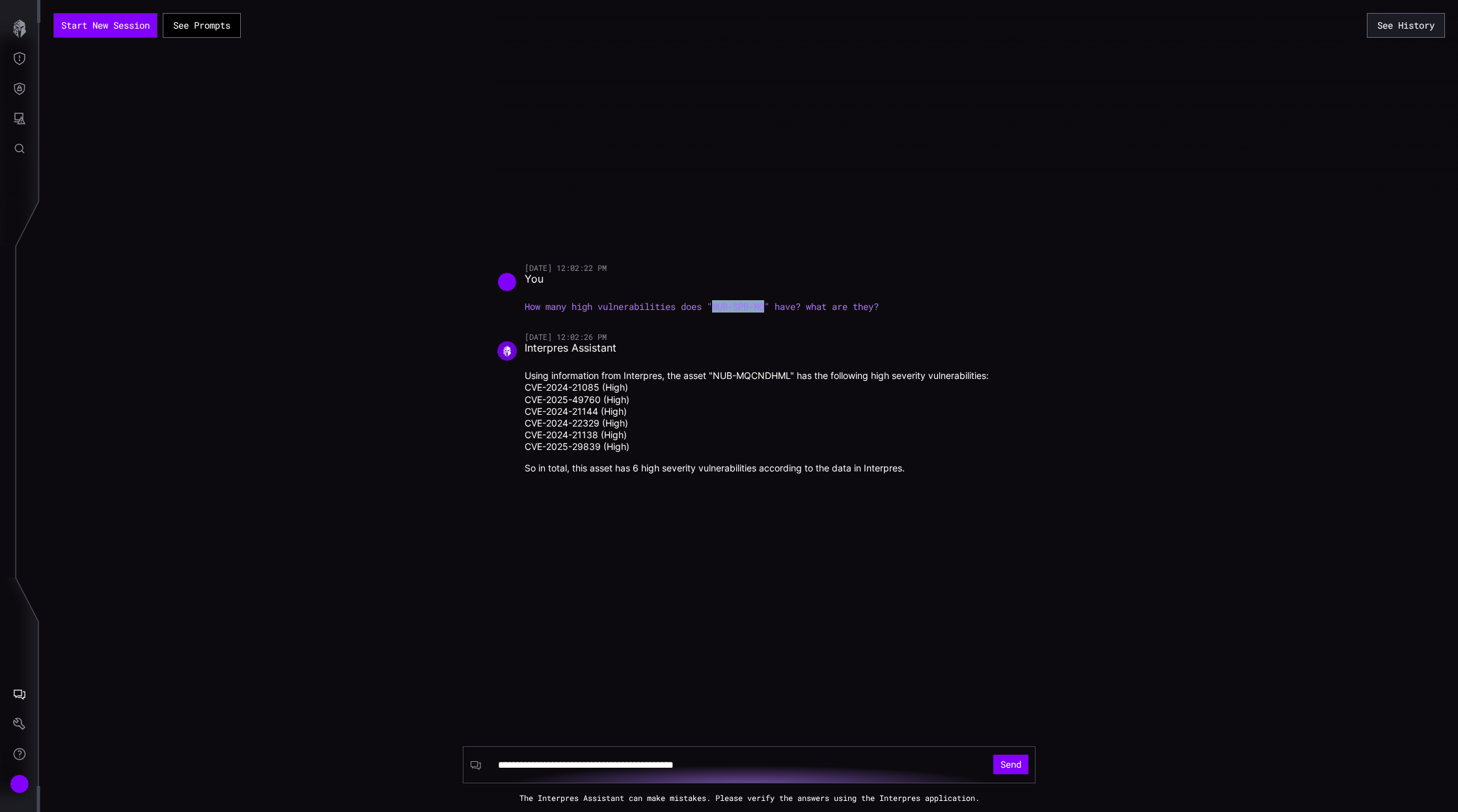
click at [770, 309] on p "How many high vulnerabilities does "NUB-SPB-MQ" have? what are they?" at bounding box center [756, 307] width 464 height 12
copy p "NUB-SPB-M"
click at [856, 758] on input "**********" at bounding box center [737, 765] width 479 height 13
paste input "**********"
type input "**********"
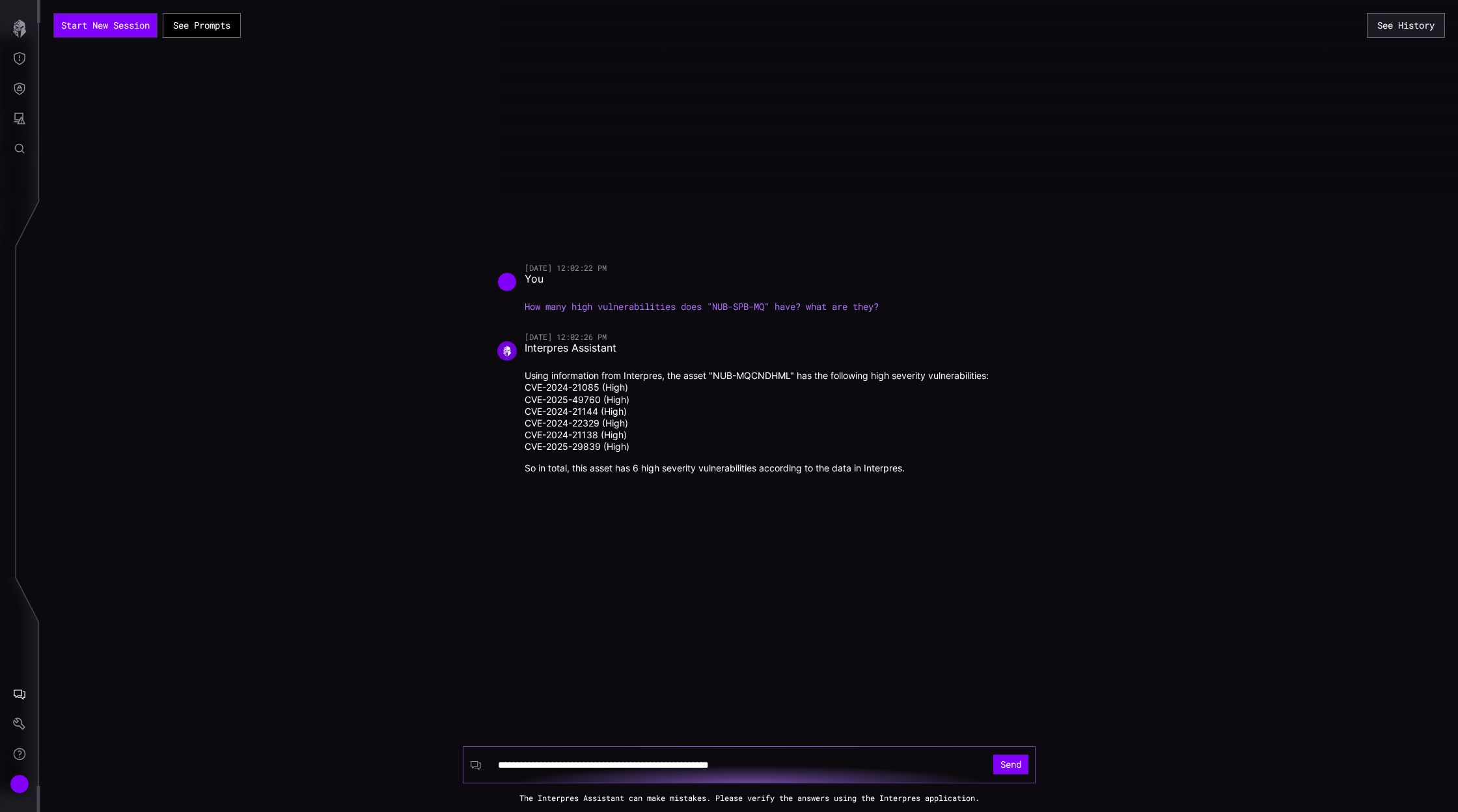
click at [993, 754] on button "Send" at bounding box center [1010, 764] width 35 height 20
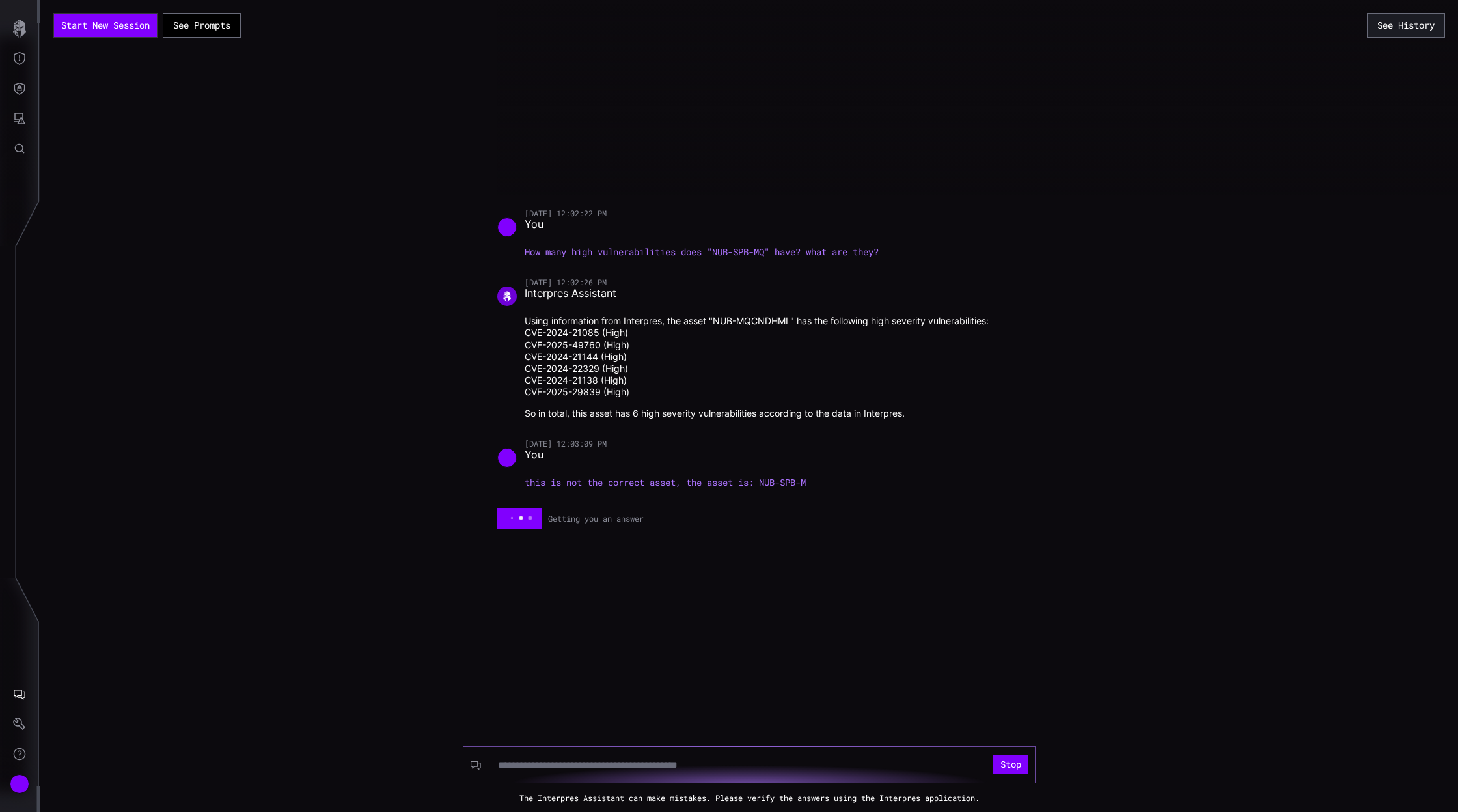
click at [875, 771] on input at bounding box center [737, 765] width 479 height 13
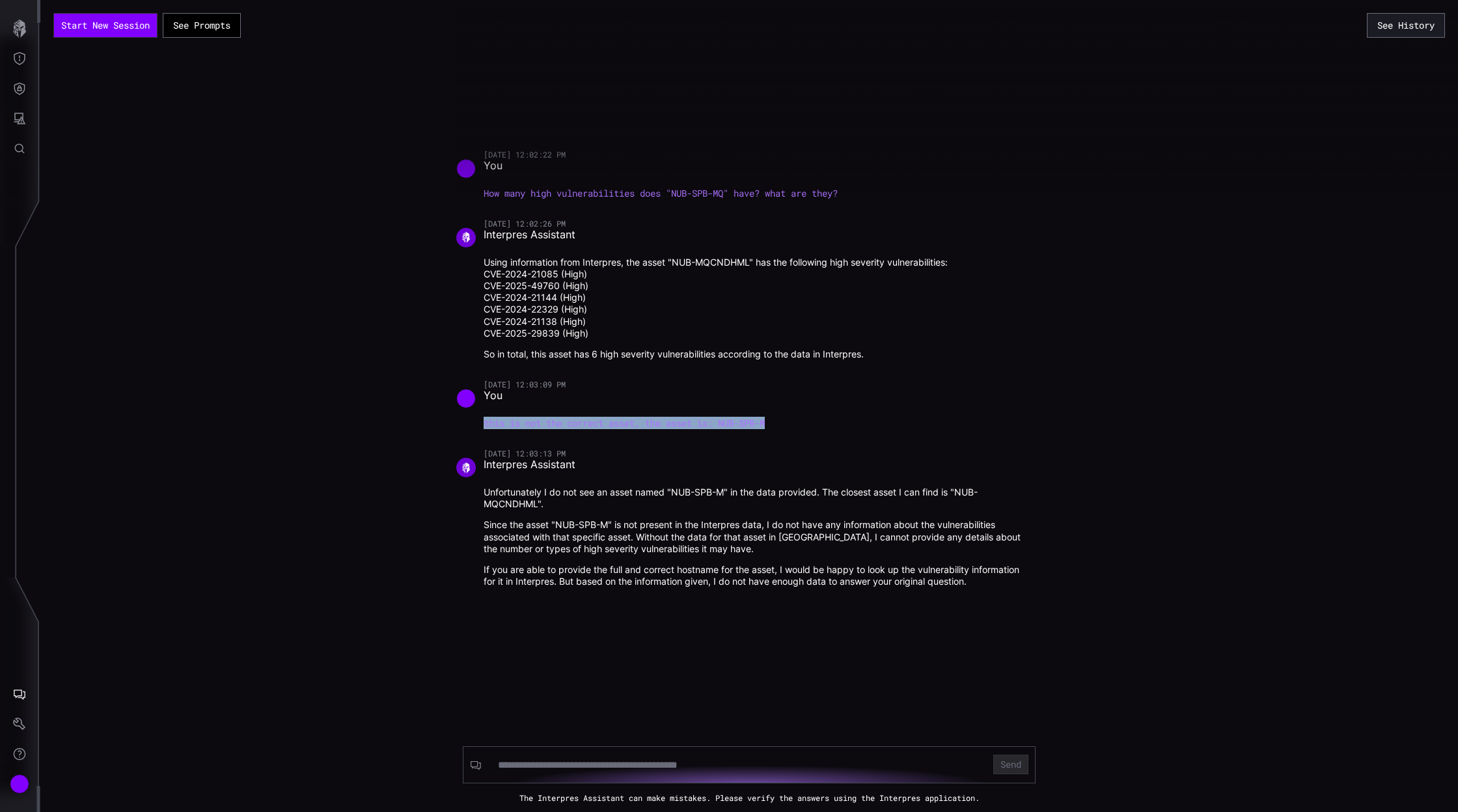
drag, startPoint x: 484, startPoint y: 423, endPoint x: 804, endPoint y: 425, distance: 320.0
click at [804, 425] on p "this is not the correct asset, the asset is: NUB-SPB-M" at bounding box center [756, 423] width 546 height 12
copy p "this is not the correct asset, the asset is: NUB-SPB-M"
click at [744, 768] on input at bounding box center [737, 765] width 479 height 13
paste input "**********"
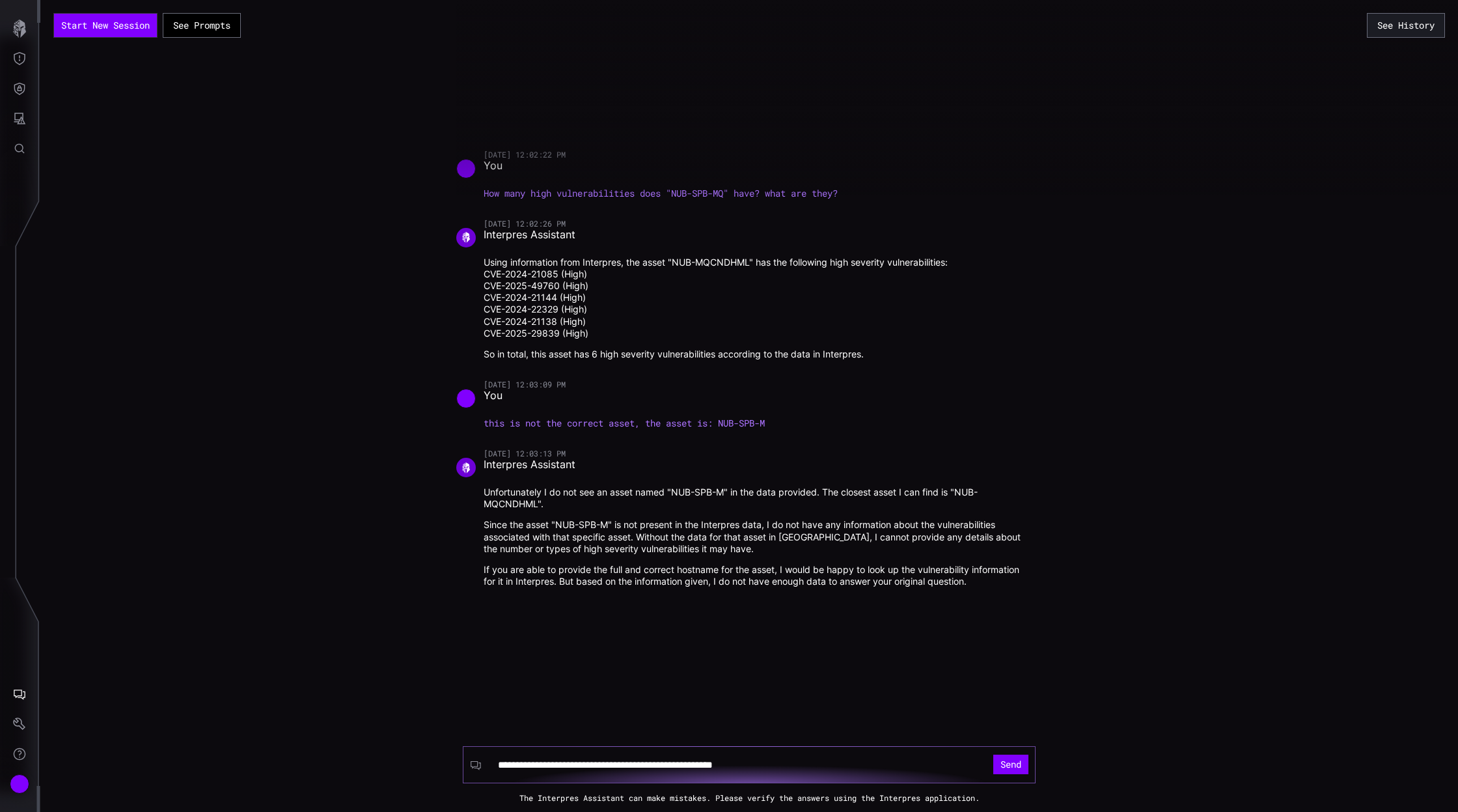
type input "**********"
click at [993, 754] on button "Send" at bounding box center [1010, 764] width 35 height 20
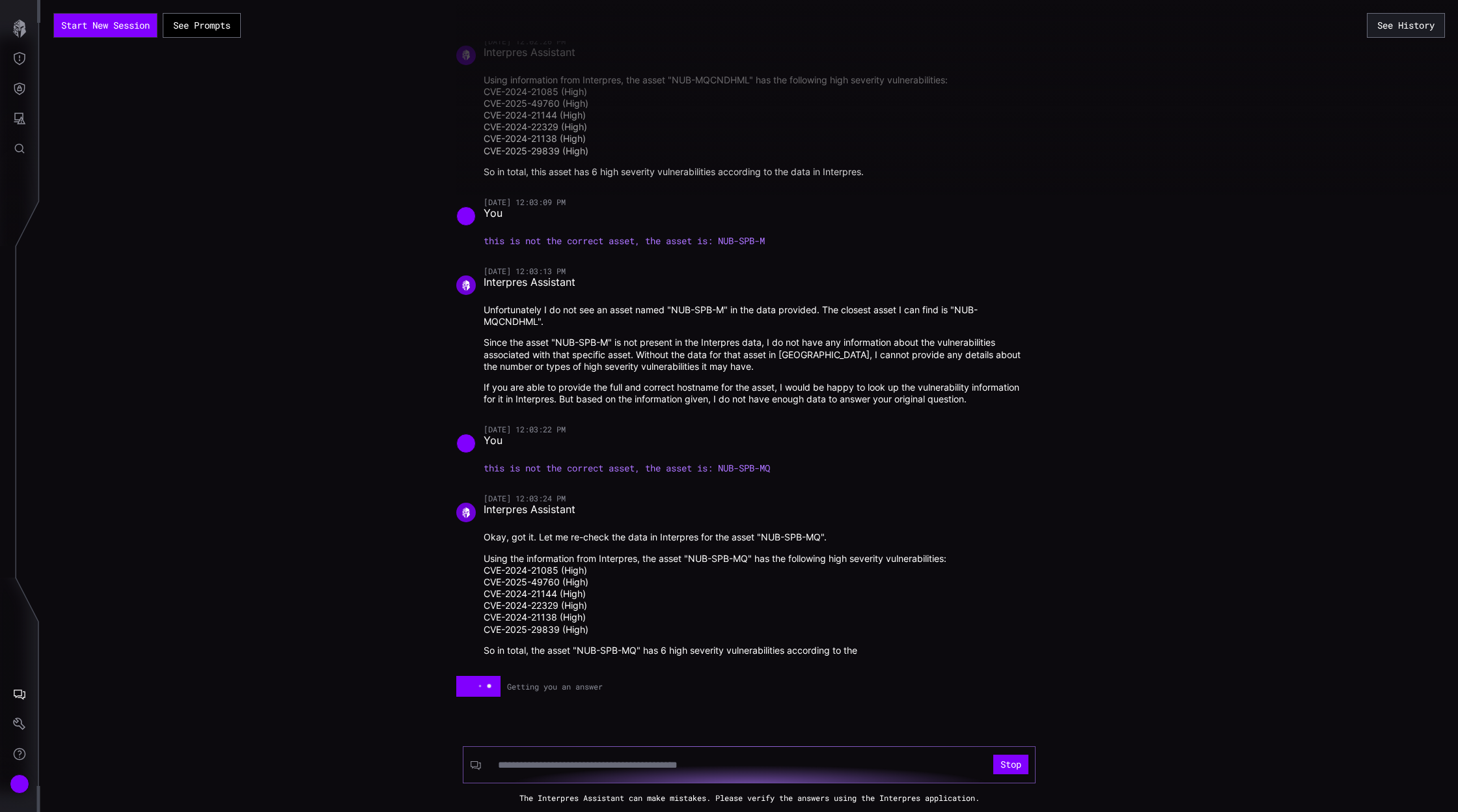
scroll to position [33, 0]
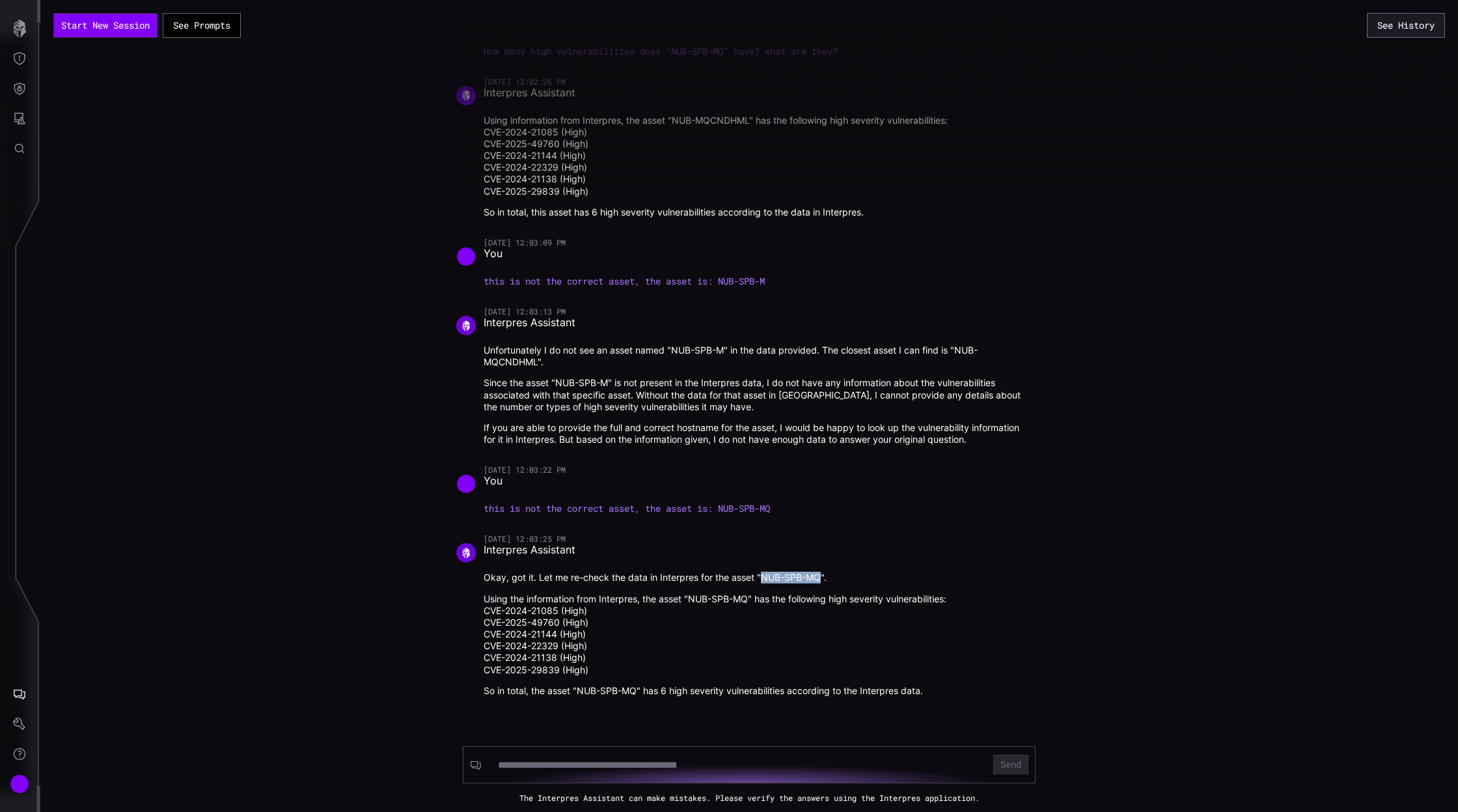
drag, startPoint x: 763, startPoint y: 579, endPoint x: 817, endPoint y: 574, distance: 54.2
click at [817, 574] on p "Okay, got it. Let me re-check the data in Interpres for the asset "NUB-SPB-MQ"." at bounding box center [756, 577] width 546 height 12
copy p "NUB-SPB-MQ"
click at [466, 612] on div "[DATE] 12:03:25 PM Interpres Assistant Okay, got it. Let me re-check the data i…" at bounding box center [749, 615] width 586 height 163
